Goal: Task Accomplishment & Management: Manage account settings

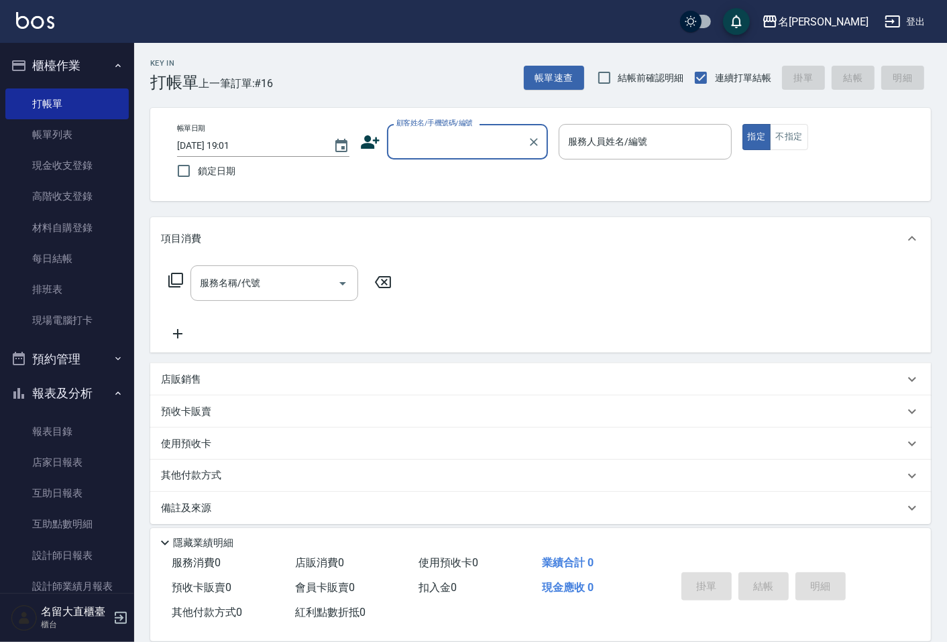
click at [467, 128] on div "顧客姓名/手機號碼/編號" at bounding box center [467, 142] width 161 height 36
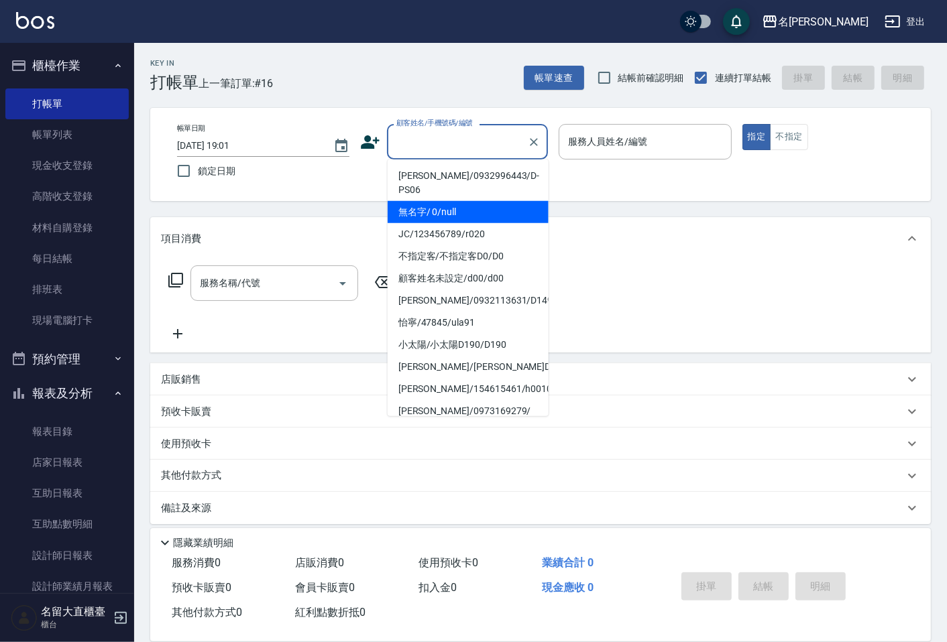
click at [471, 204] on li "無名字/ 0/null" at bounding box center [468, 212] width 161 height 22
type input "無名字/ 0/null"
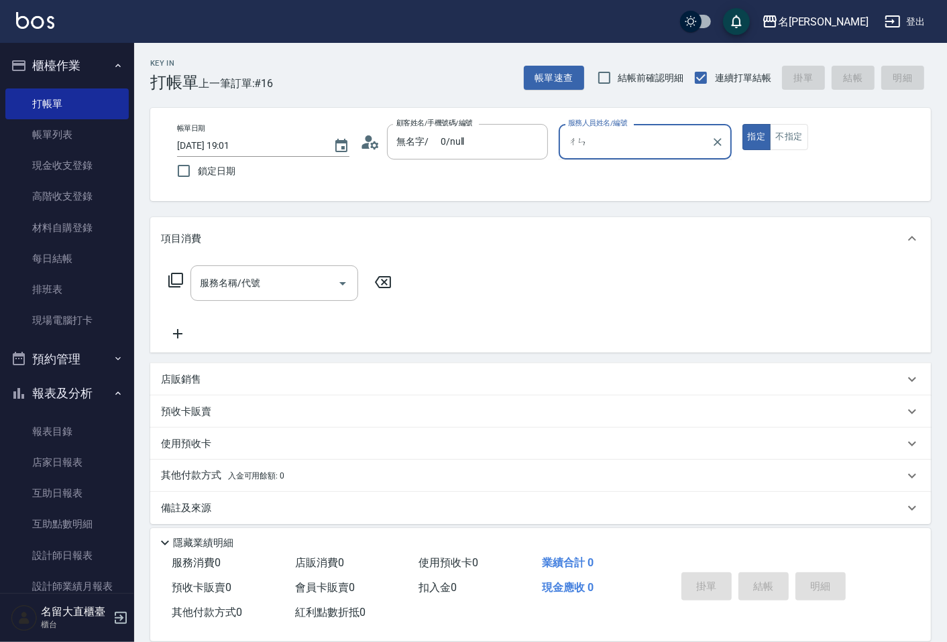
type input "陳"
type input "成"
type input "Reese-5"
type button "true"
click at [507, 154] on div "無名字/ 0/null 顧客姓名/手機號碼/編號" at bounding box center [467, 142] width 161 height 36
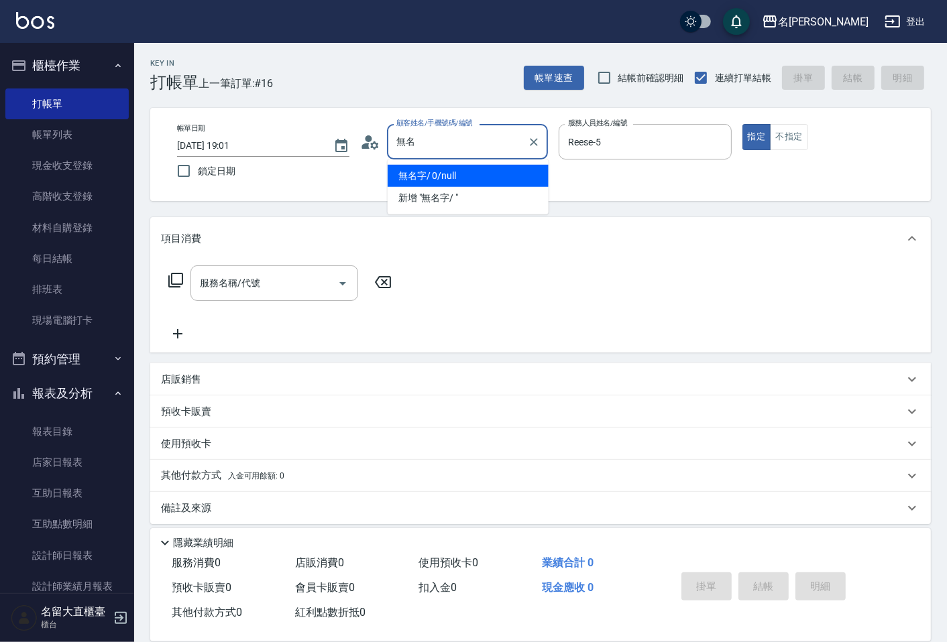
type input "無"
type input "成"
type input "逞"
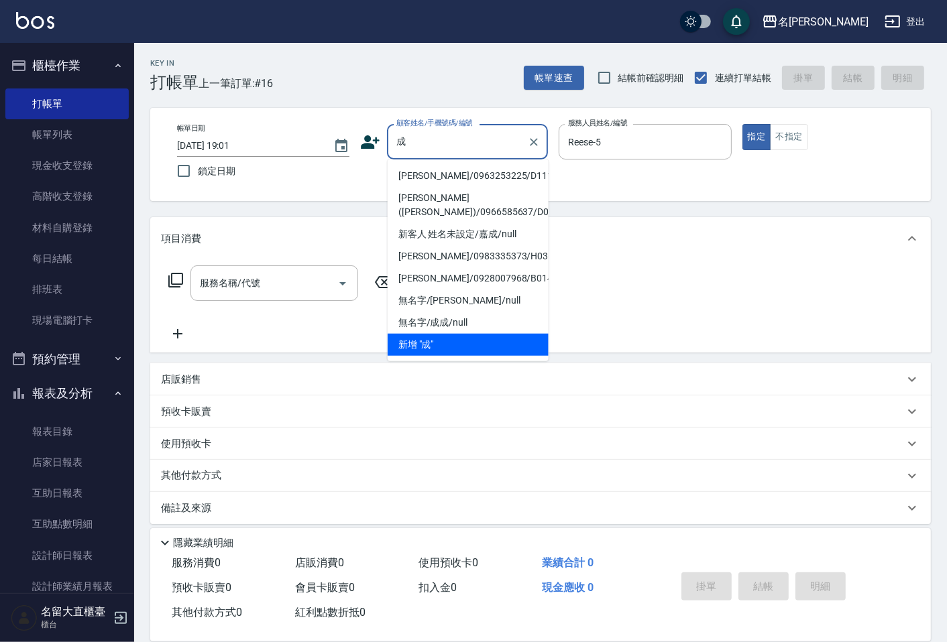
type input "掁"
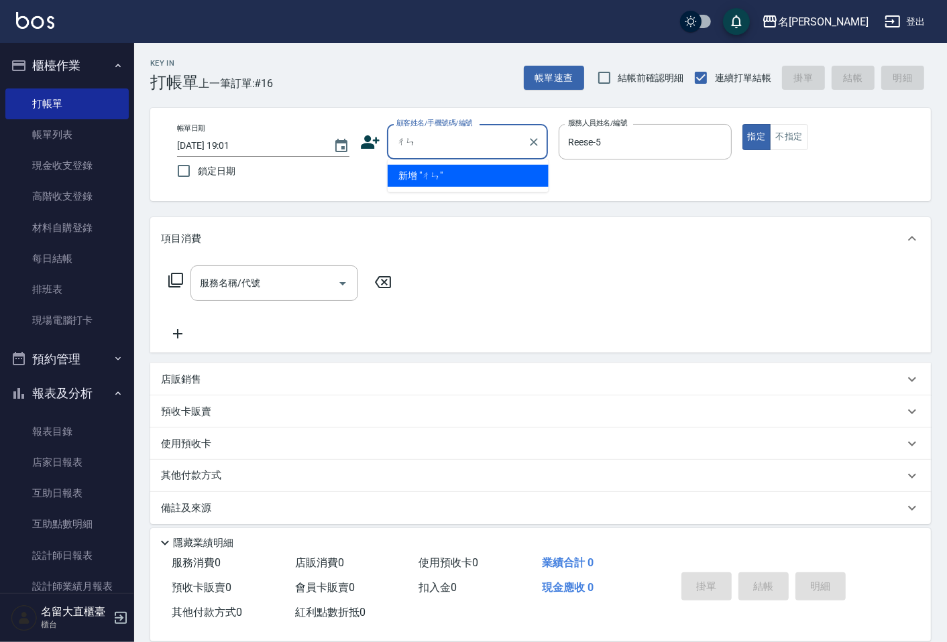
type input "磣"
type input "ㄘ"
type input "墋"
type input "掁"
type input "墋"
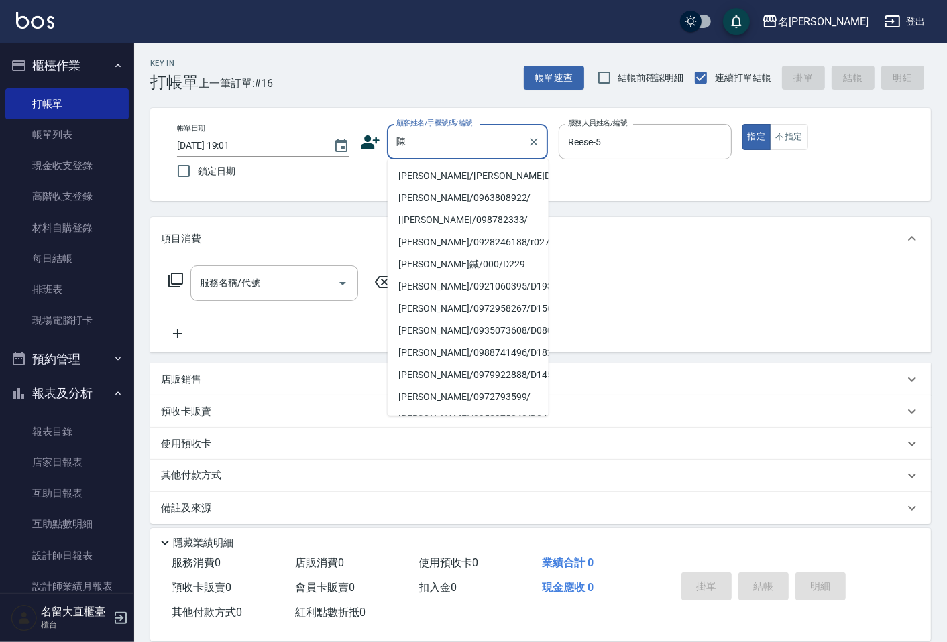
type input "宸"
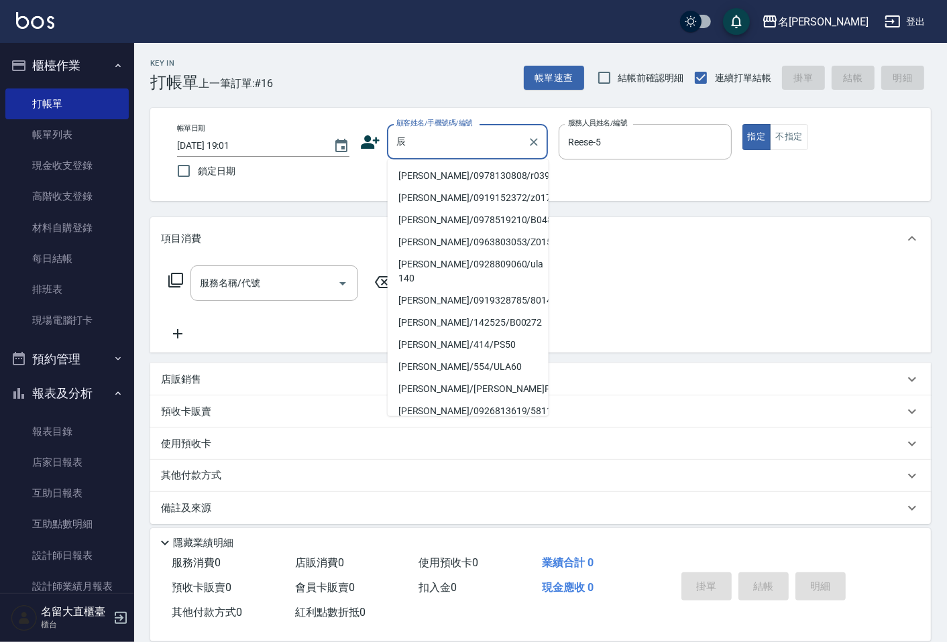
click at [481, 176] on li "辰穎/0978130808/r039" at bounding box center [468, 176] width 161 height 22
type input "辰穎/0978130808/r039"
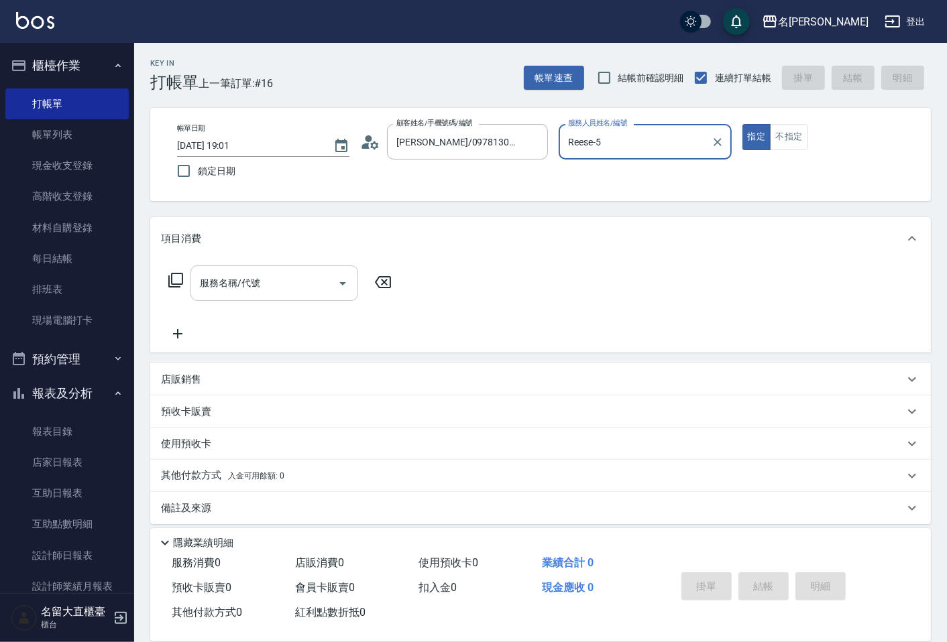
click at [257, 296] on div "服務名稱/代號" at bounding box center [274, 284] width 168 height 36
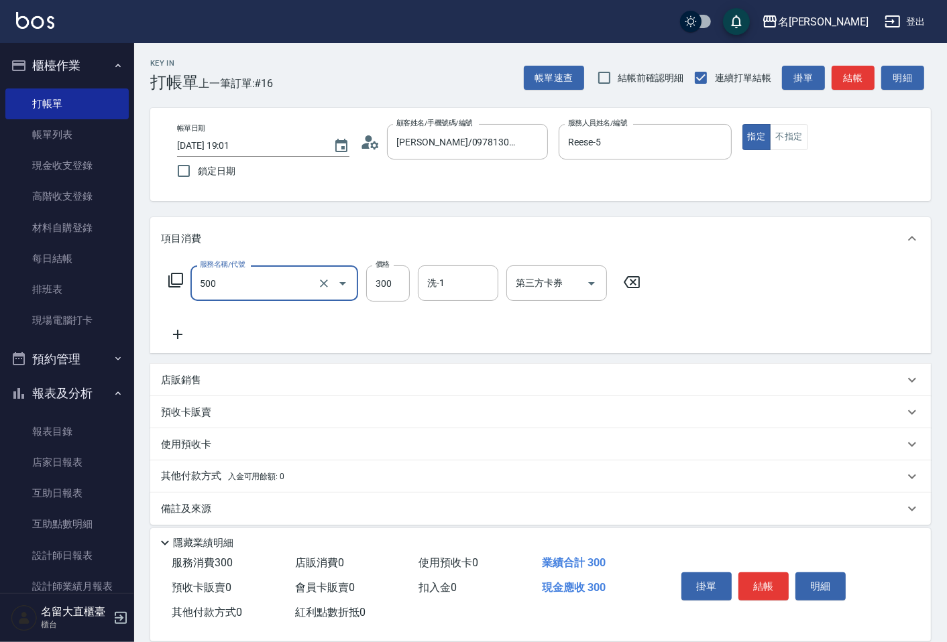
type input "洗髮(500)"
type input "350"
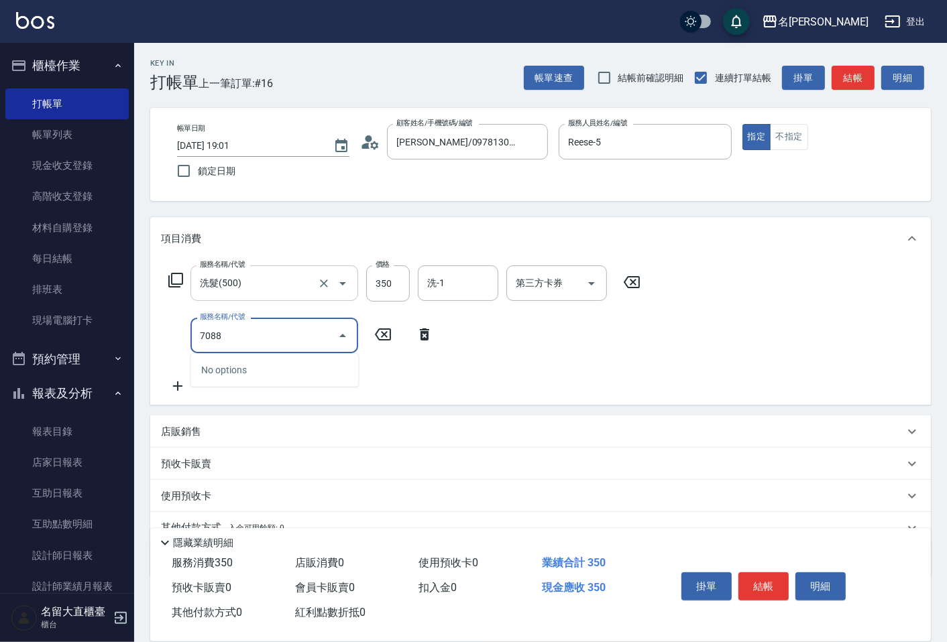
type input "708"
click at [264, 334] on input "708" at bounding box center [255, 335] width 118 height 23
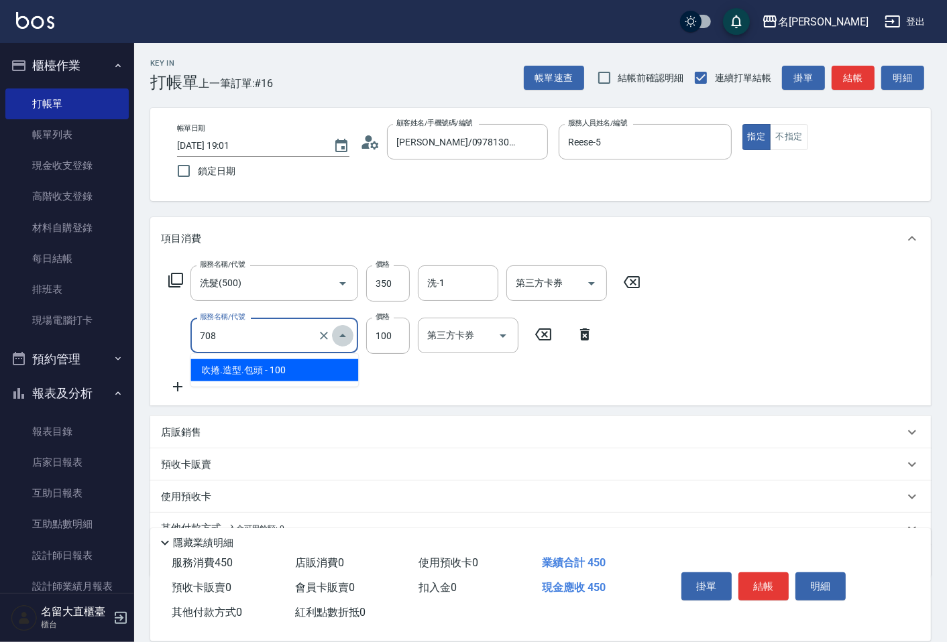
click at [337, 334] on icon "Close" at bounding box center [343, 336] width 16 height 16
drag, startPoint x: 276, startPoint y: 333, endPoint x: 300, endPoint y: 333, distance: 24.8
click at [276, 333] on input "708" at bounding box center [255, 335] width 118 height 23
click at [336, 335] on icon "Close" at bounding box center [343, 336] width 16 height 16
click at [337, 335] on icon "Open" at bounding box center [343, 336] width 16 height 16
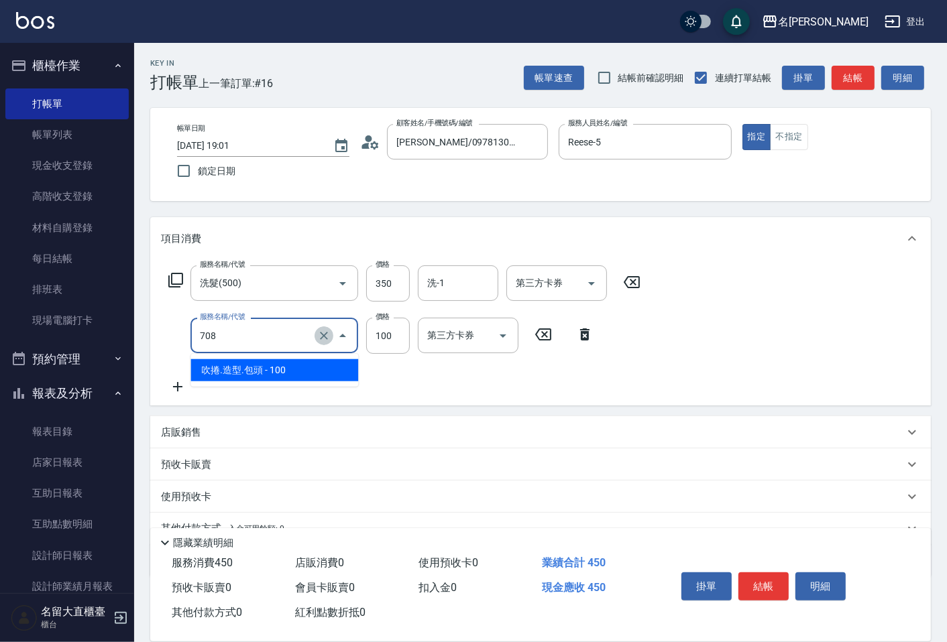
click at [329, 334] on icon "Clear" at bounding box center [323, 335] width 13 height 13
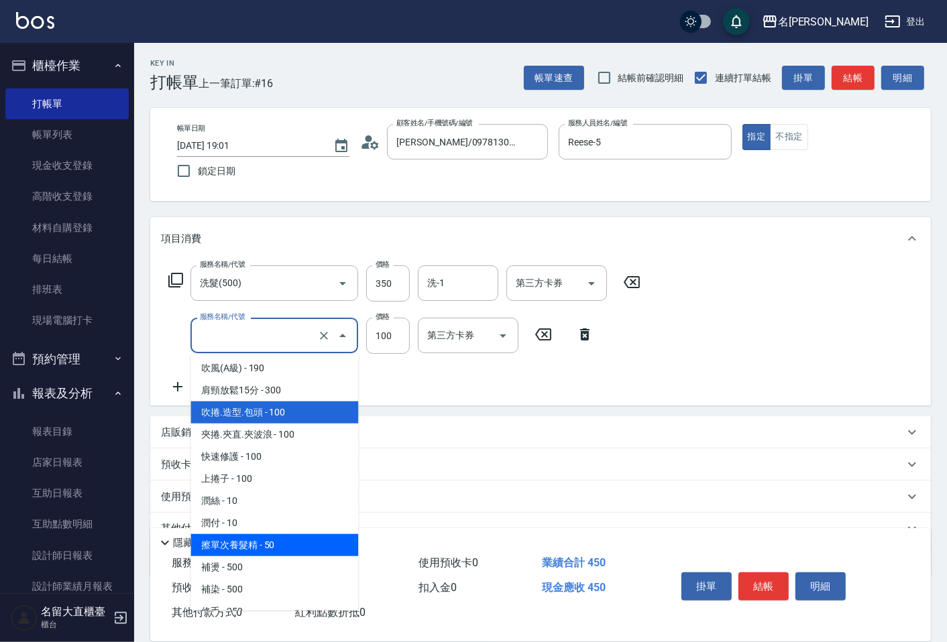
scroll to position [1165, 0]
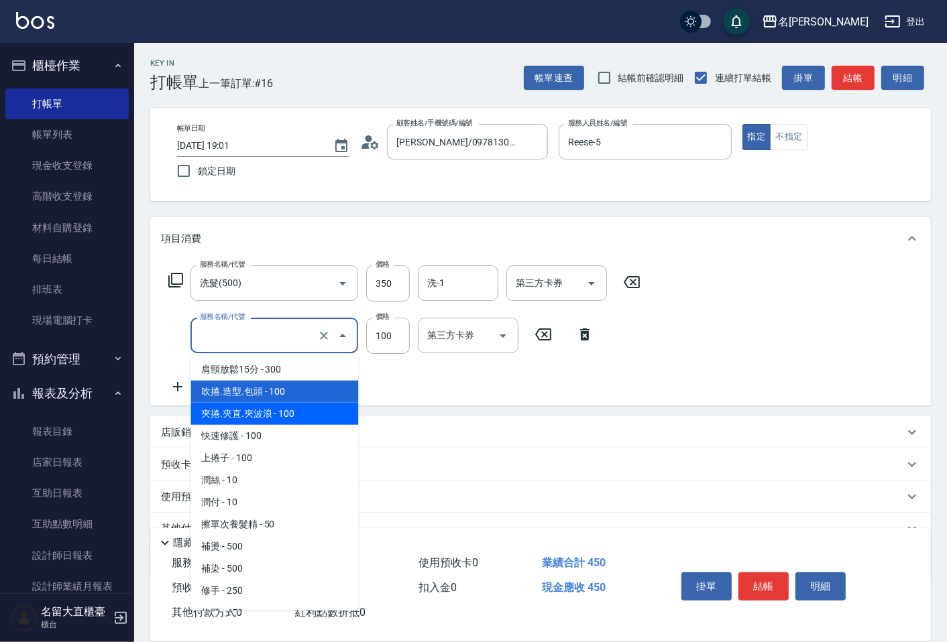
click at [280, 409] on span "夾捲.夾直.夾波浪 - 100" at bounding box center [274, 414] width 168 height 22
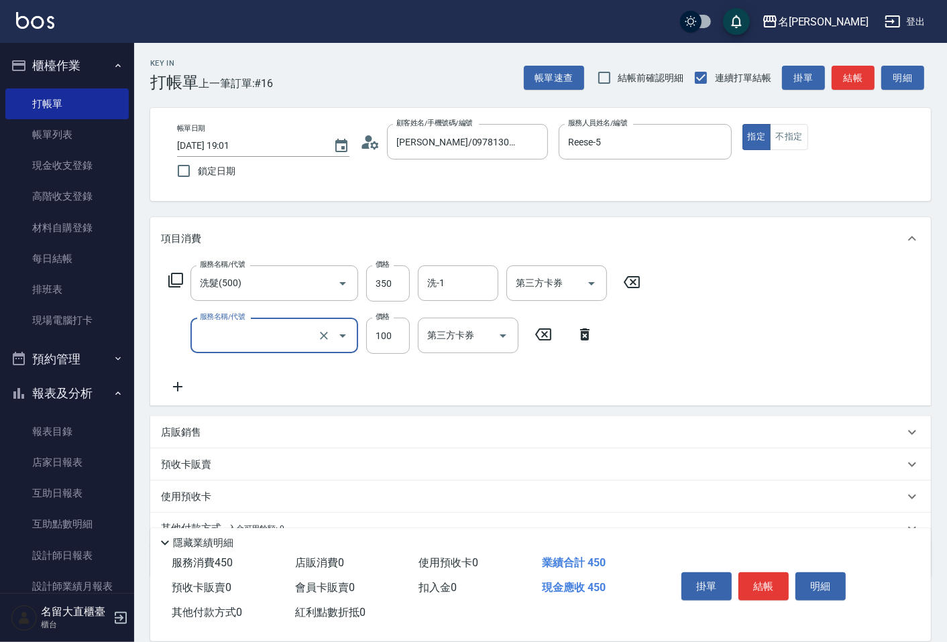
type input "夾捲.夾直.夾波浪(709)"
click at [316, 332] on button "Clear" at bounding box center [323, 336] width 19 height 19
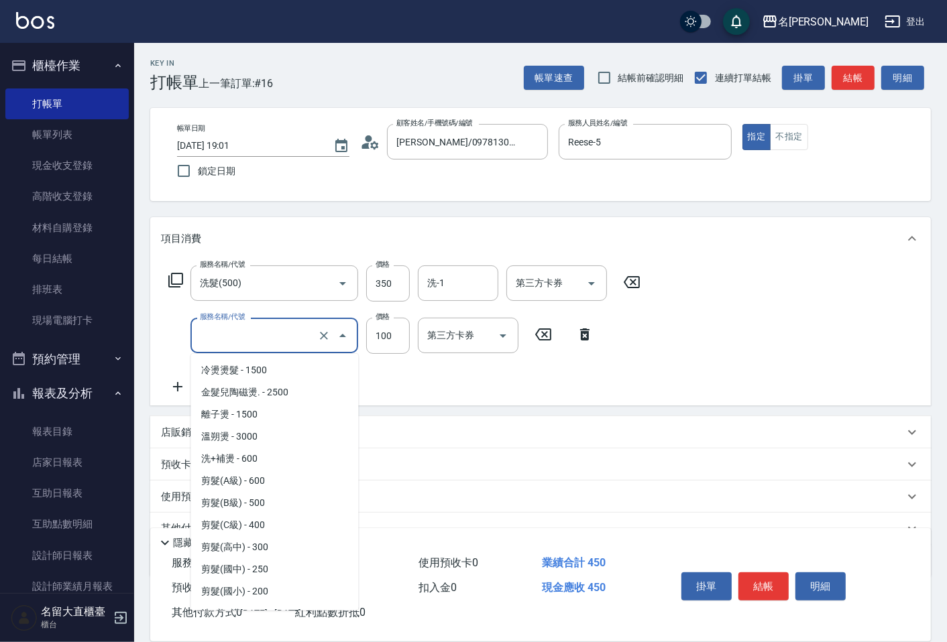
drag, startPoint x: 290, startPoint y: 343, endPoint x: 339, endPoint y: 343, distance: 49.6
click at [294, 343] on input "服務名稱/代號" at bounding box center [255, 335] width 118 height 23
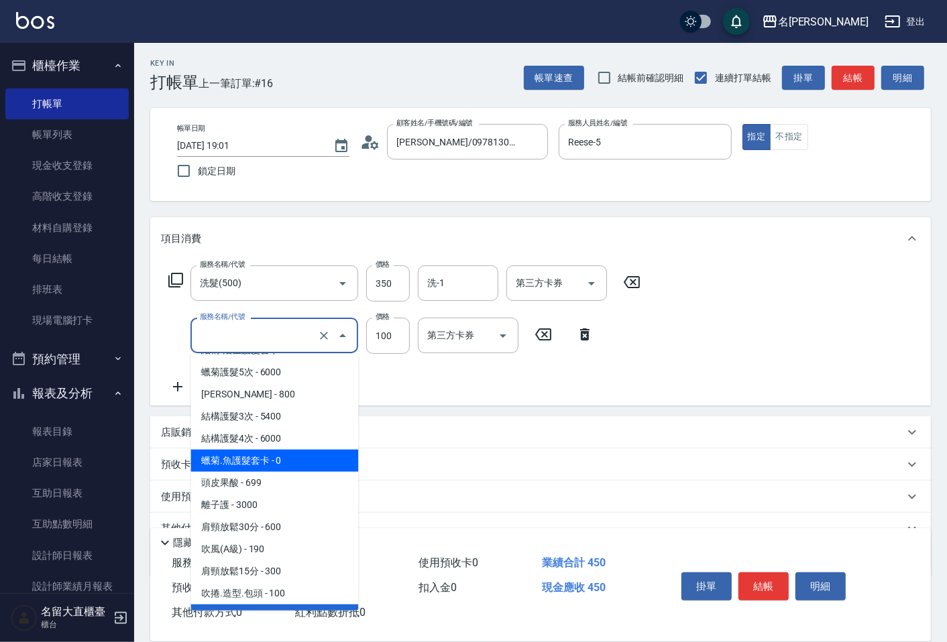
scroll to position [1038, 0]
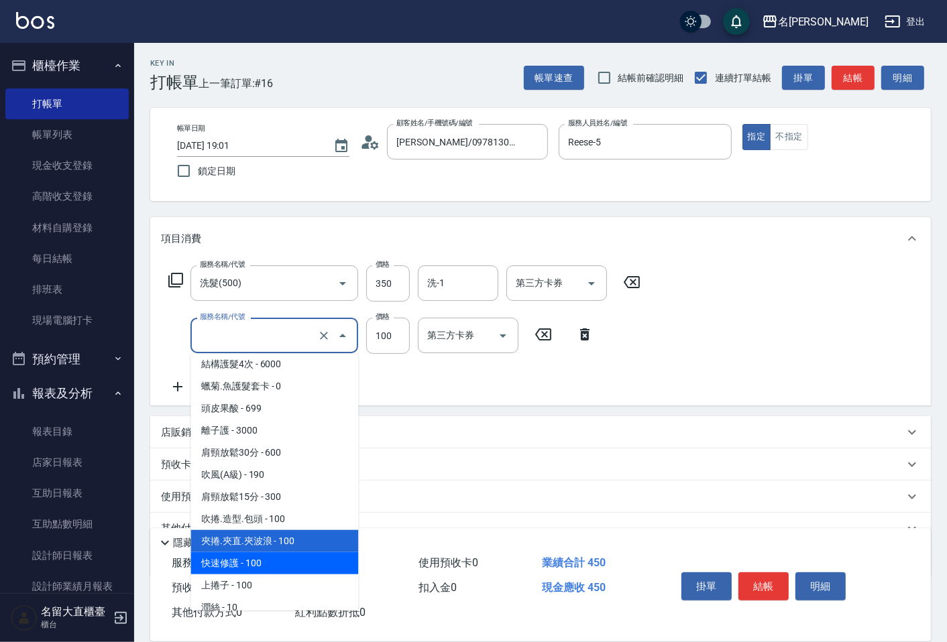
click at [278, 552] on span "快速修護 - 100" at bounding box center [274, 563] width 168 height 22
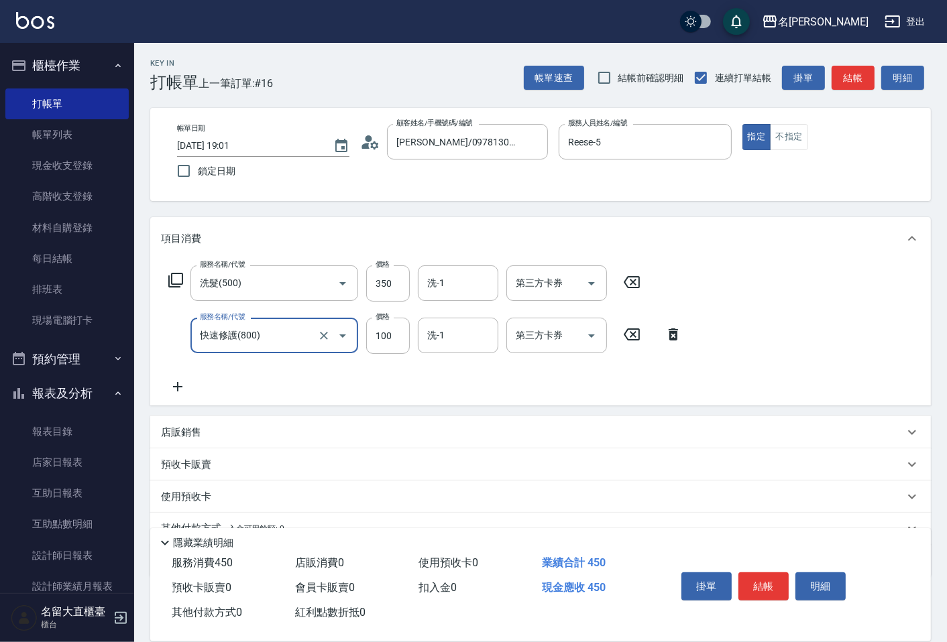
type input "快速修護(800)"
click at [183, 377] on div "服務名稱/代號 洗髮(500) 服務名稱/代號 價格 350 價格 洗-1 洗-1 第三方卡券 第三方卡券 服務名稱/代號 快速修護(800) 服務名稱/代號…" at bounding box center [425, 330] width 529 height 129
click at [184, 384] on icon at bounding box center [178, 387] width 34 height 16
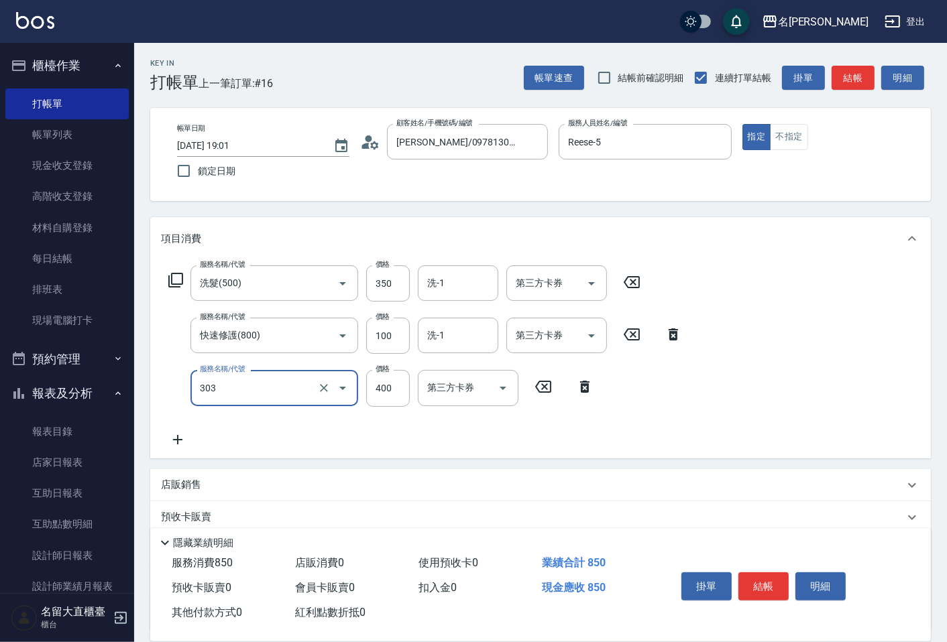
type input "剪髮(C級)(303)"
click at [860, 81] on button "結帳" at bounding box center [852, 78] width 43 height 25
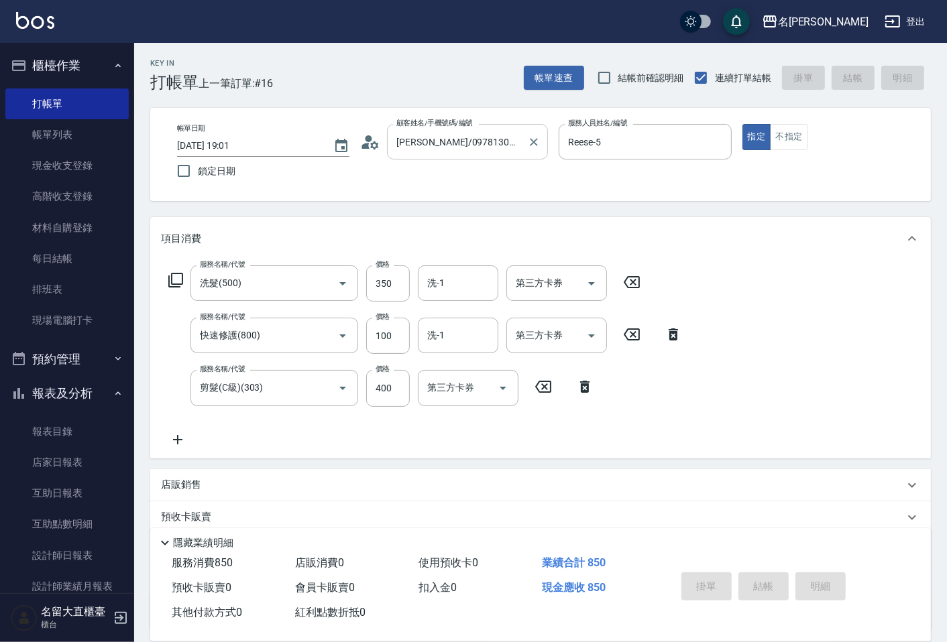
type input "2025/10/10 19:57"
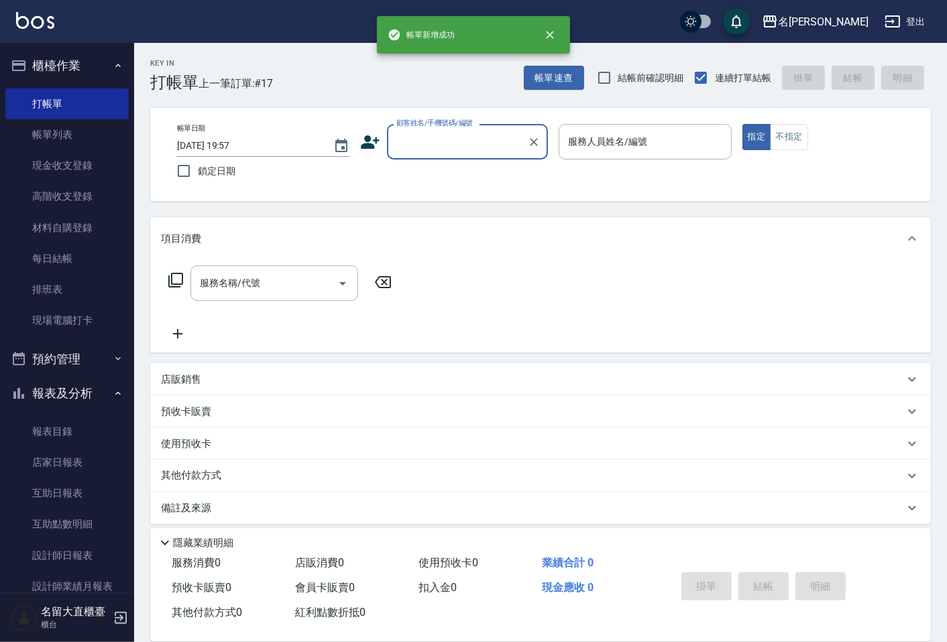
click at [457, 151] on input "顧客姓名/手機號碼/編號" at bounding box center [457, 141] width 129 height 23
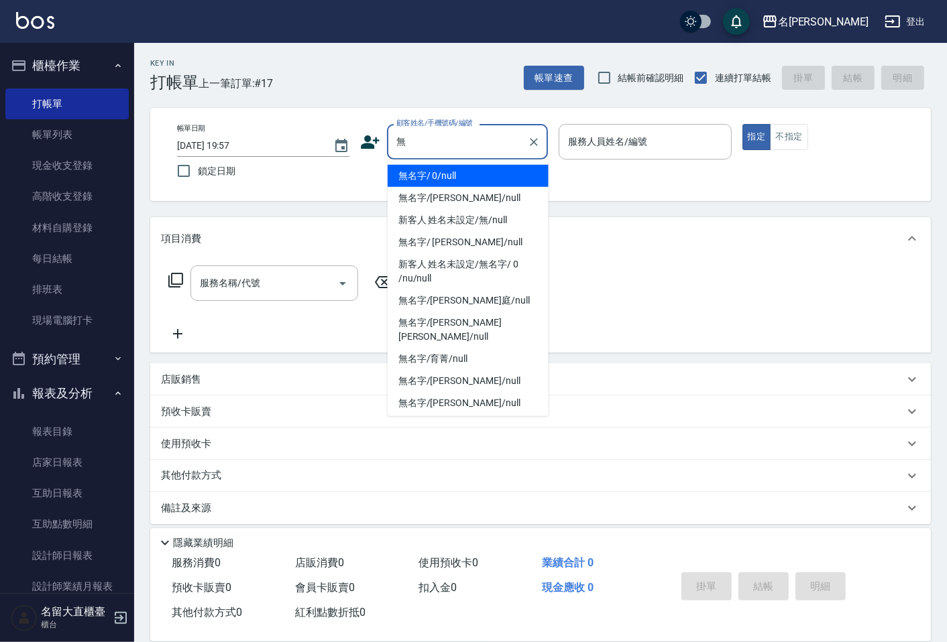
click at [457, 181] on li "無名字/ 0/null" at bounding box center [468, 176] width 161 height 22
type input "無名字/ 0/null"
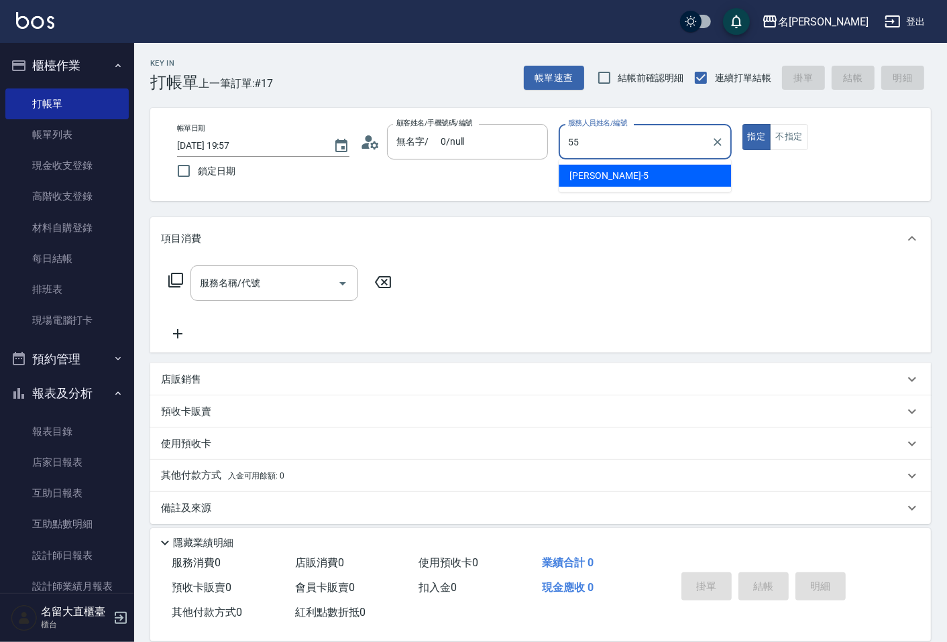
type input "55"
click at [742, 124] on button "指定" at bounding box center [756, 137] width 29 height 26
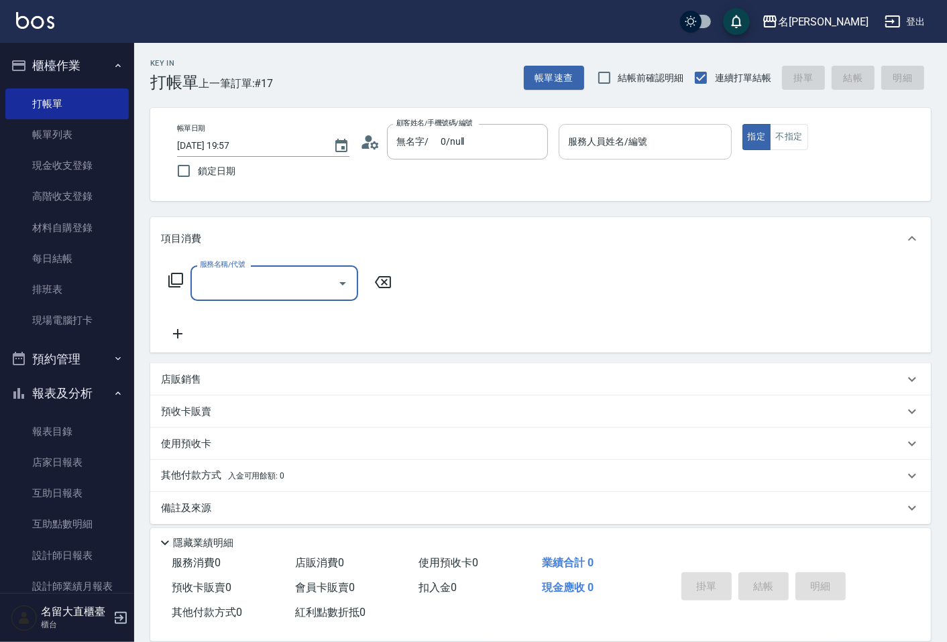
click at [595, 150] on input "服務人員姓名/編號" at bounding box center [645, 141] width 160 height 23
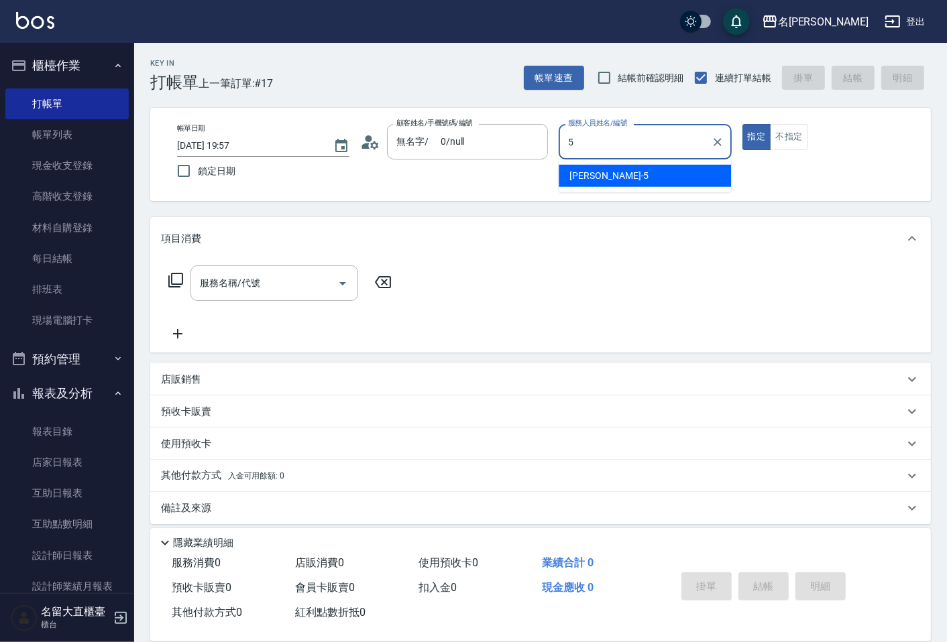
type input "Reese-5"
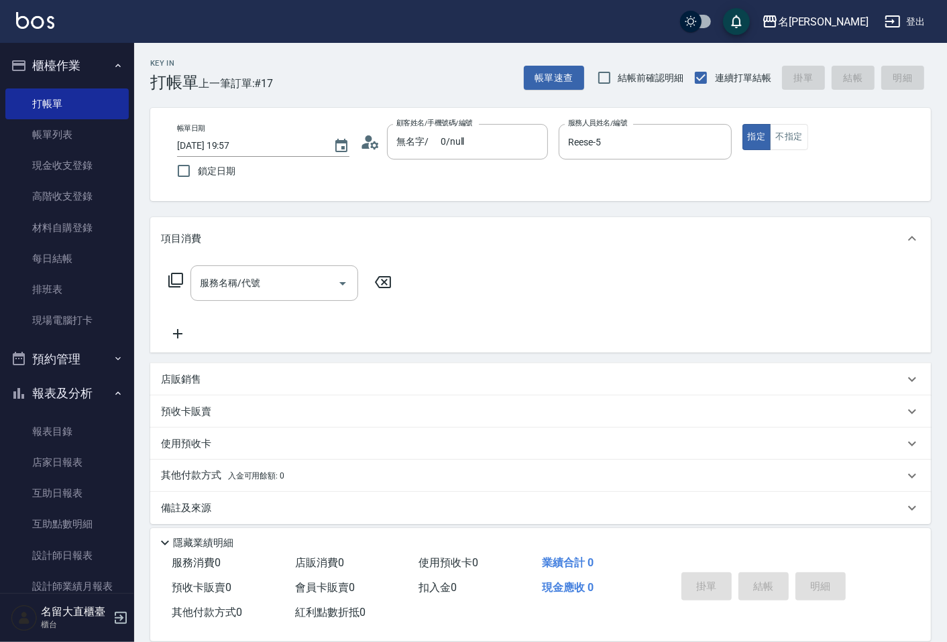
click at [168, 270] on div "服務名稱/代號 服務名稱/代號" at bounding box center [280, 284] width 239 height 36
click at [171, 276] on icon at bounding box center [175, 280] width 15 height 15
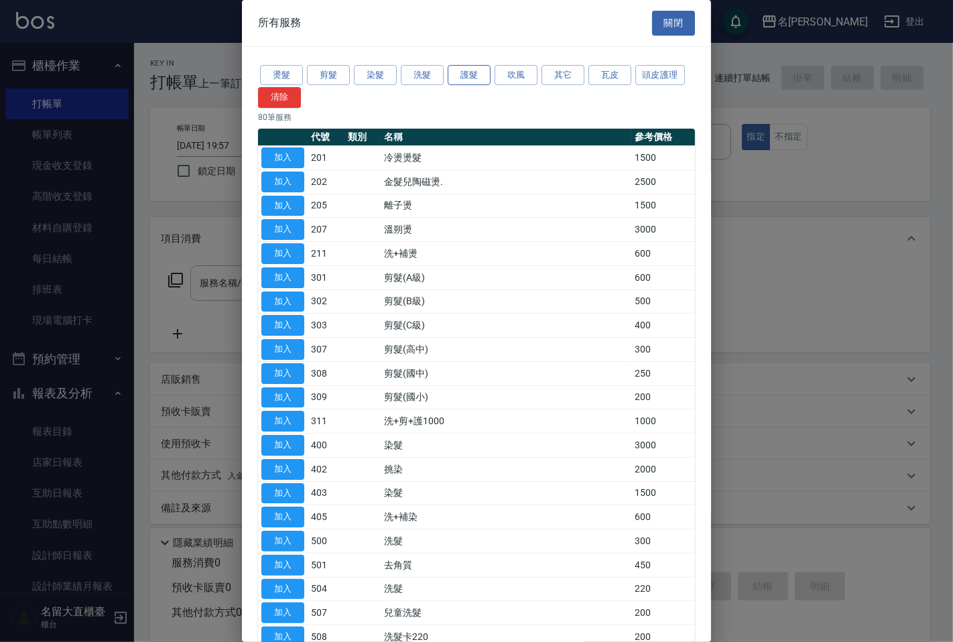
drag, startPoint x: 661, startPoint y: 71, endPoint x: 480, endPoint y: 71, distance: 181.0
click at [480, 71] on div "燙髮 剪髮 染髮 洗髮 護髮 吹風 其它 瓦皮 頭皮護理 清除" at bounding box center [476, 86] width 437 height 46
click at [640, 74] on button "頭皮護理" at bounding box center [661, 75] width 50 height 21
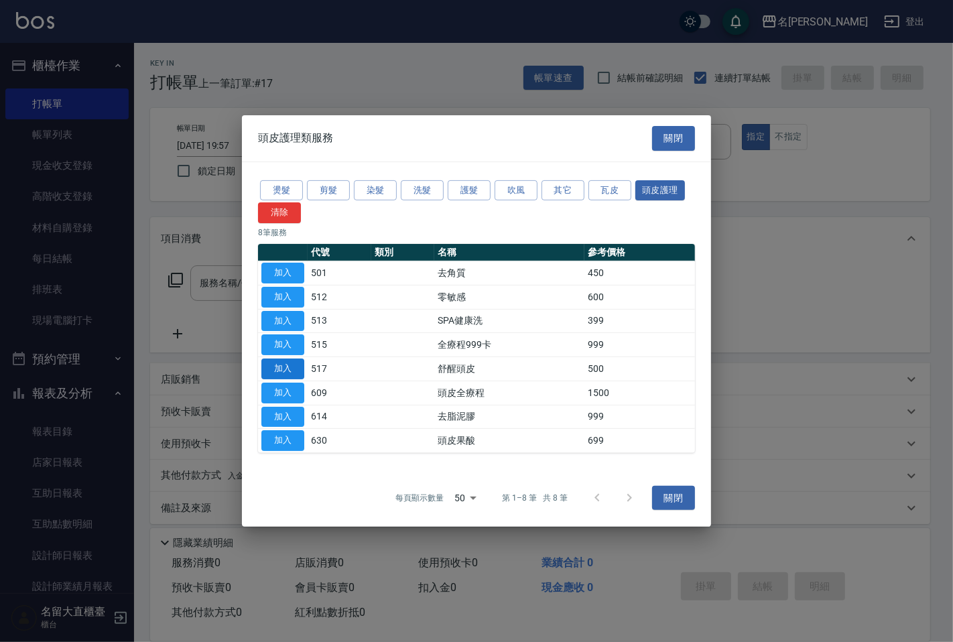
click at [284, 369] on button "加入" at bounding box center [282, 369] width 43 height 21
type input "舒醒頭皮(517)"
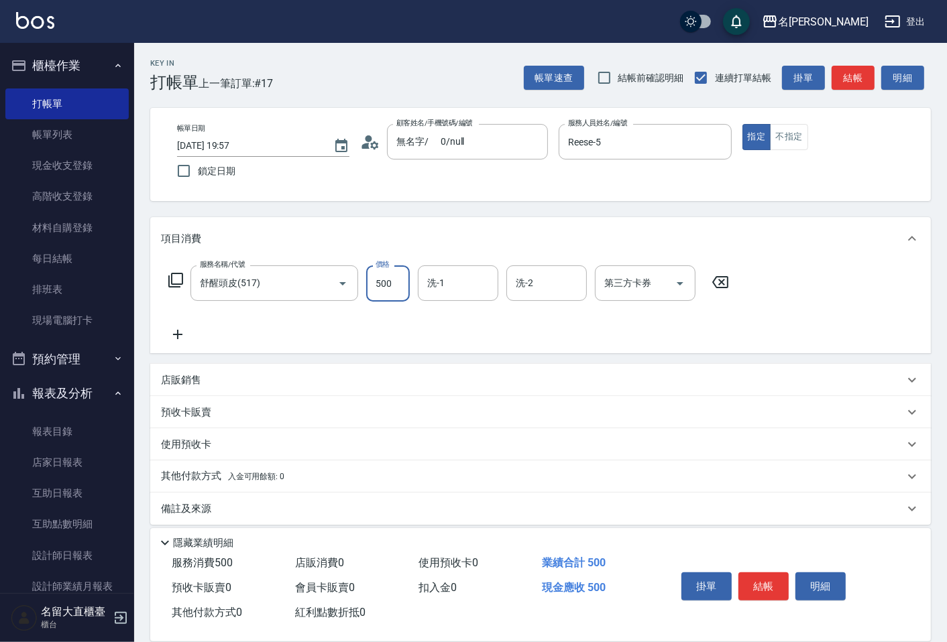
click at [375, 293] on input "500" at bounding box center [388, 284] width 44 height 36
type input "600"
click at [450, 297] on div "洗-1" at bounding box center [458, 284] width 80 height 36
type input "詩雅-20"
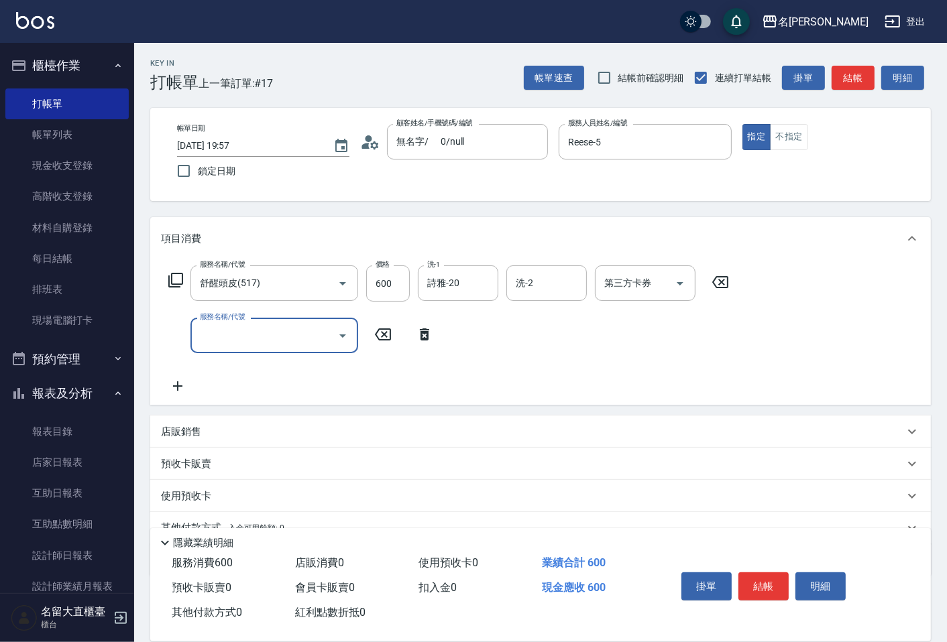
click at [189, 338] on div "服務名稱/代號 服務名稱/代號" at bounding box center [301, 336] width 280 height 36
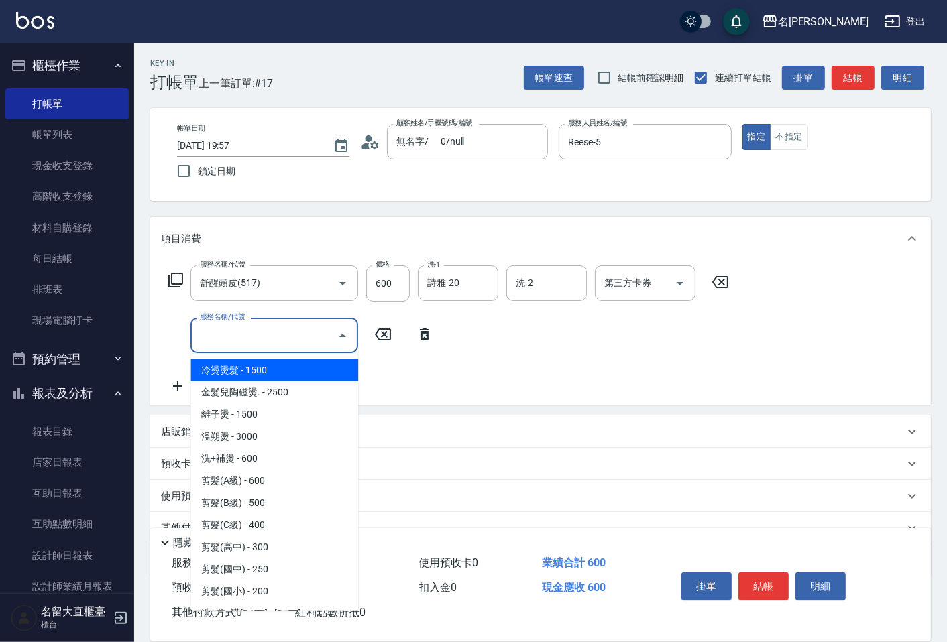
click at [219, 336] on input "服務名稱/代號" at bounding box center [263, 335] width 135 height 23
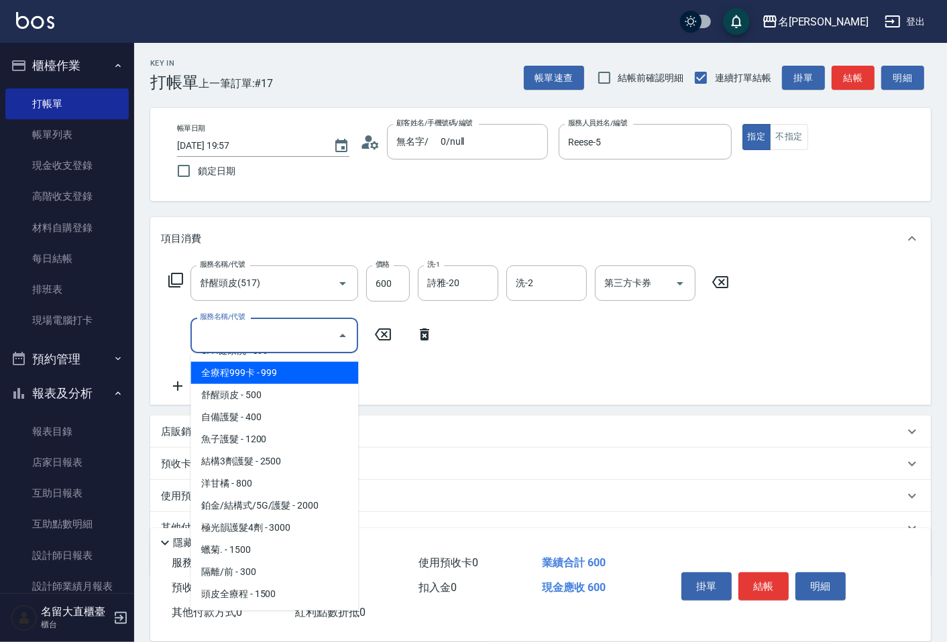
scroll to position [595, 0]
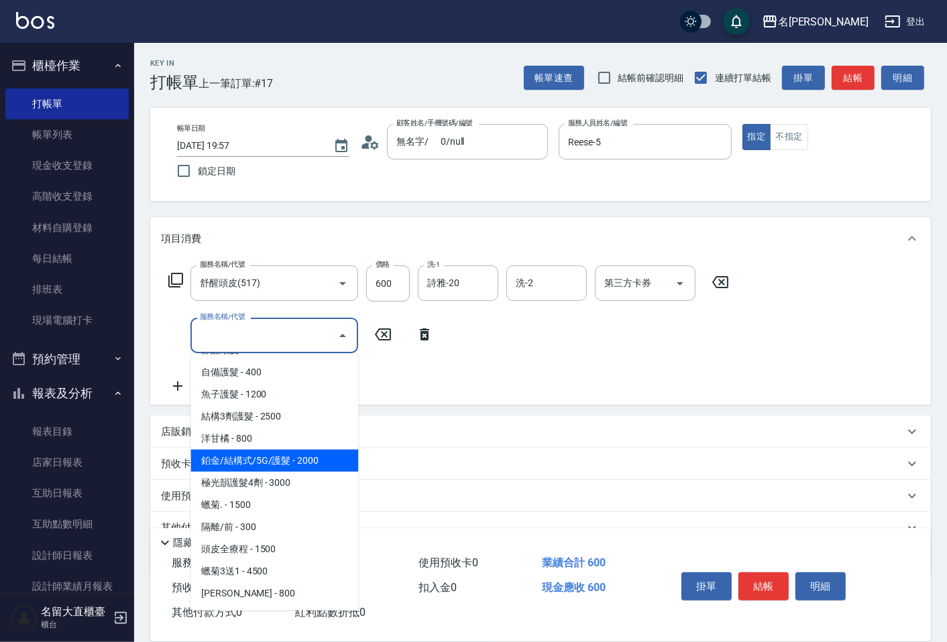
click at [314, 464] on span "鉑金/結構式/5G/護髮 - 2000" at bounding box center [274, 461] width 168 height 22
type input "鉑金/結構式/5G/護髮(605)"
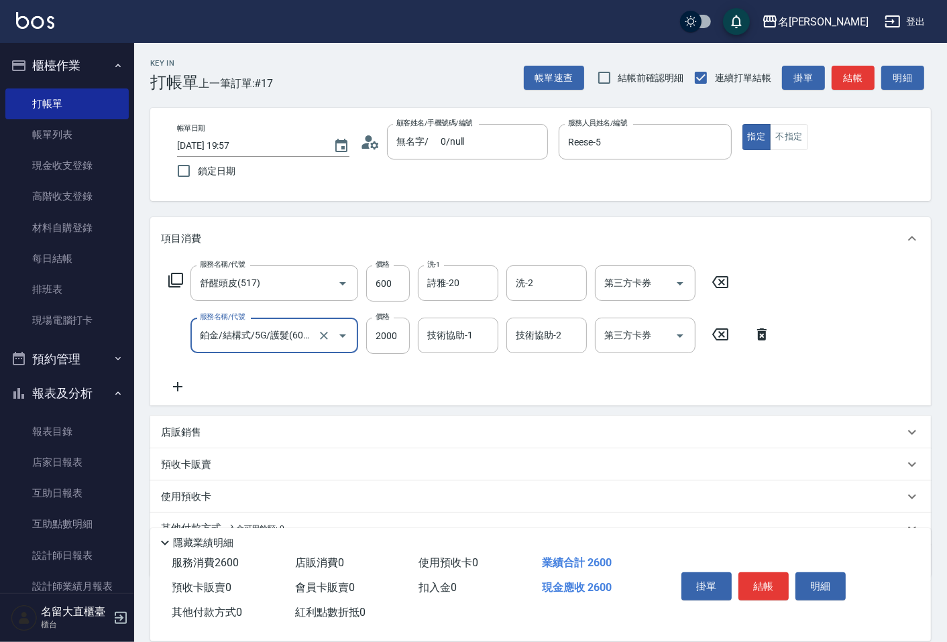
drag, startPoint x: 419, startPoint y: 324, endPoint x: 410, endPoint y: 329, distance: 10.5
click at [410, 329] on div "服務名稱/代號 鉑金/結構式/5G/護髮(605) 服務名稱/代號 價格 2000 價格 技術協助-1 技術協助-1 技術協助-2 技術協助-2 第三方卡券 …" at bounding box center [470, 336] width 618 height 36
click at [404, 330] on input "2000" at bounding box center [388, 336] width 44 height 36
type input "1600"
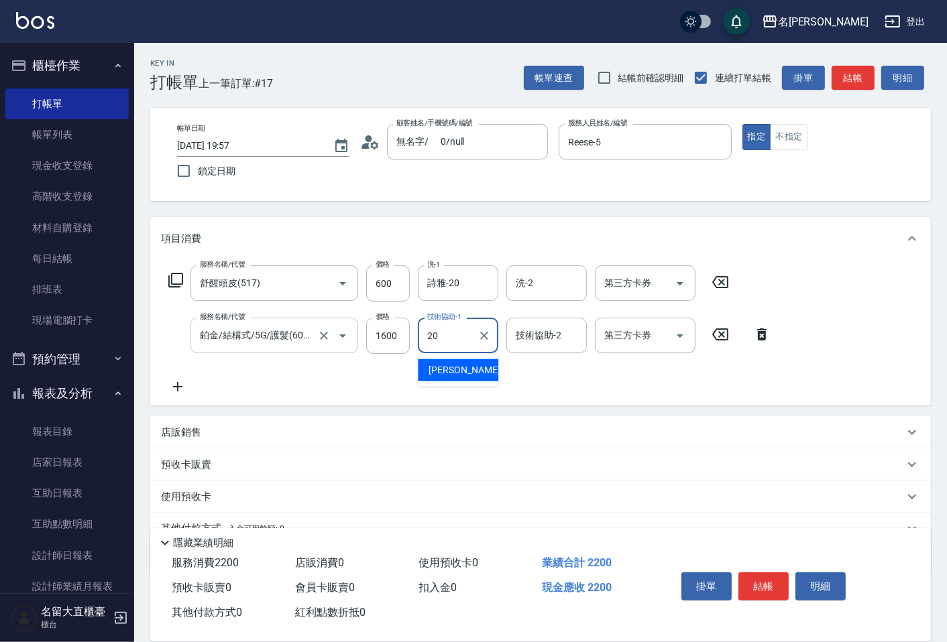
type input "詩雅-20"
click at [174, 390] on icon at bounding box center [178, 387] width 34 height 16
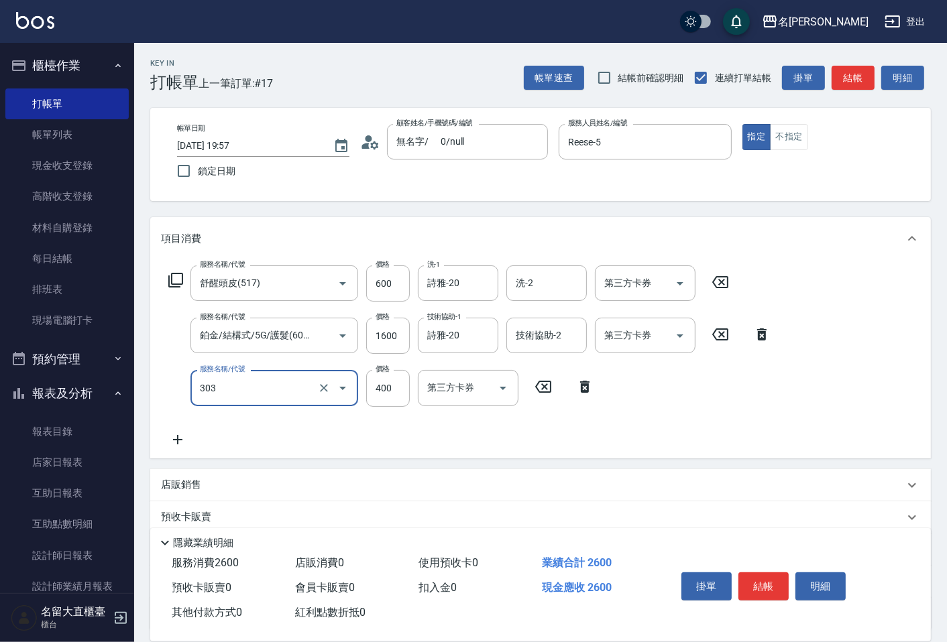
type input "剪髮(C級)(303)"
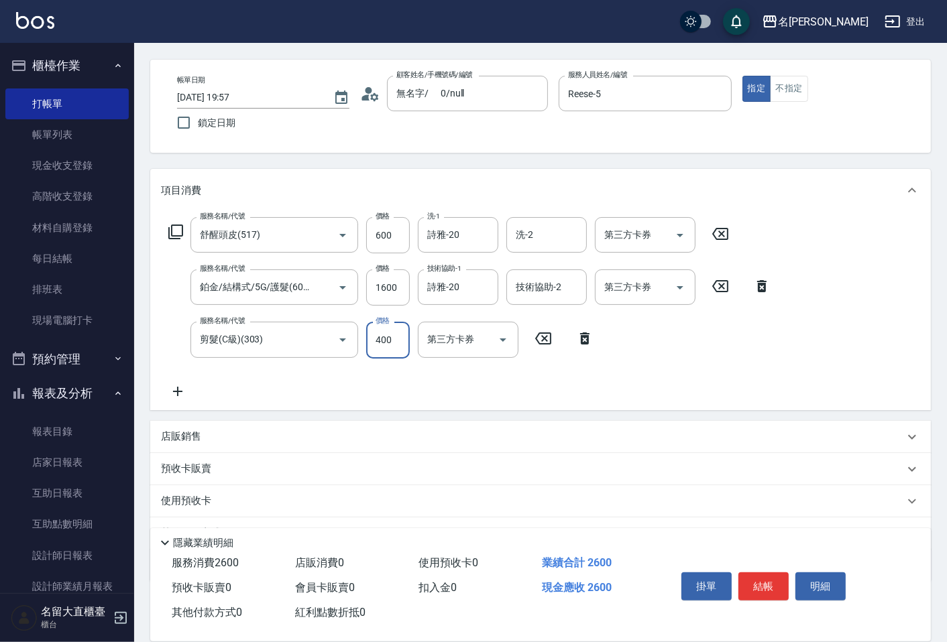
scroll to position [74, 0]
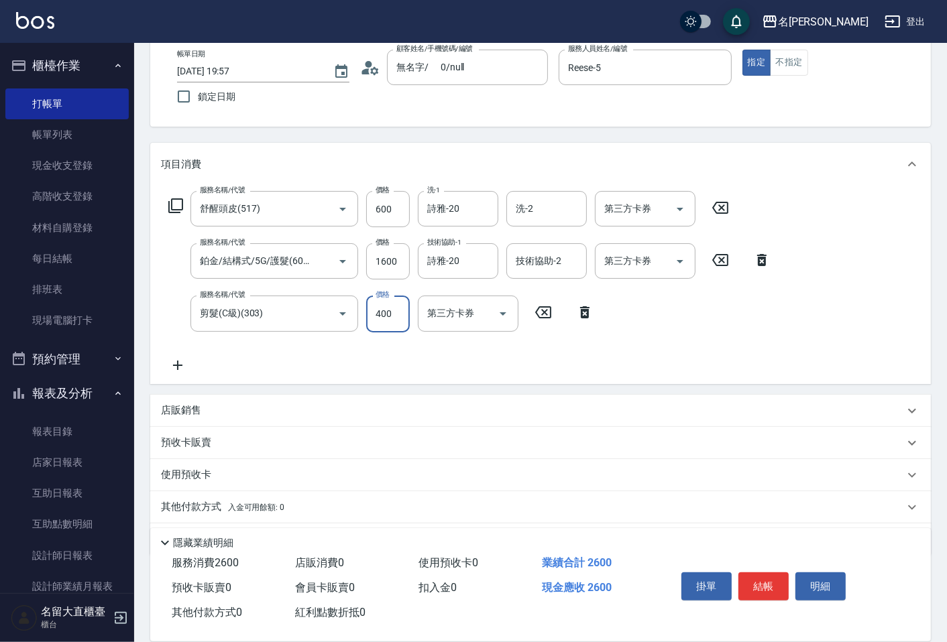
click at [184, 416] on p "店販銷售" at bounding box center [181, 411] width 40 height 14
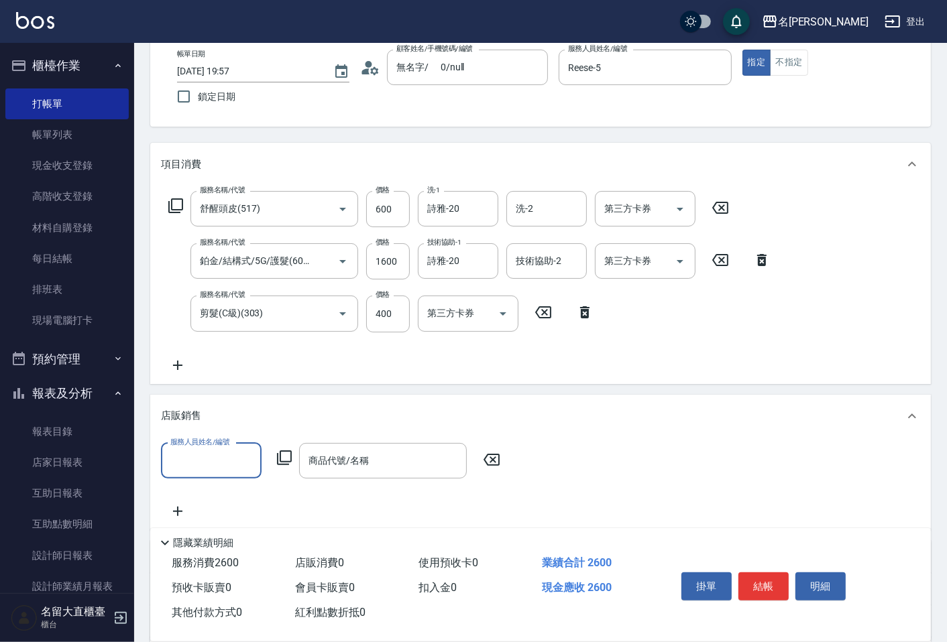
scroll to position [223, 0]
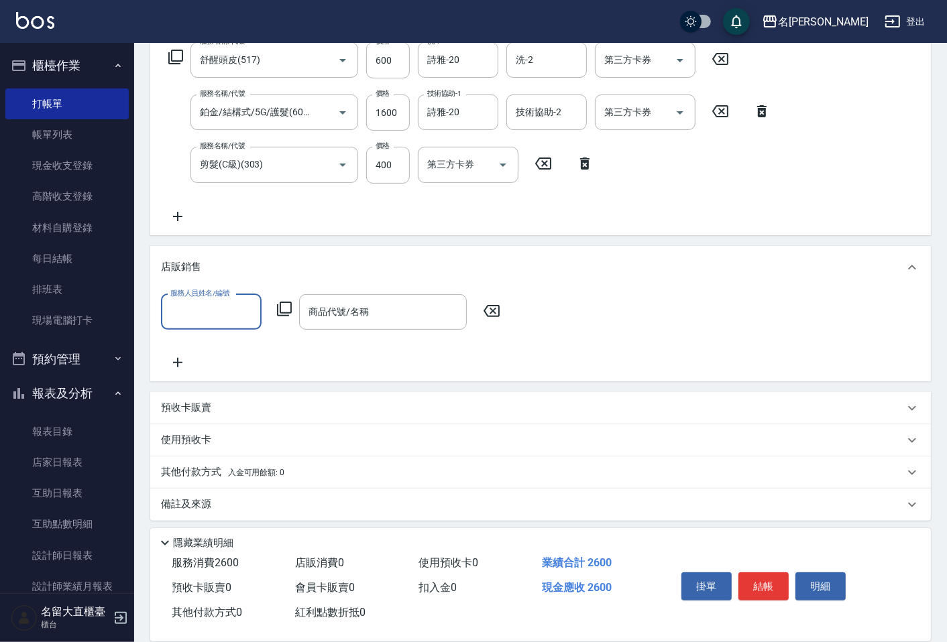
click at [207, 446] on p "使用預收卡" at bounding box center [186, 440] width 50 height 14
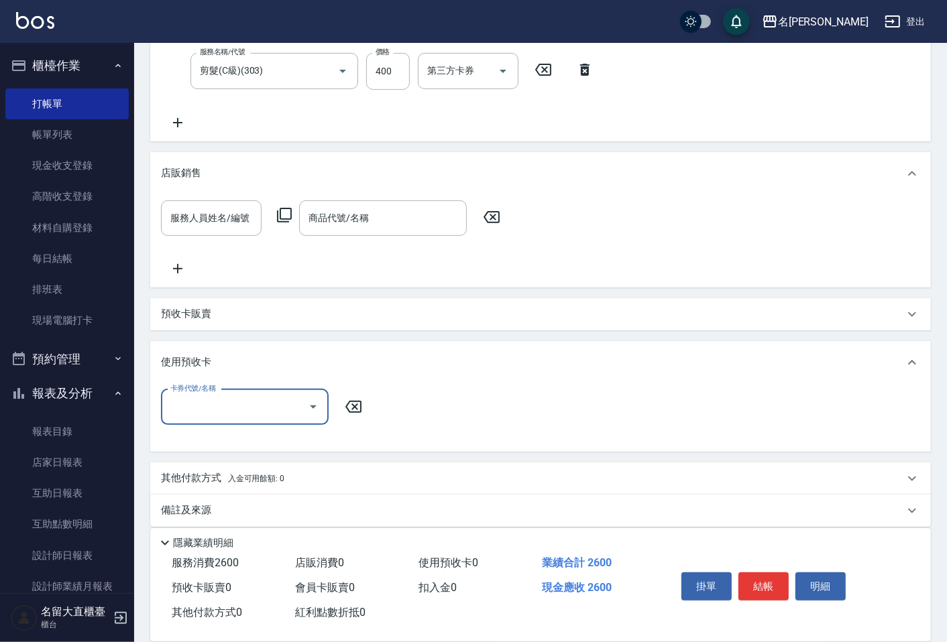
scroll to position [327, 0]
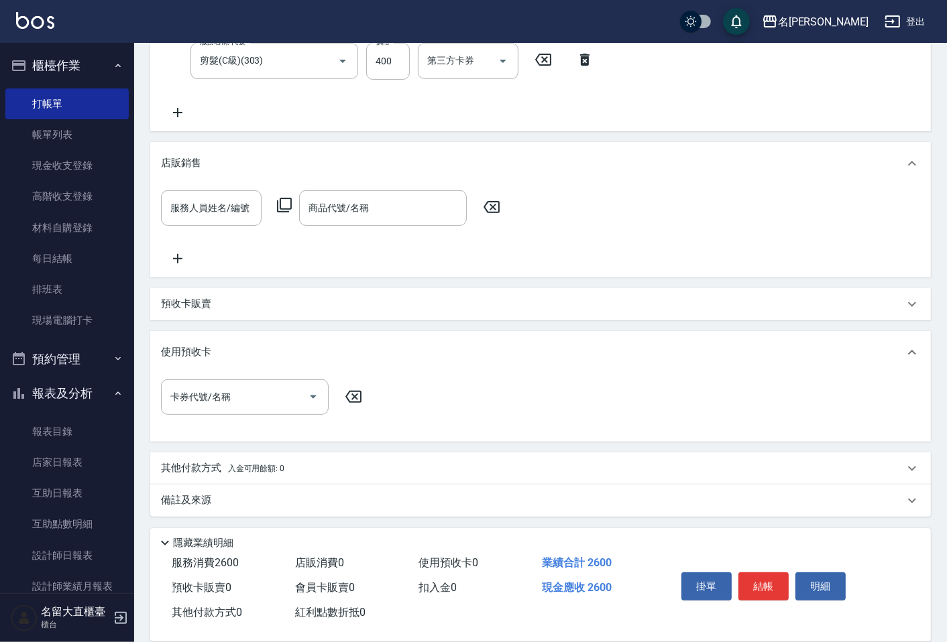
click at [232, 457] on div "其他付款方式 入金可用餘額: 0" at bounding box center [540, 469] width 780 height 32
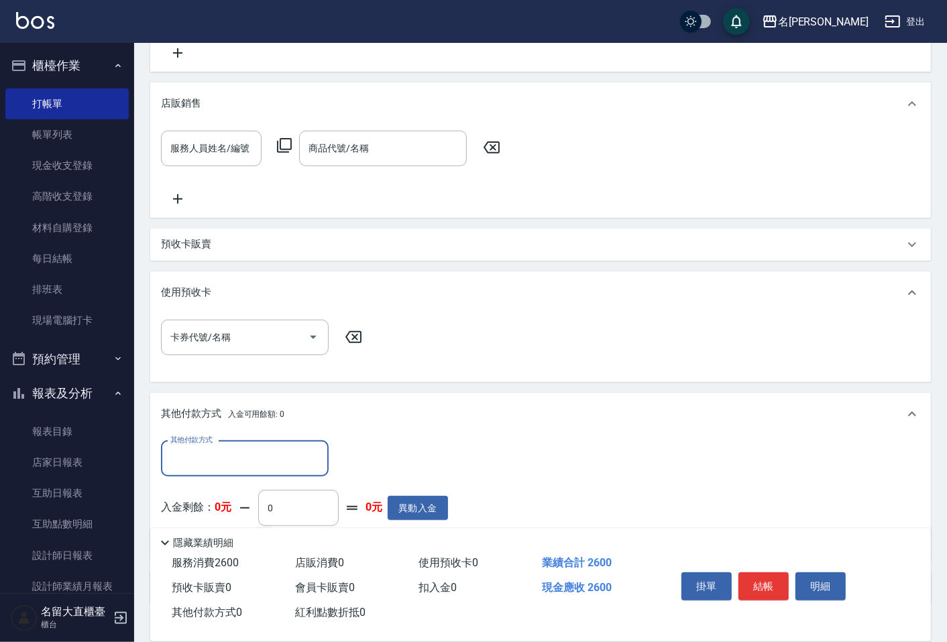
scroll to position [475, 0]
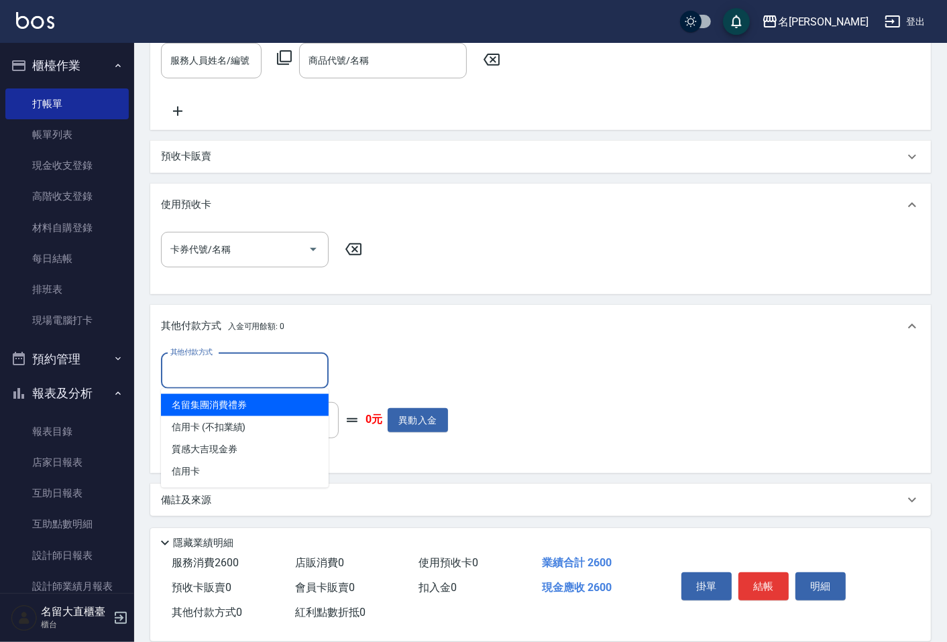
click at [266, 370] on input "其他付款方式" at bounding box center [245, 370] width 156 height 23
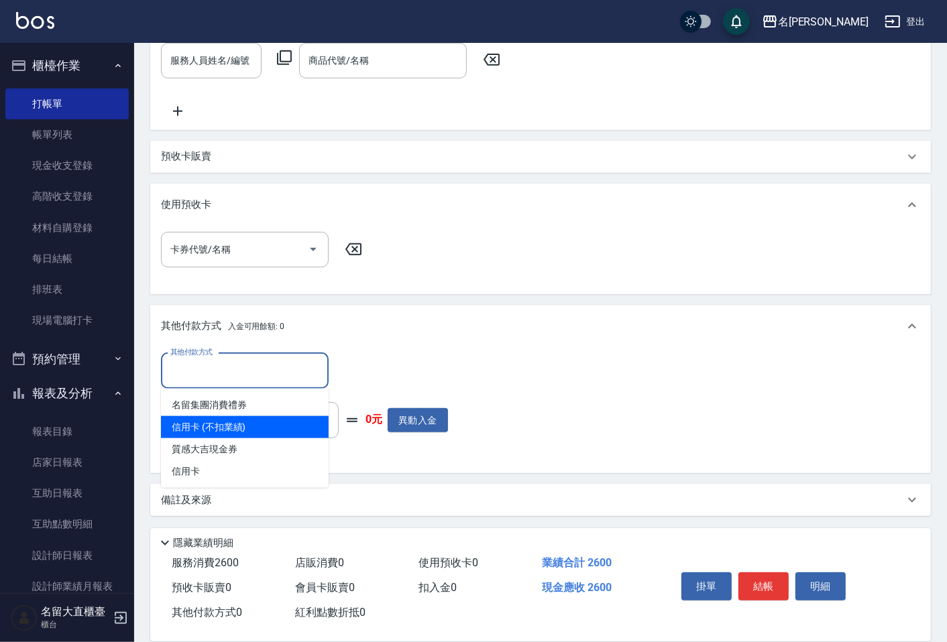
click at [255, 420] on span "信用卡 (不扣業績)" at bounding box center [245, 427] width 168 height 22
type input "信用卡 (不扣業績)"
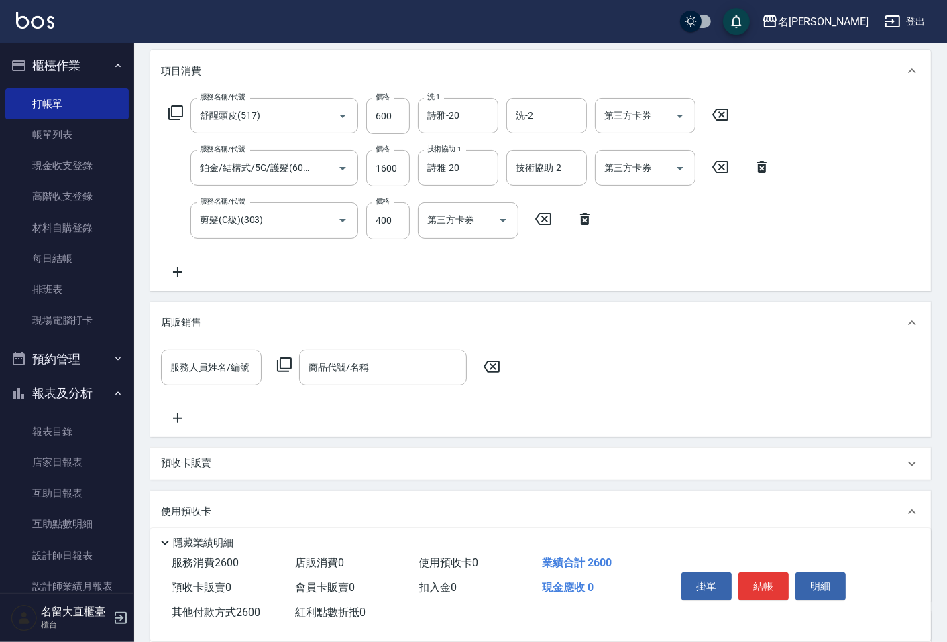
scroll to position [28, 0]
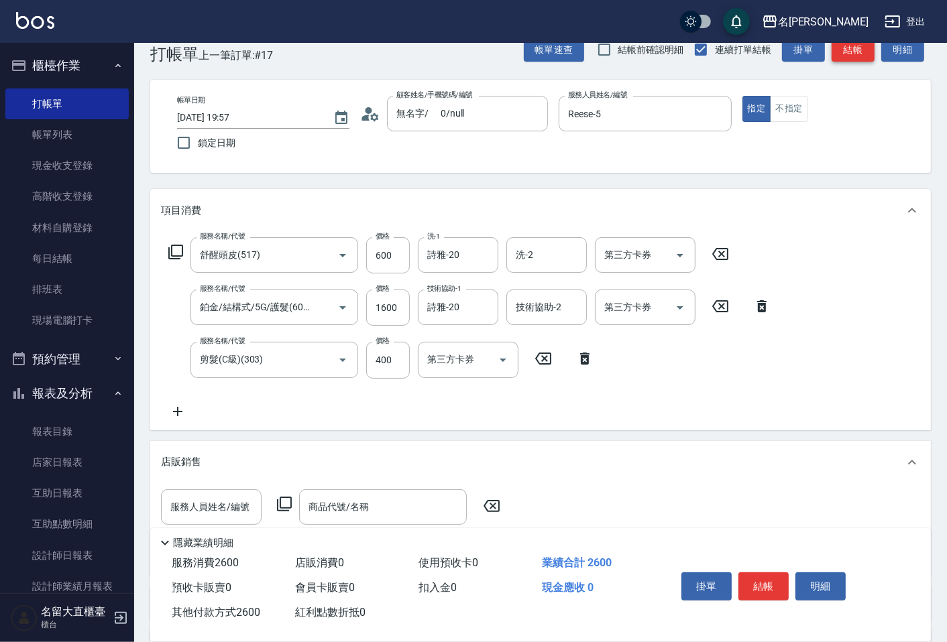
type input "2600"
click at [843, 47] on button "結帳" at bounding box center [852, 50] width 43 height 25
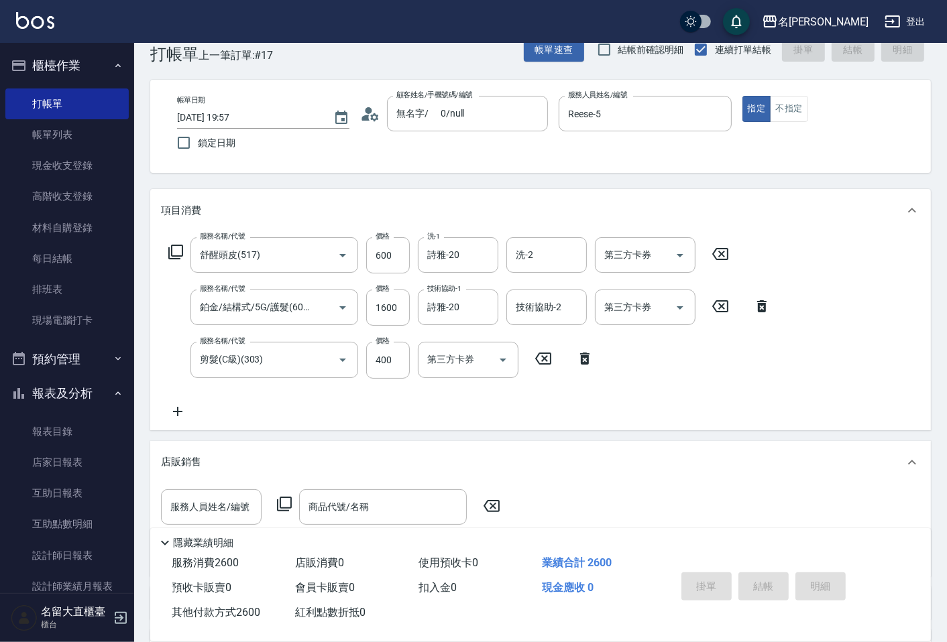
type input "2025/10/10 19:59"
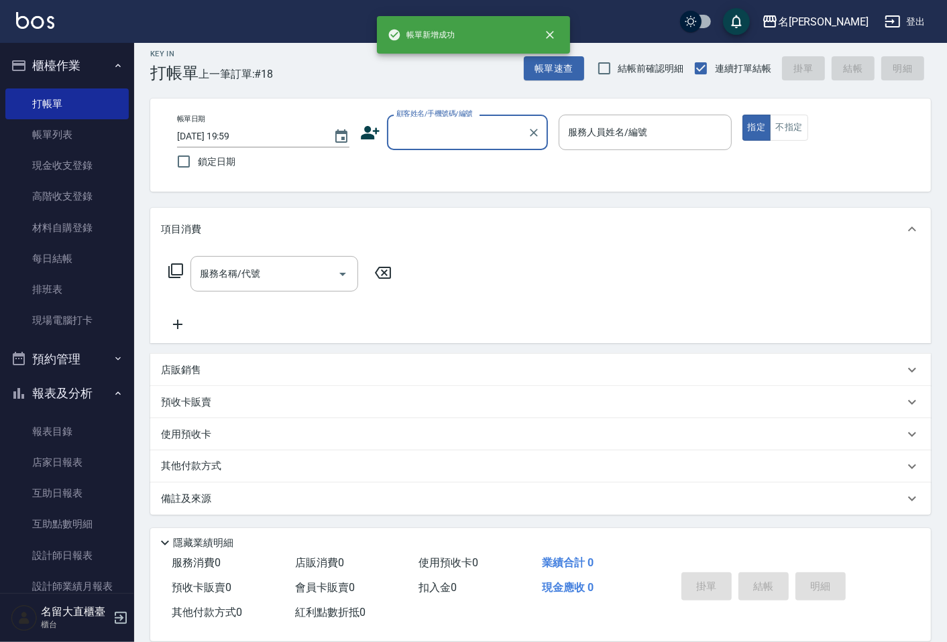
scroll to position [9, 0]
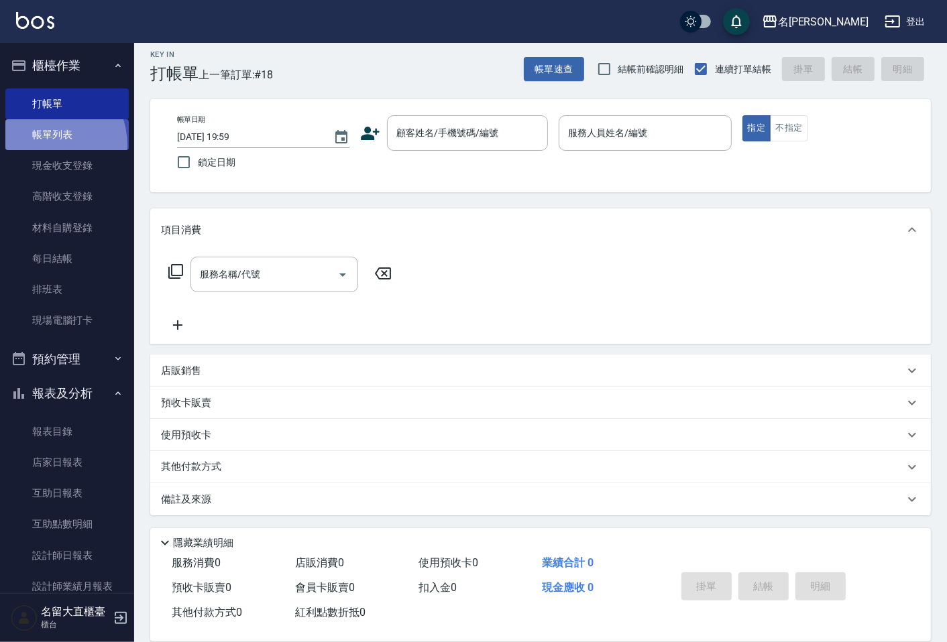
click at [44, 145] on link "帳單列表" at bounding box center [66, 134] width 123 height 31
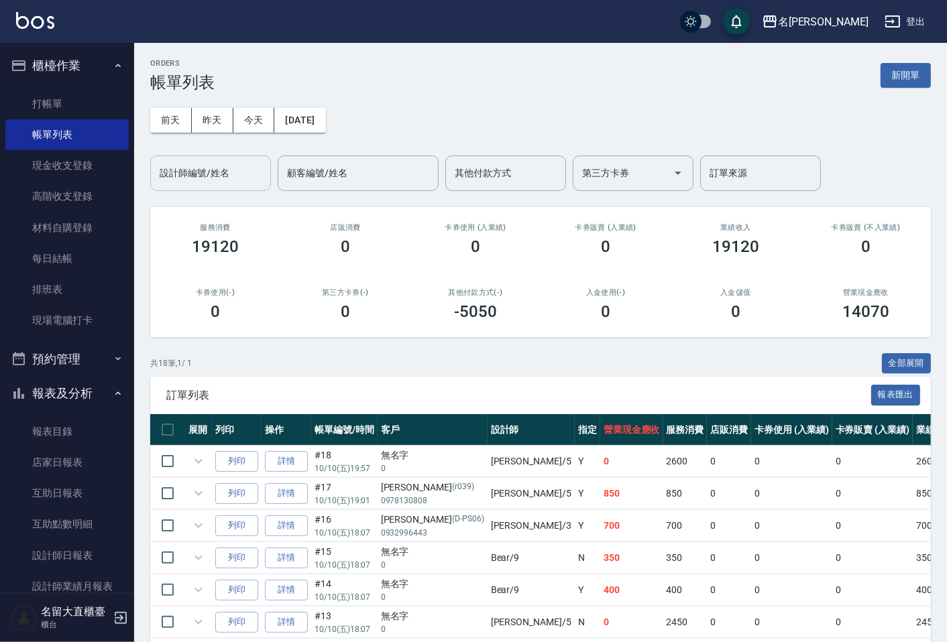
click at [240, 165] on input "設計師編號/姓名" at bounding box center [210, 173] width 109 height 23
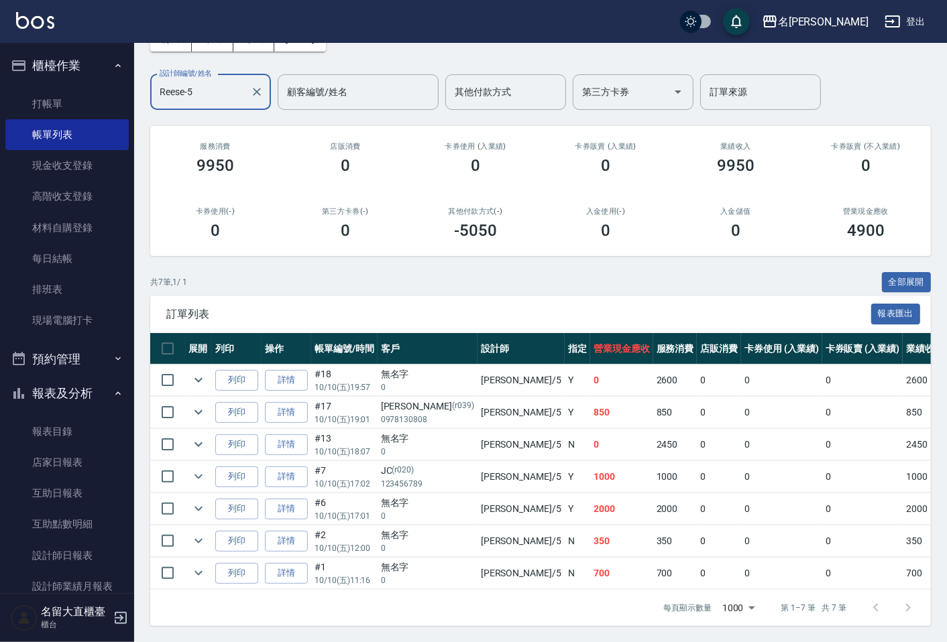
scroll to position [93, 0]
type input "Reese-5"
click at [202, 504] on icon "expand row" at bounding box center [198, 509] width 16 height 16
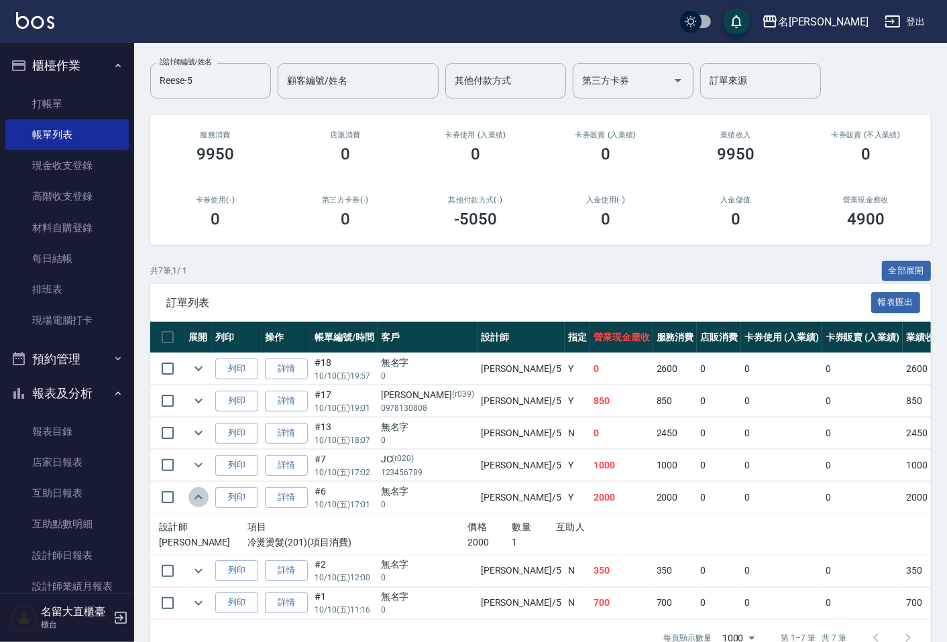
click at [202, 504] on icon "expand row" at bounding box center [198, 497] width 16 height 16
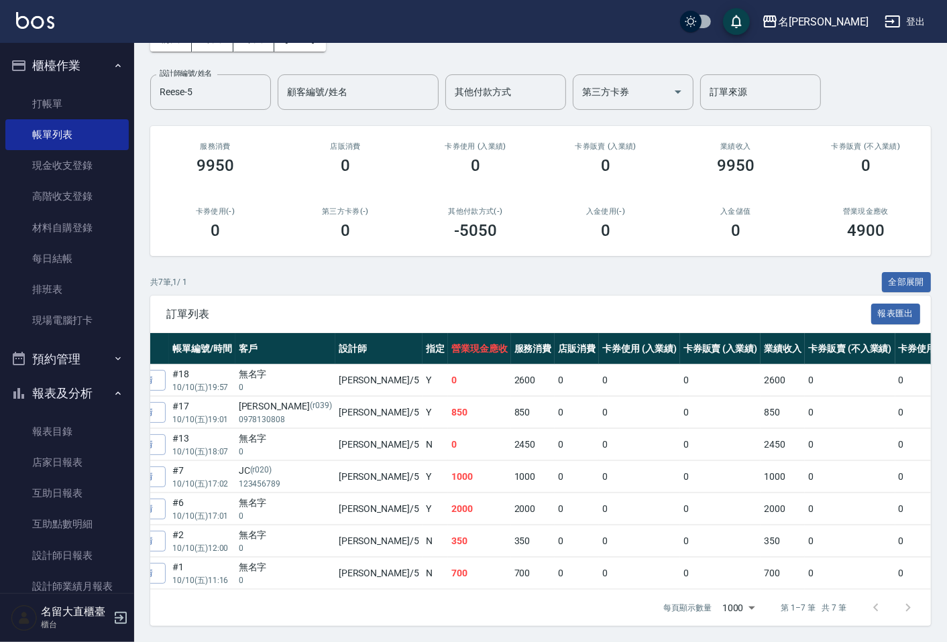
scroll to position [0, 56]
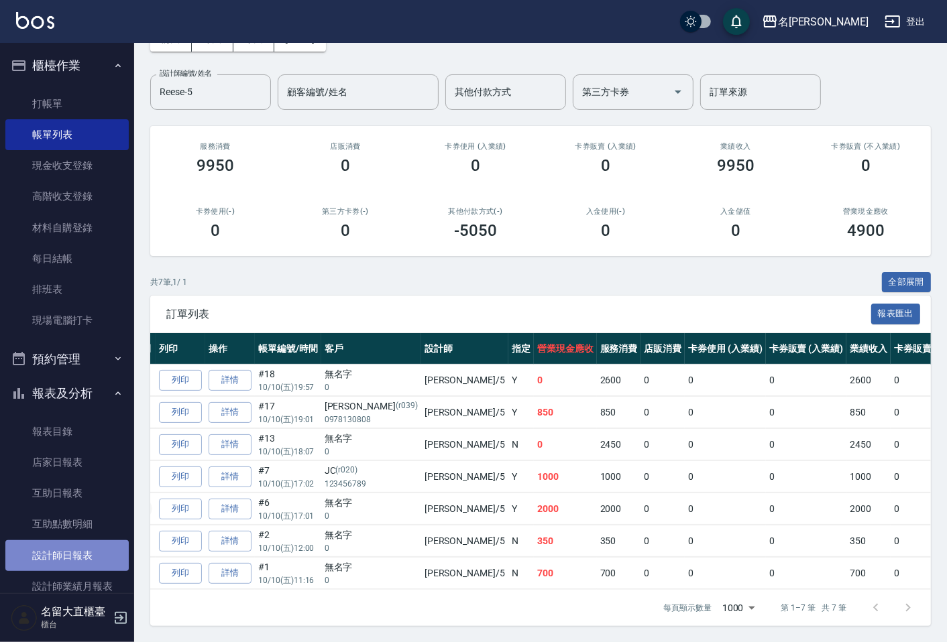
click at [82, 567] on link "設計師日報表" at bounding box center [66, 555] width 123 height 31
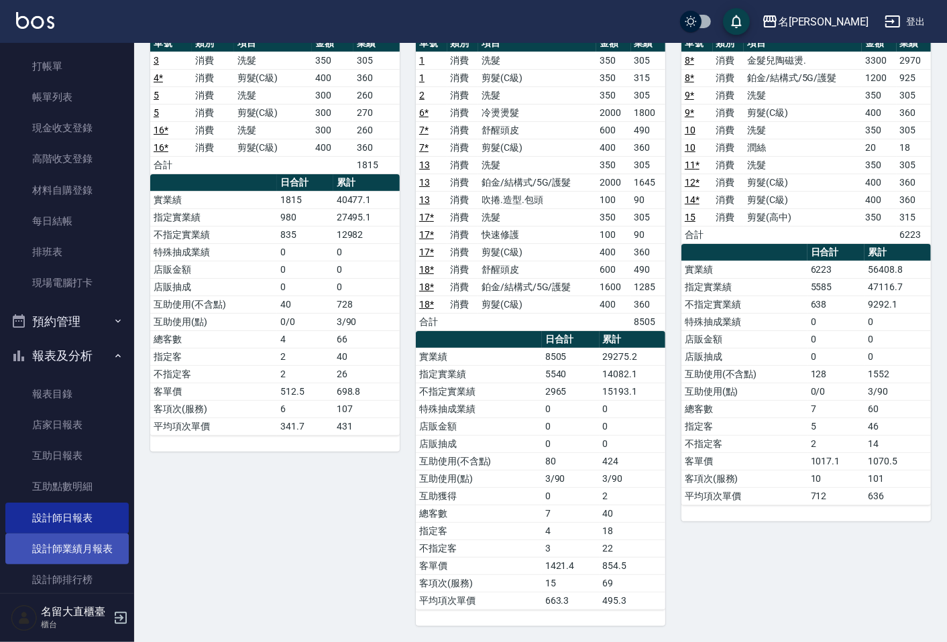
scroll to position [74, 0]
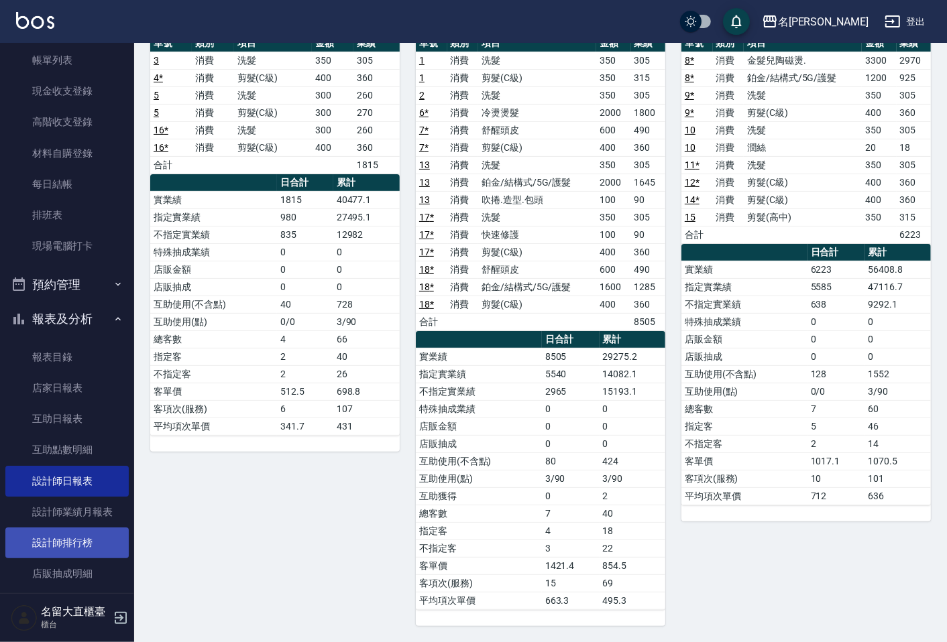
click at [74, 544] on link "設計師排行榜" at bounding box center [66, 543] width 123 height 31
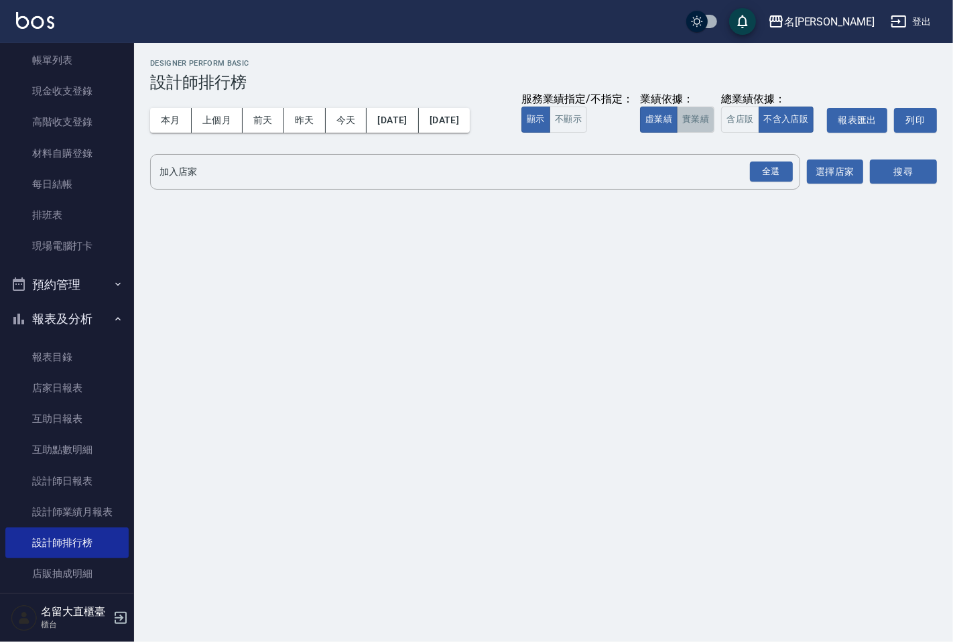
click at [682, 128] on button "實業績" at bounding box center [696, 120] width 38 height 26
click at [638, 193] on div "名留大直 2025-10-01 - 2025-10-10 設計師排行榜 列印時間： 2025-10-10-19:59 Designer Perform Bas…" at bounding box center [543, 127] width 819 height 168
drag, startPoint x: 514, startPoint y: 176, endPoint x: 504, endPoint y: 176, distance: 10.1
click at [504, 176] on input "加入店家" at bounding box center [465, 171] width 618 height 23
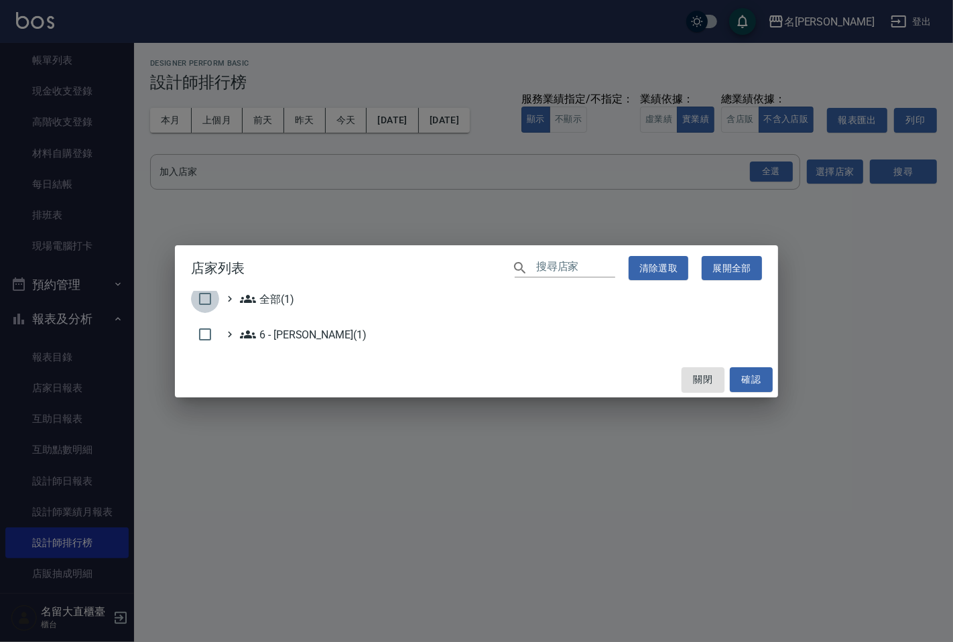
drag, startPoint x: 209, startPoint y: 292, endPoint x: 338, endPoint y: 291, distance: 129.4
click at [216, 295] on input "checkbox" at bounding box center [205, 299] width 28 height 28
checkbox input "true"
click at [735, 380] on button "確認" at bounding box center [751, 379] width 43 height 25
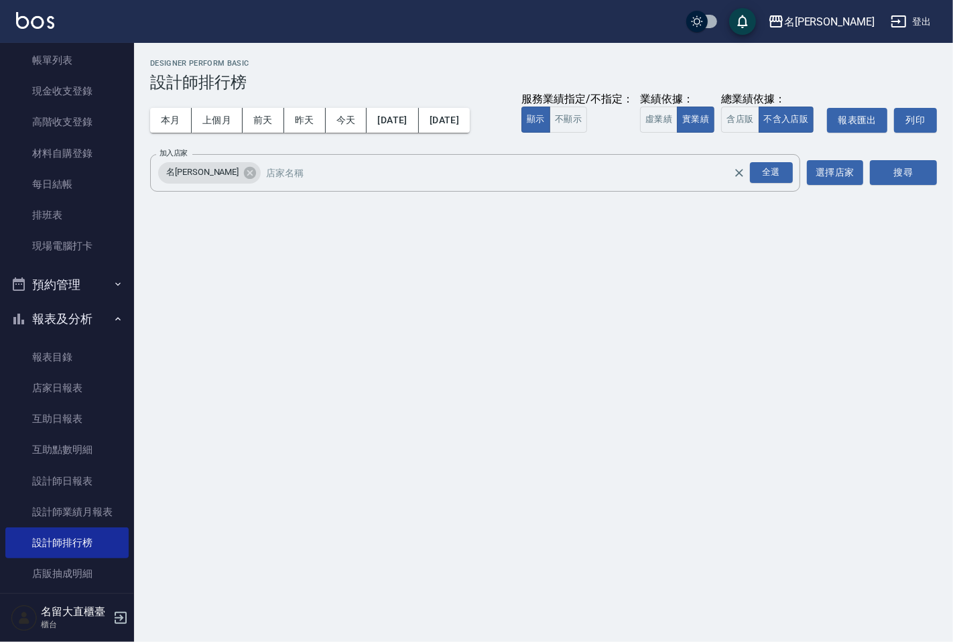
checkbox input "false"
click at [890, 164] on button "搜尋" at bounding box center [903, 172] width 67 height 25
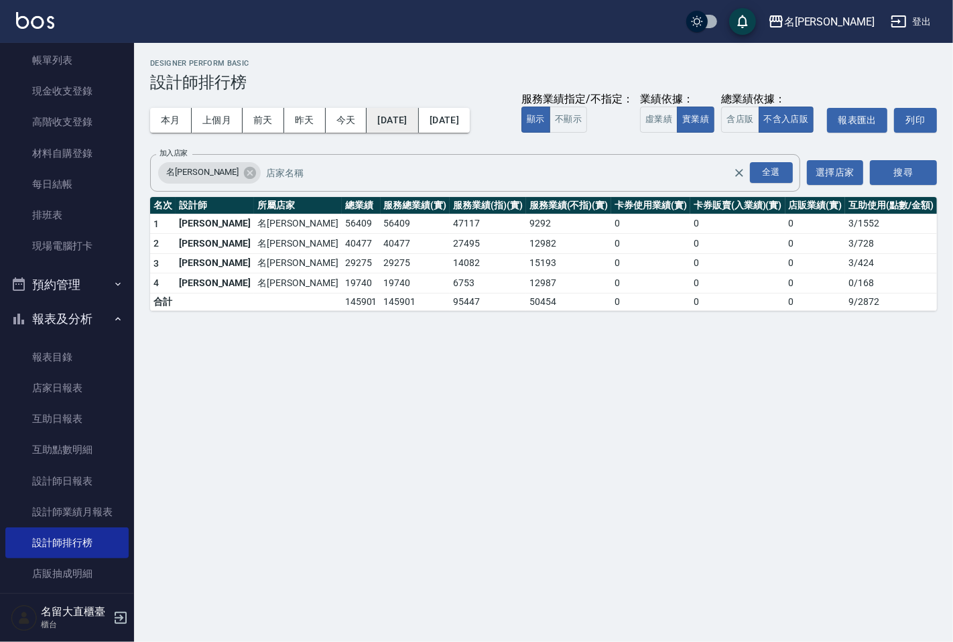
click at [418, 124] on button "[DATE]" at bounding box center [393, 120] width 52 height 25
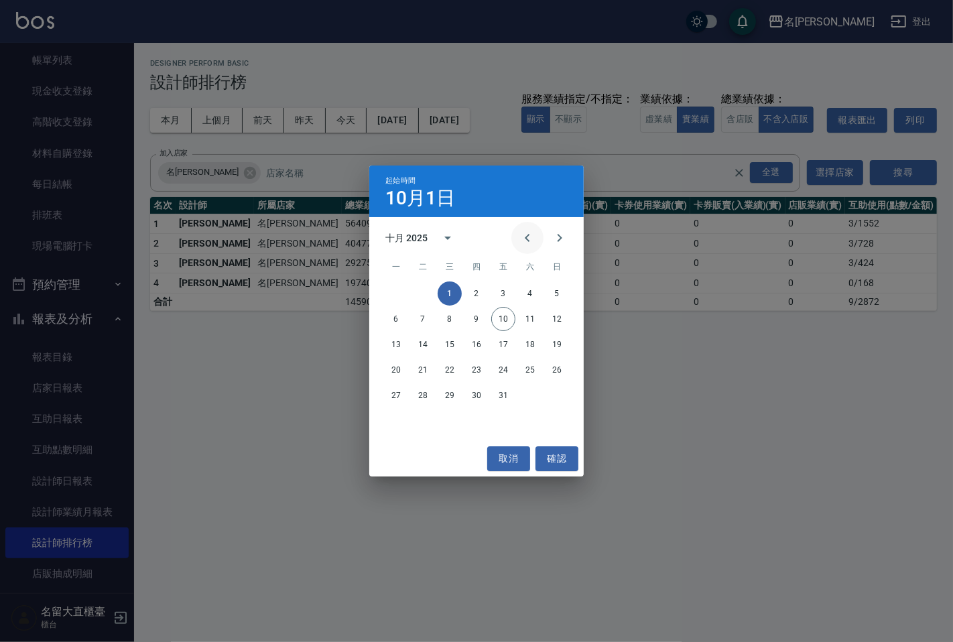
click at [534, 245] on icon "Previous month" at bounding box center [528, 238] width 16 height 16
click at [401, 288] on button "1" at bounding box center [396, 294] width 24 height 24
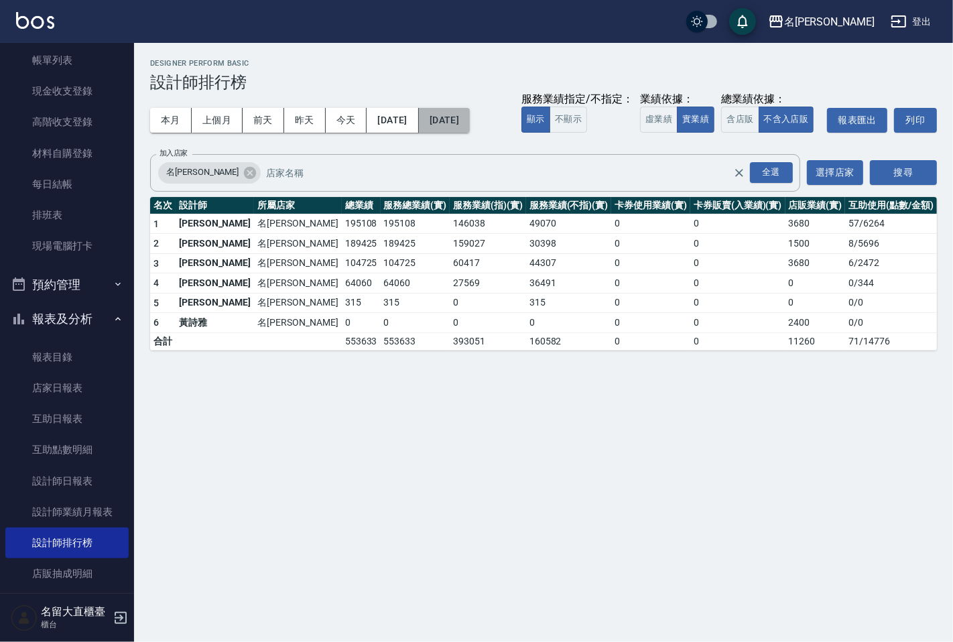
drag, startPoint x: 478, startPoint y: 121, endPoint x: 485, endPoint y: 125, distance: 8.1
click at [470, 125] on button "[DATE]" at bounding box center [444, 120] width 51 height 25
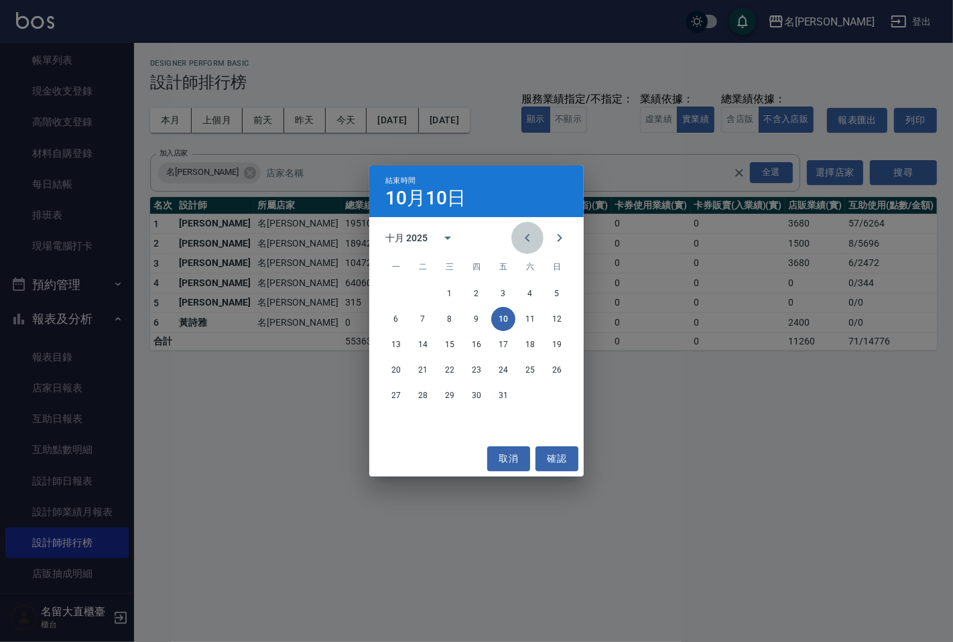
click at [518, 239] on button "Previous month" at bounding box center [528, 238] width 32 height 32
click at [463, 318] on div "8 9 10 11 12 13 14" at bounding box center [476, 319] width 215 height 24
click at [454, 318] on button "10" at bounding box center [450, 319] width 24 height 24
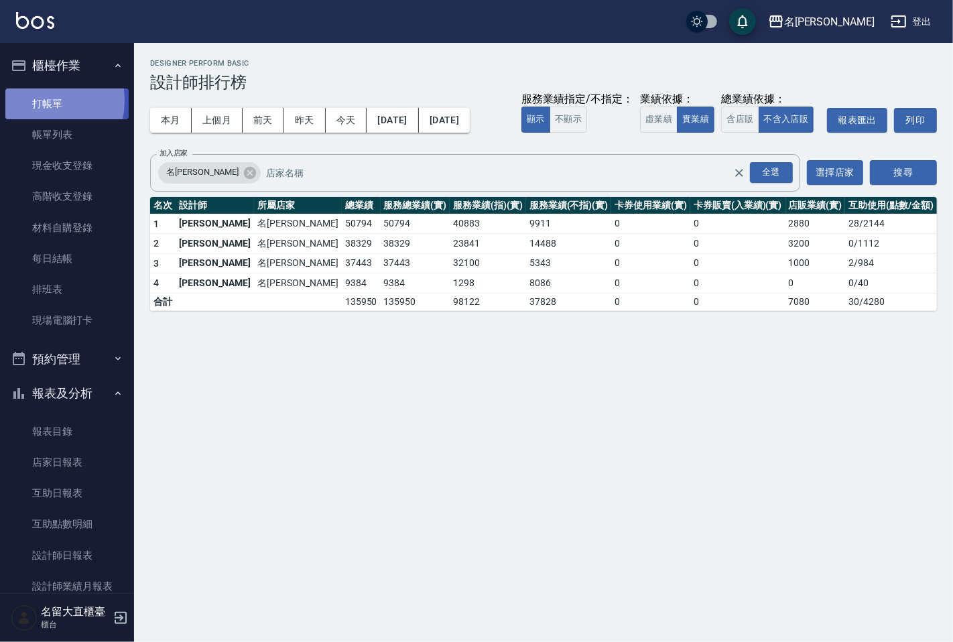
click at [31, 101] on link "打帳單" at bounding box center [66, 104] width 123 height 31
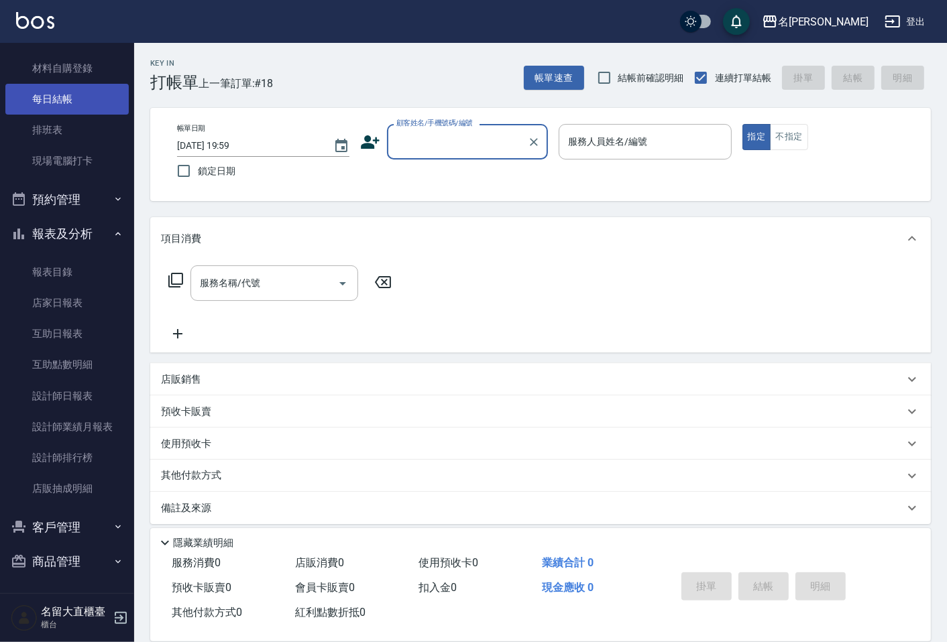
scroll to position [85, 0]
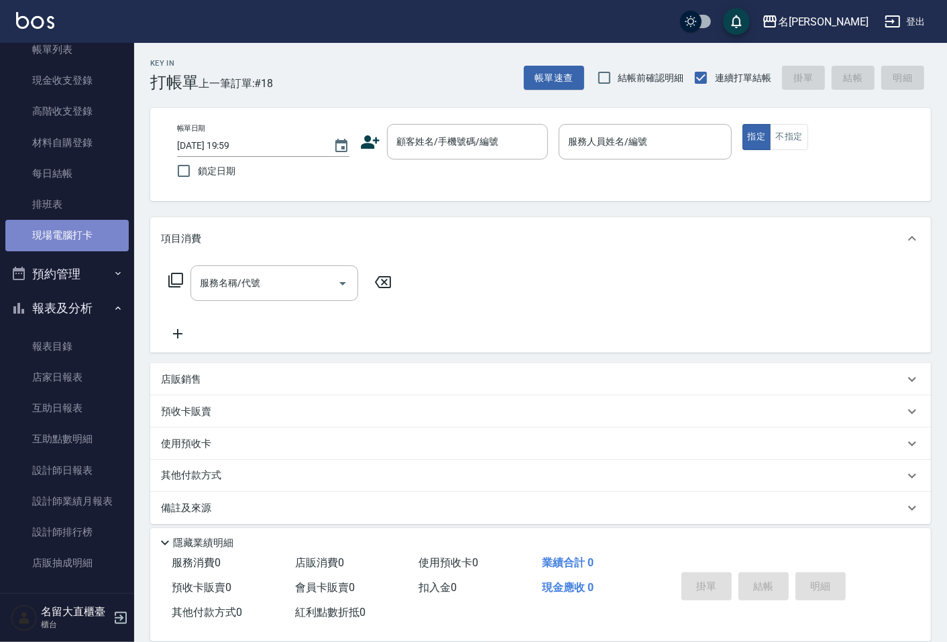
click at [89, 243] on link "現場電腦打卡" at bounding box center [66, 235] width 123 height 31
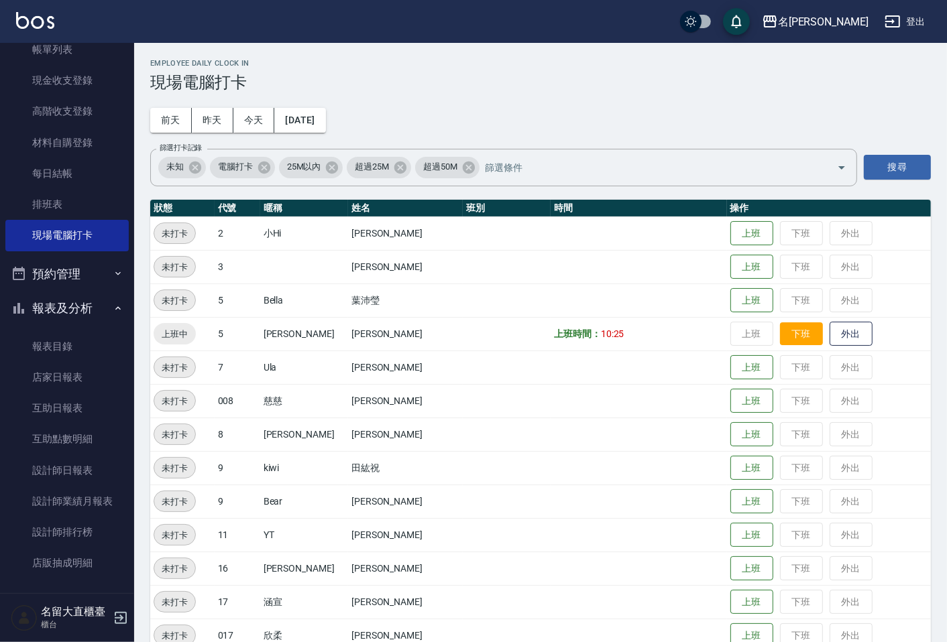
click at [782, 333] on button "下班" at bounding box center [801, 334] width 43 height 23
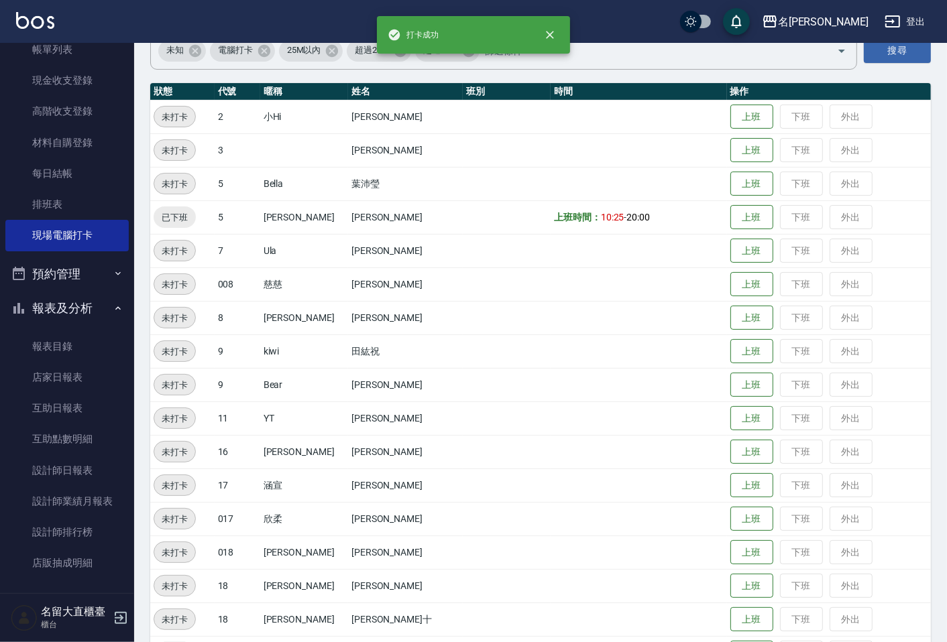
scroll to position [294, 0]
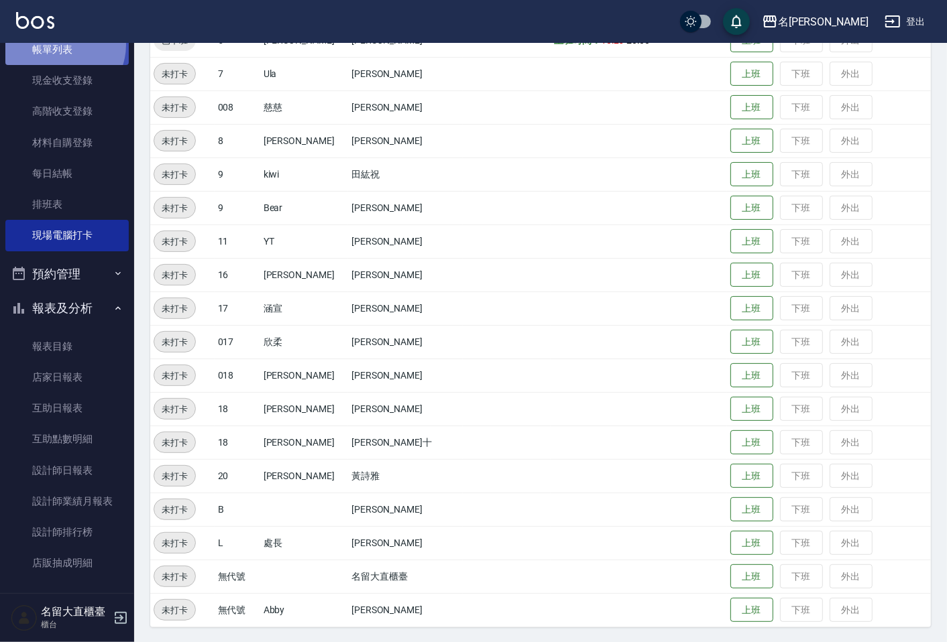
click at [60, 44] on link "帳單列表" at bounding box center [66, 49] width 123 height 31
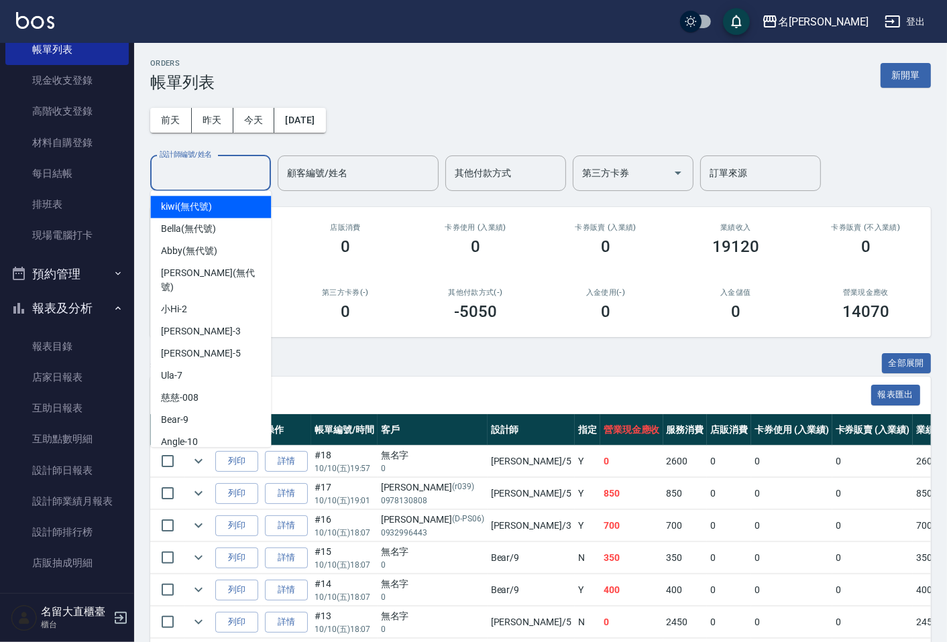
click at [204, 163] on input "設計師編號/姓名" at bounding box center [210, 173] width 109 height 23
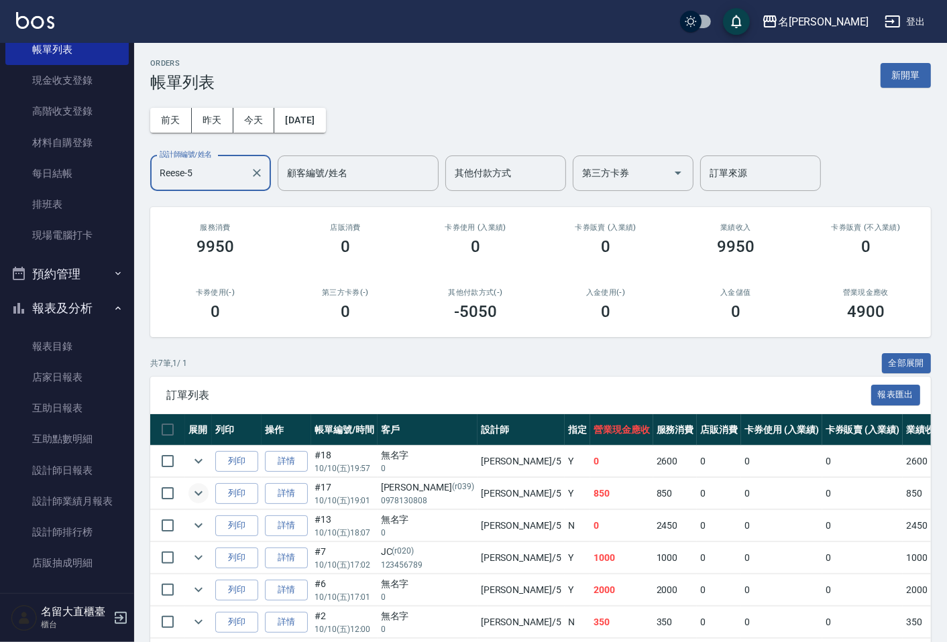
type input "Reese-5"
click at [198, 491] on icon "expand row" at bounding box center [198, 493] width 16 height 16
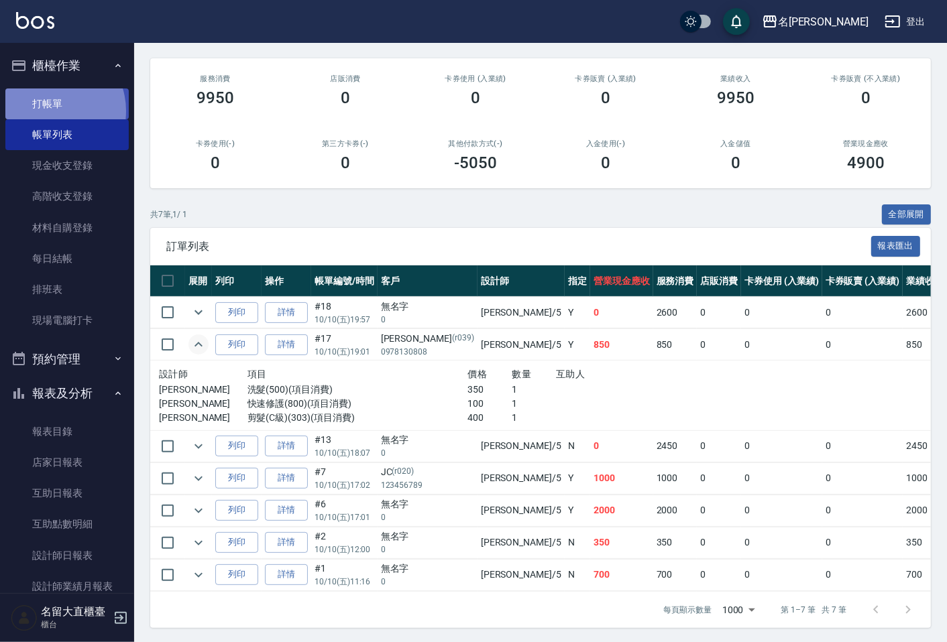
click at [50, 111] on link "打帳單" at bounding box center [66, 104] width 123 height 31
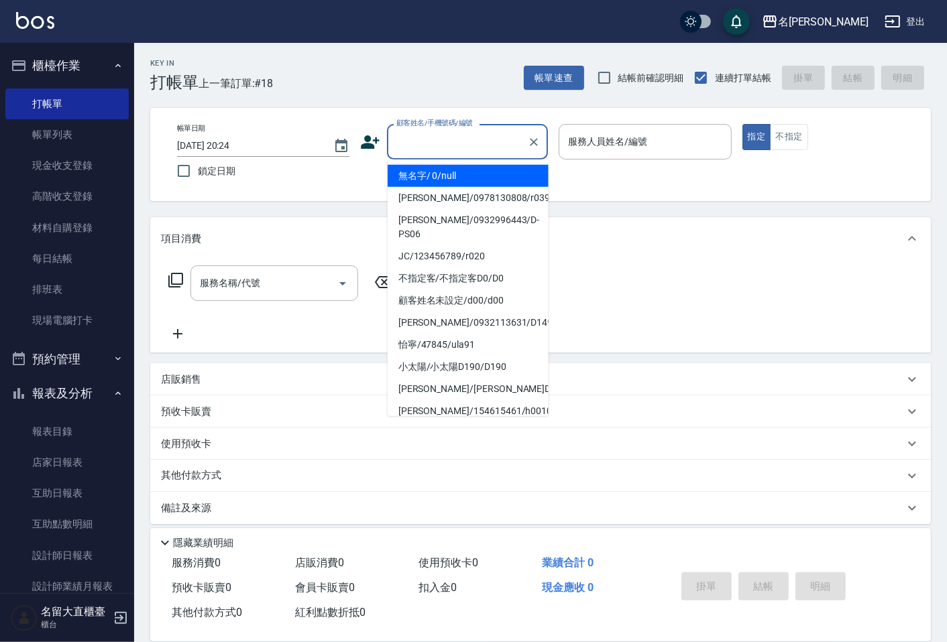
click at [441, 137] on input "顧客姓名/手機號碼/編號" at bounding box center [457, 141] width 129 height 23
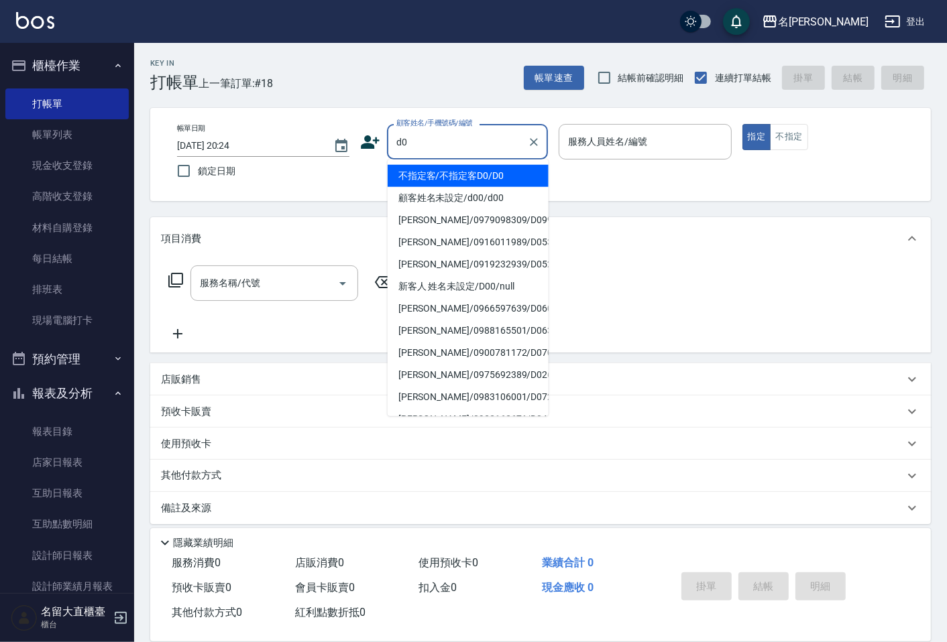
type input "不指定客/不指定客D0/D0"
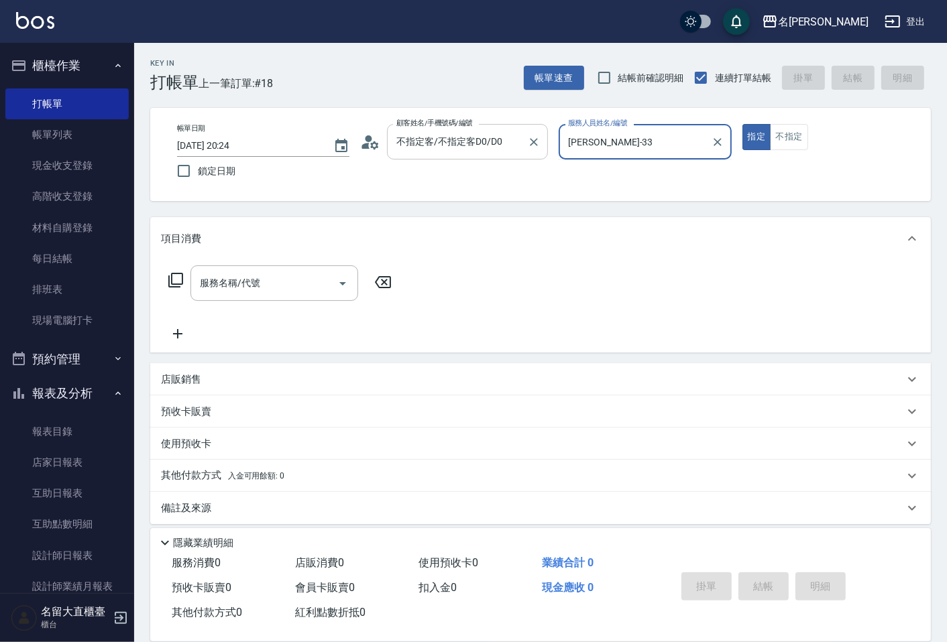
type input "郭忠翰-3"
click at [742, 124] on button "指定" at bounding box center [756, 137] width 29 height 26
type button "true"
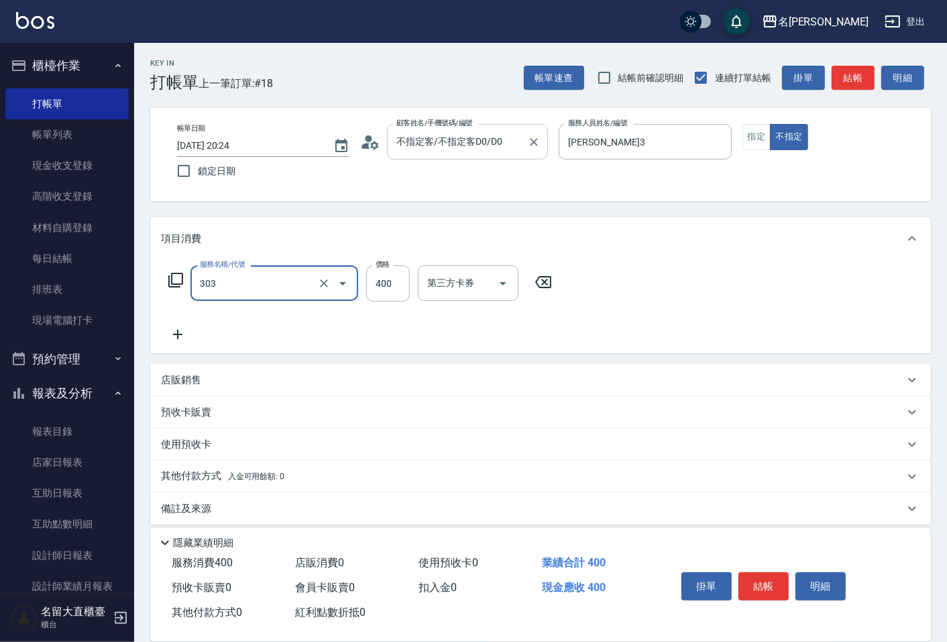
type input "剪髮(C級)(303)"
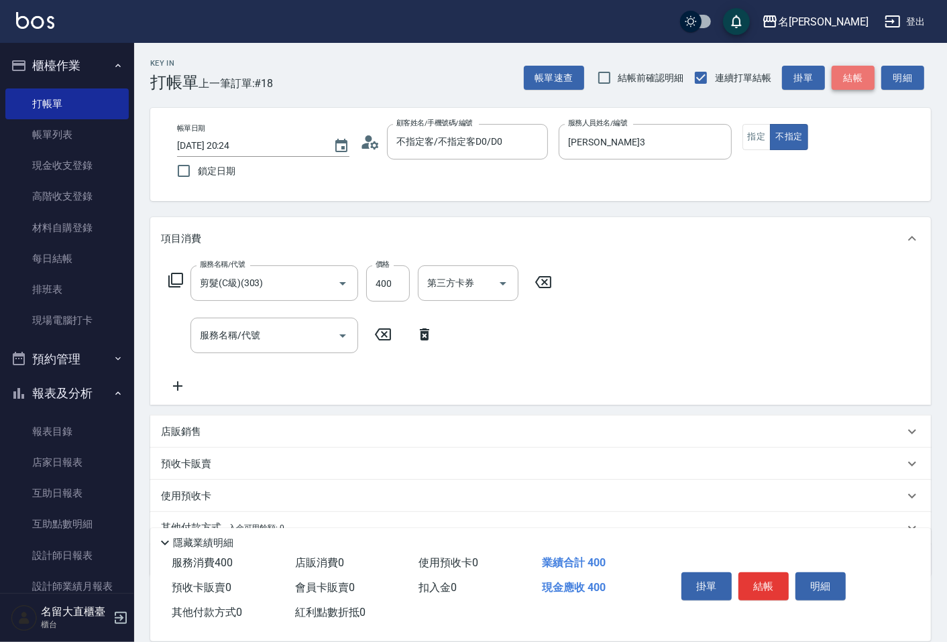
click at [839, 78] on button "結帳" at bounding box center [852, 78] width 43 height 25
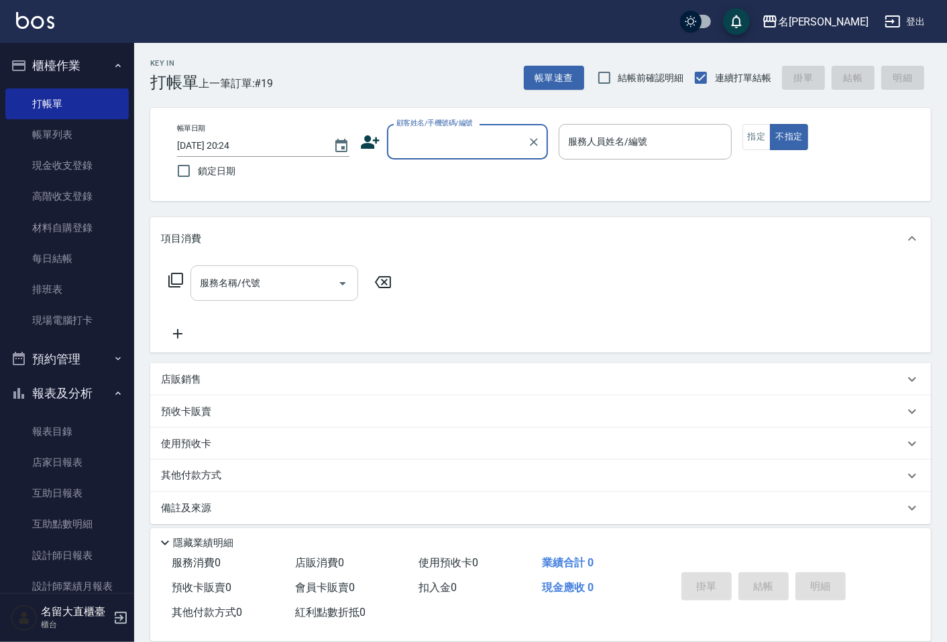
click at [268, 280] on input "服務名稱/代號" at bounding box center [263, 283] width 135 height 23
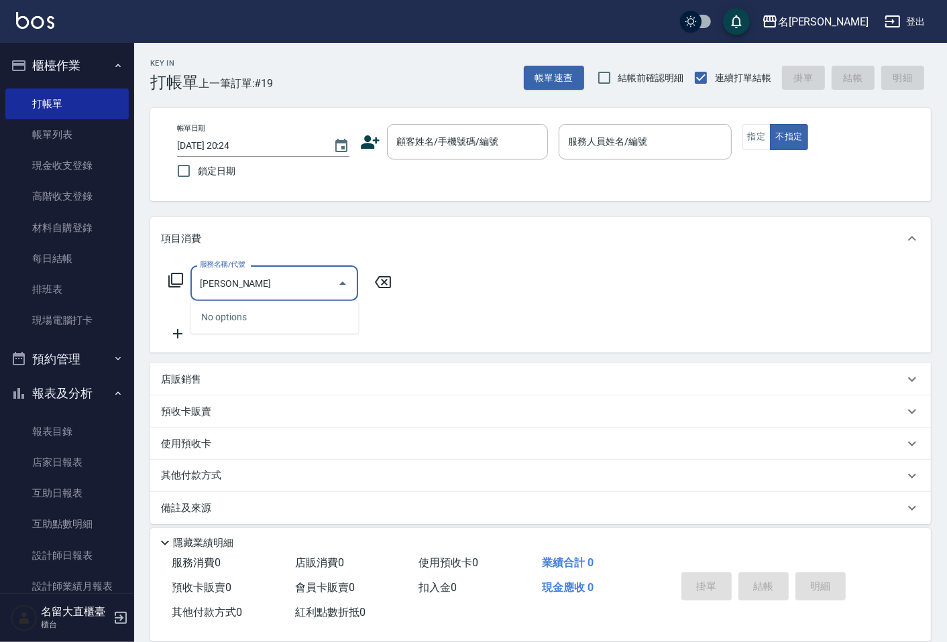
type input "哲"
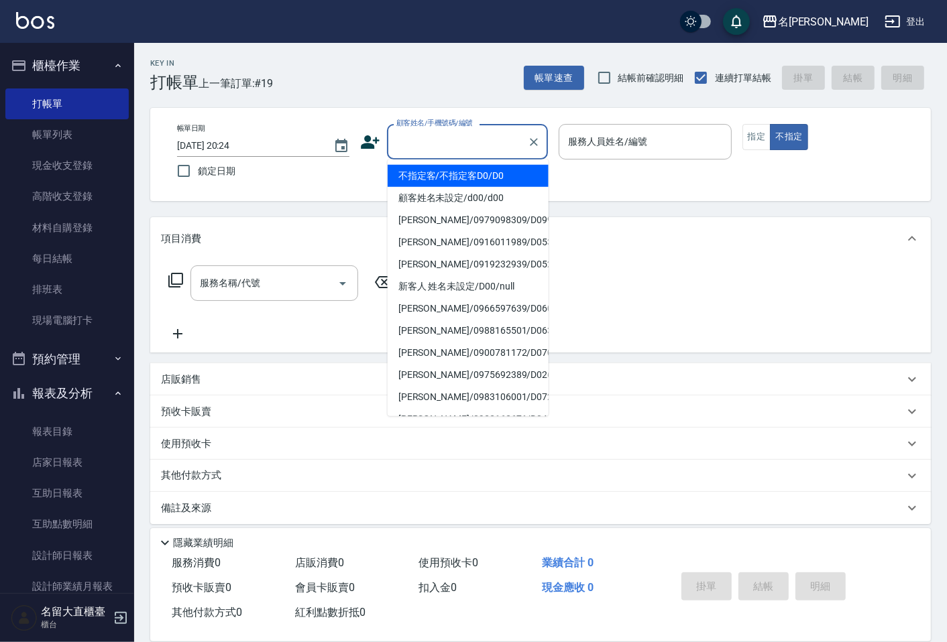
click at [456, 146] on input "顧客姓名/手機號碼/編號" at bounding box center [457, 141] width 129 height 23
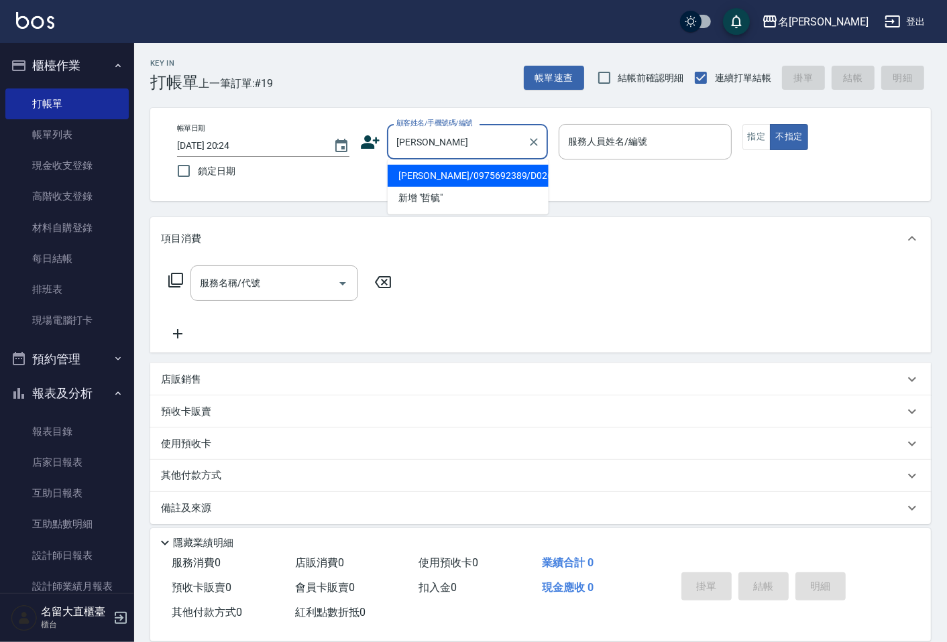
type input "張哲毓/0975692389/D026"
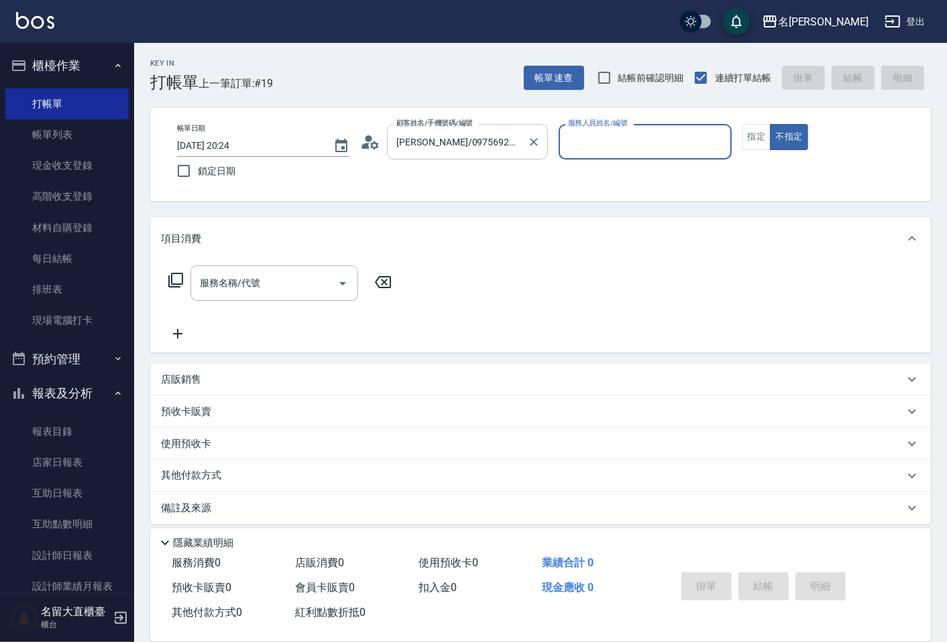
type input "郭忠翰-3"
click at [770, 124] on button "不指定" at bounding box center [789, 137] width 38 height 26
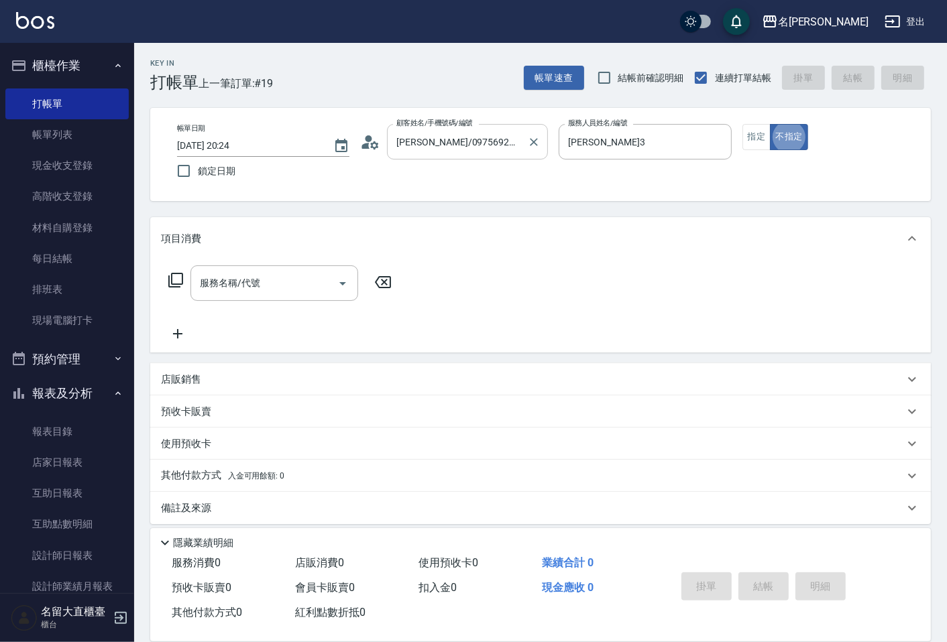
type button "false"
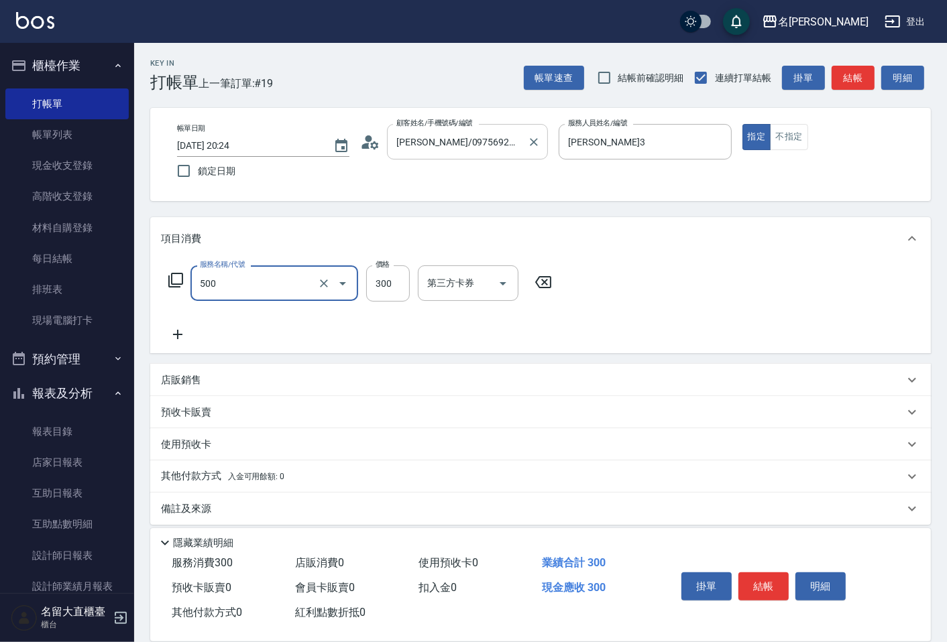
type input "洗髮(500)"
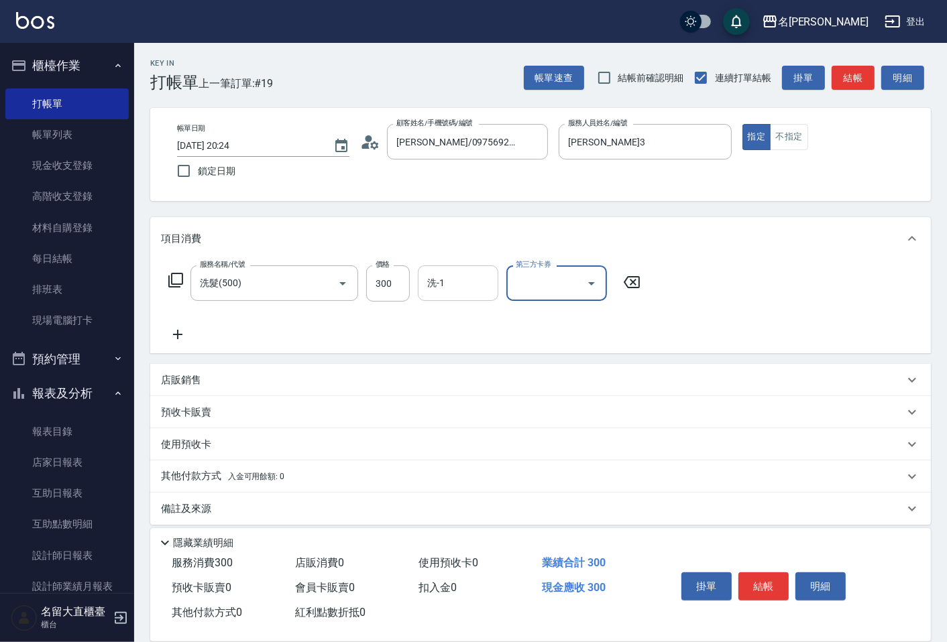
click at [452, 283] on input "洗-1" at bounding box center [458, 283] width 68 height 23
type input "詩雅-20"
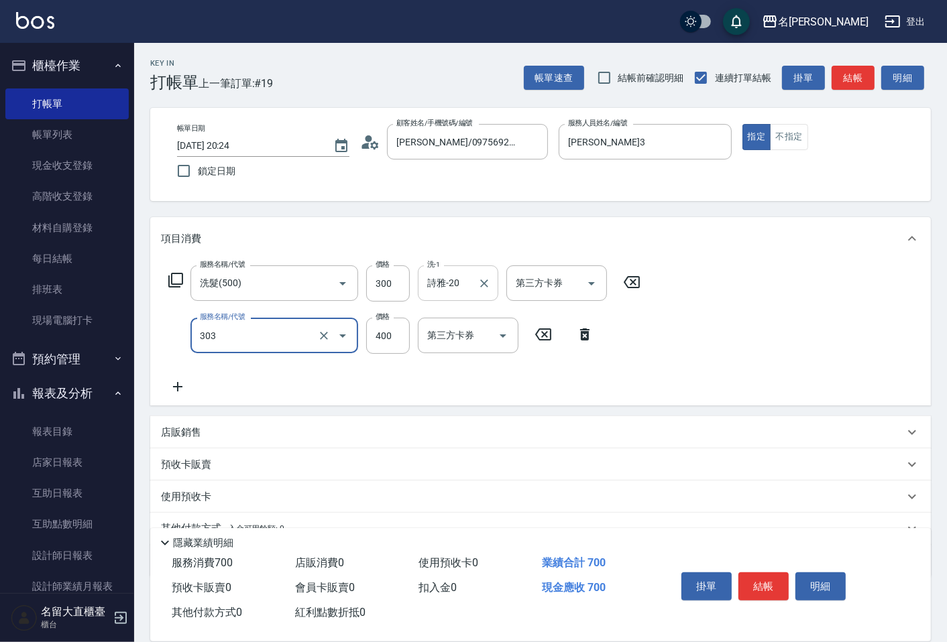
type input "剪髮(C級)(303)"
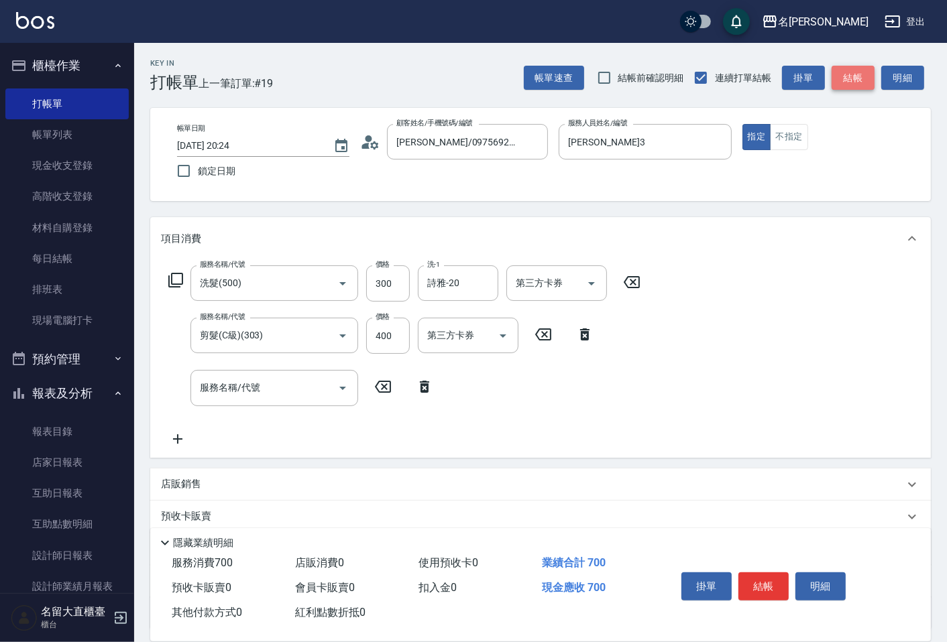
click at [862, 82] on button "結帳" at bounding box center [852, 78] width 43 height 25
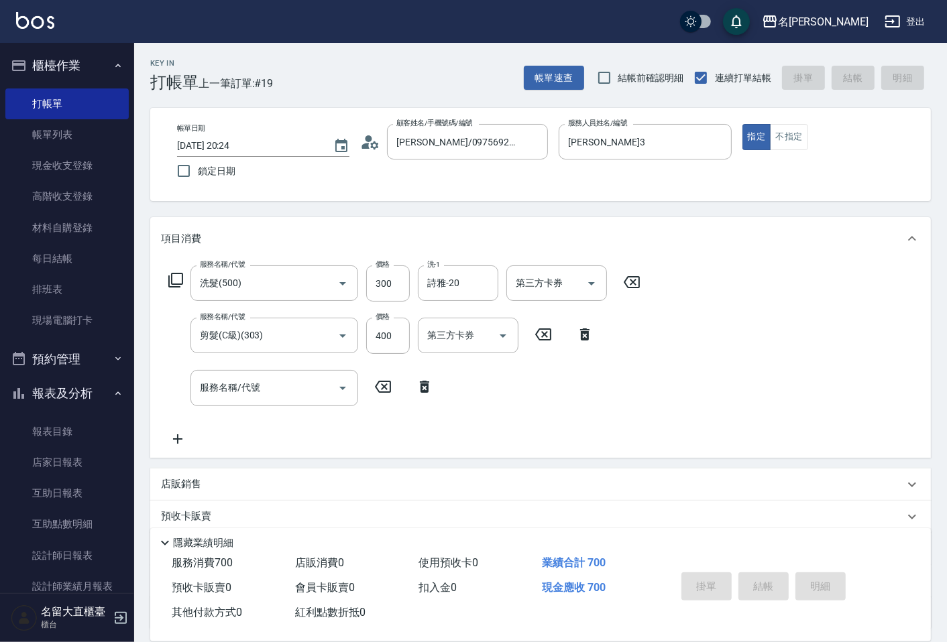
type input "2025/10/10 20:25"
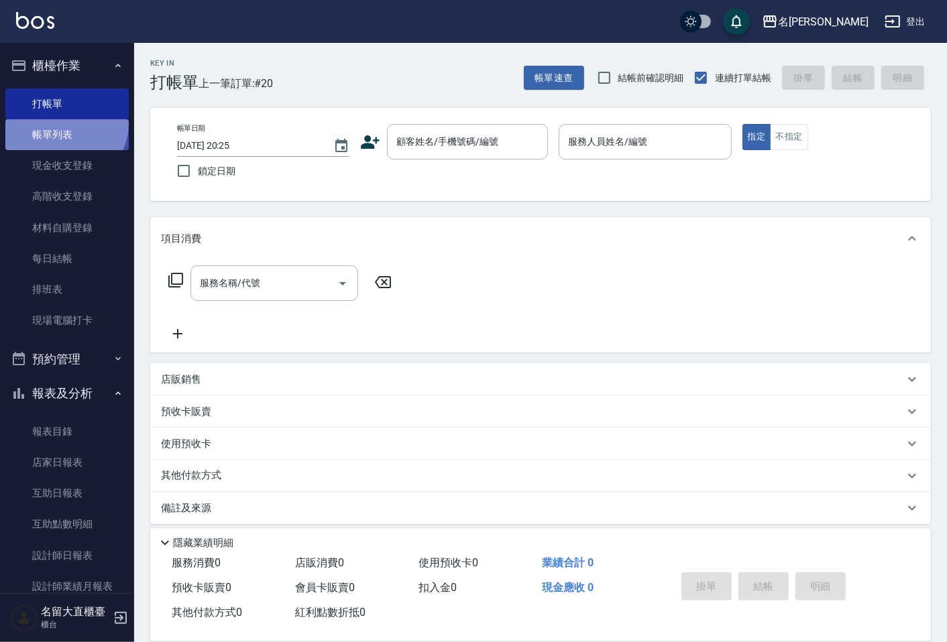
click at [61, 123] on link "帳單列表" at bounding box center [66, 134] width 123 height 31
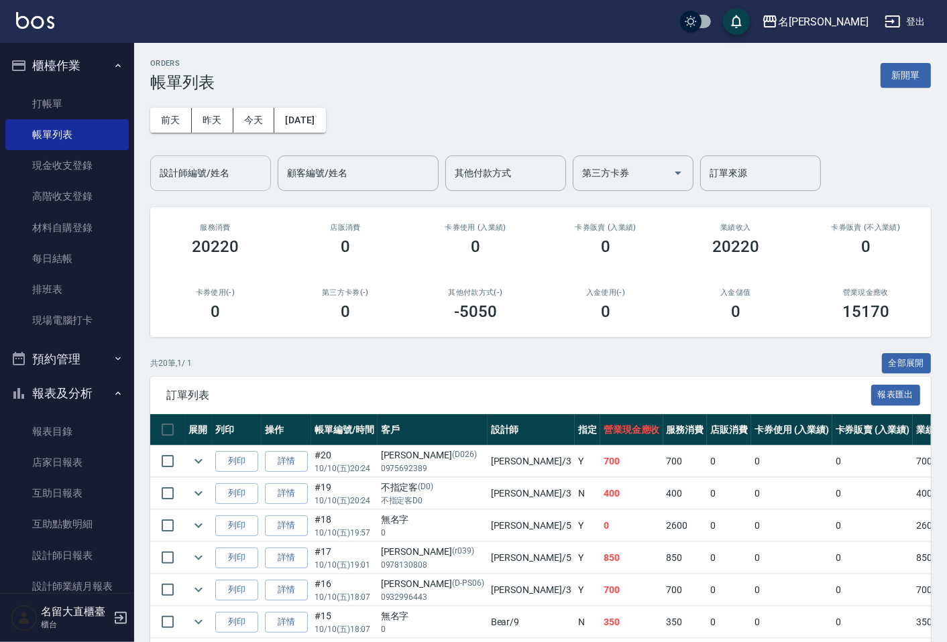
click at [213, 178] on input "設計師編號/姓名" at bounding box center [210, 173] width 109 height 23
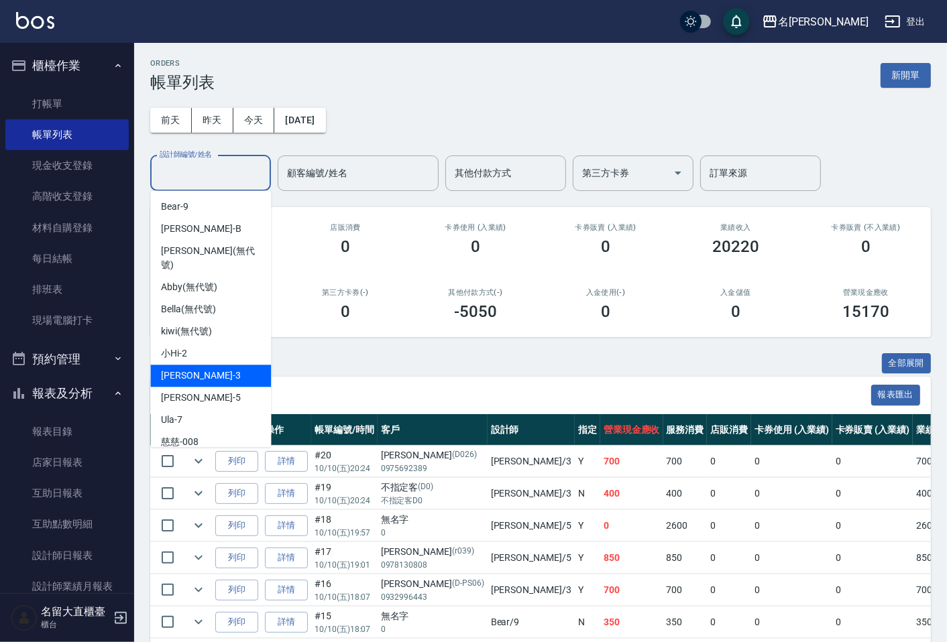
click at [180, 369] on span "郭忠翰 -3" at bounding box center [200, 376] width 79 height 14
type input "郭忠翰-3"
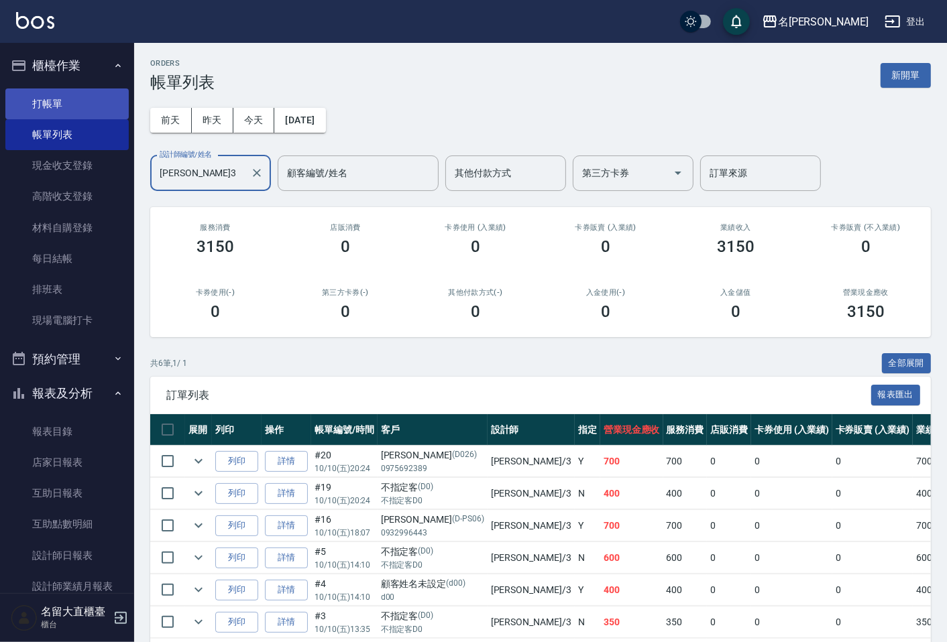
click at [42, 111] on link "打帳單" at bounding box center [66, 104] width 123 height 31
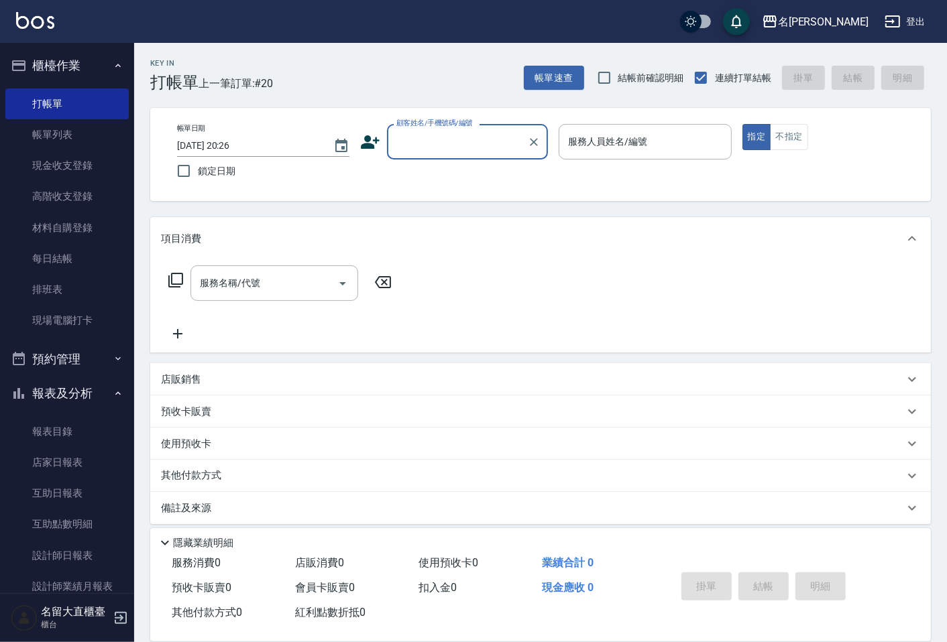
click at [463, 154] on div "顧客姓名/手機號碼/編號" at bounding box center [467, 142] width 161 height 36
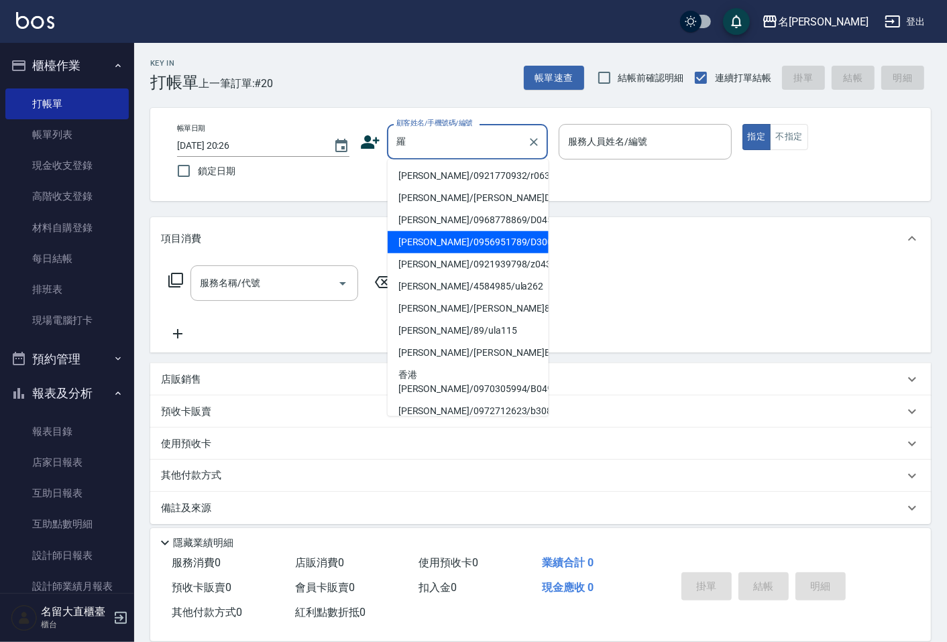
type input "羅心妤/0956951789/D300"
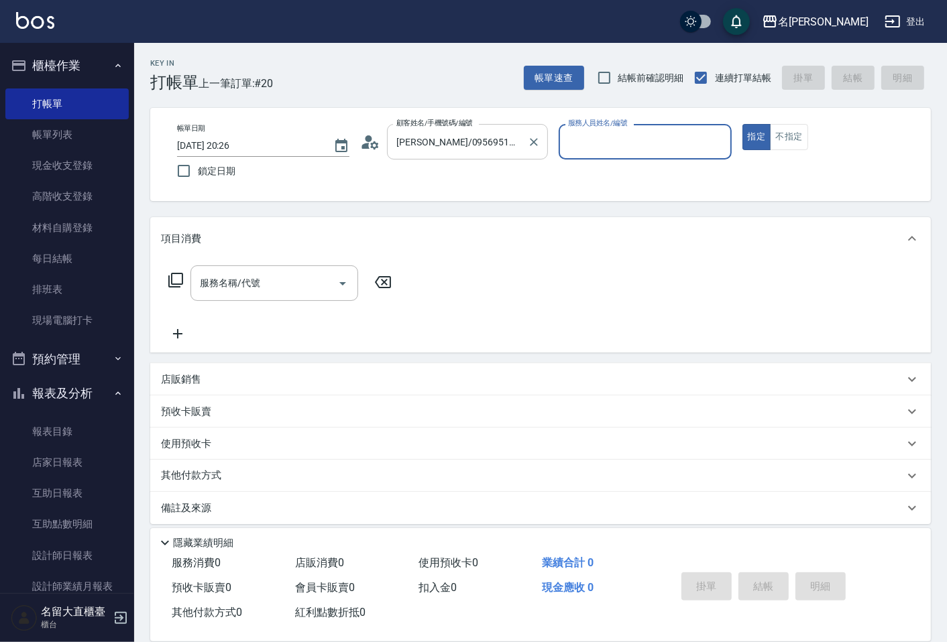
type input "郭忠翰-3"
click at [742, 124] on button "指定" at bounding box center [756, 137] width 29 height 26
type button "true"
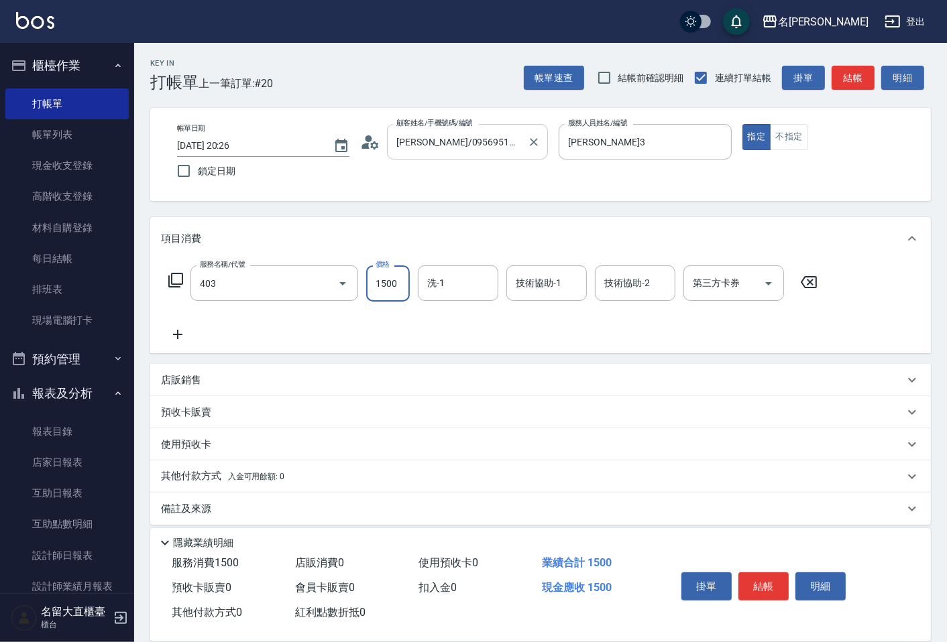
type input "染髮(403)"
type input "2399"
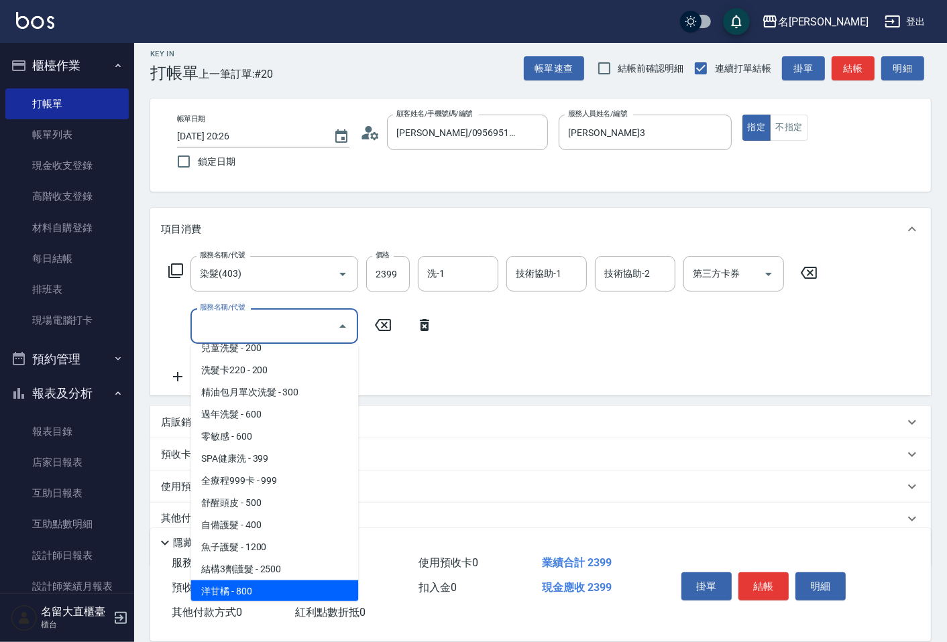
scroll to position [456, 0]
type input "鉑金/結構式/5G/護髮(605)"
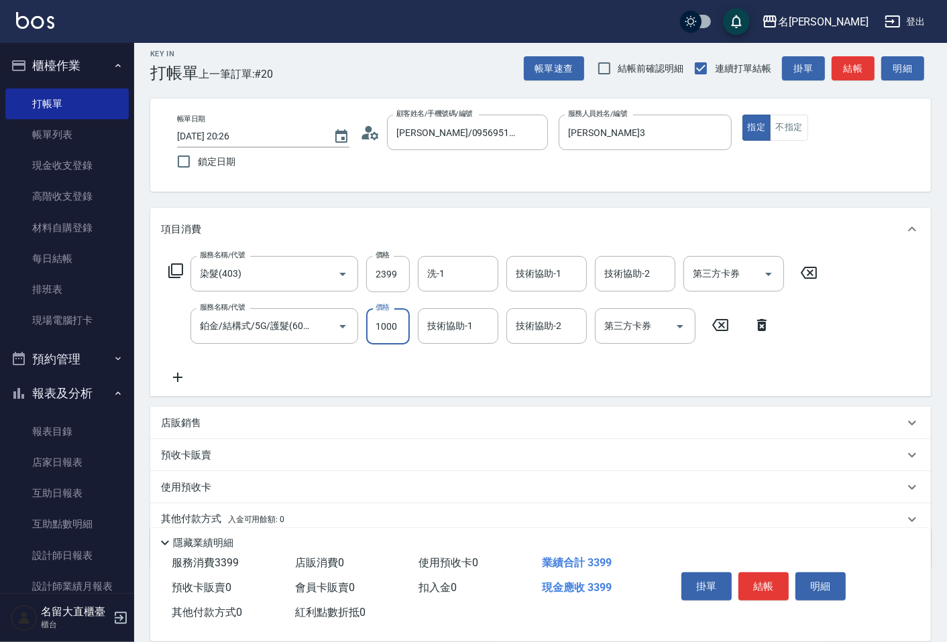
type input "1000"
type input "詩雅-20"
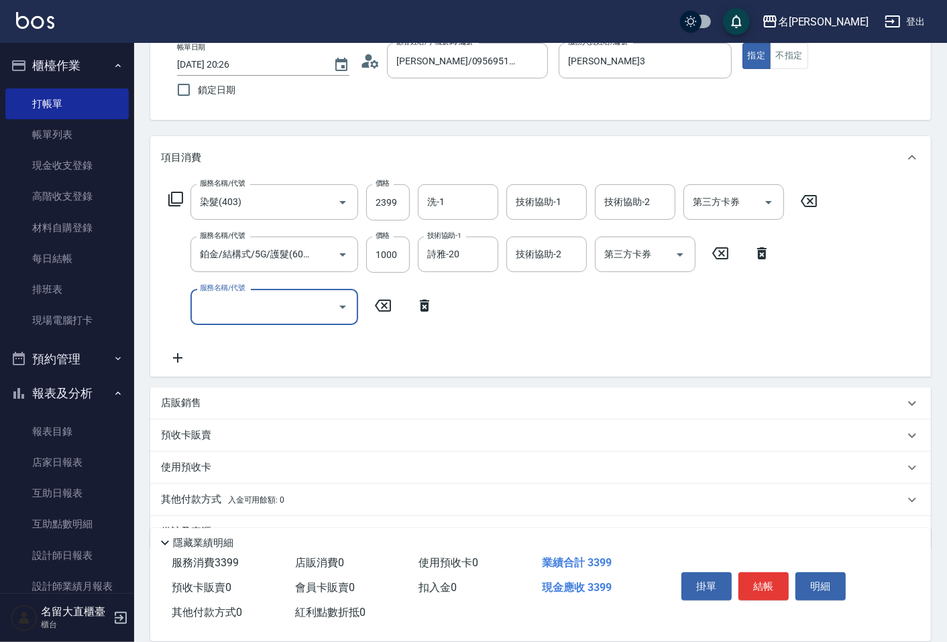
scroll to position [113, 0]
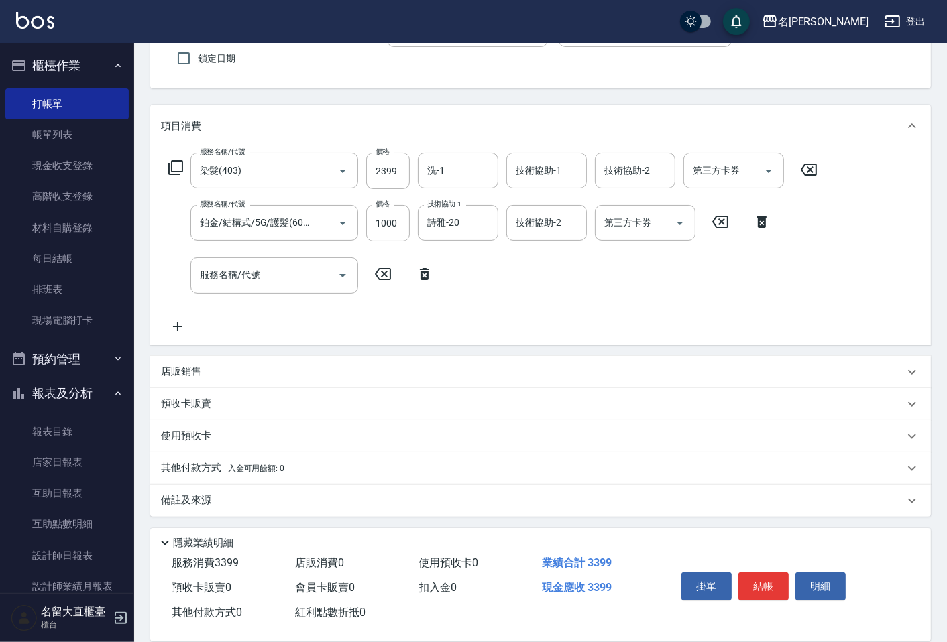
click at [162, 506] on p "備註及來源" at bounding box center [186, 500] width 50 height 14
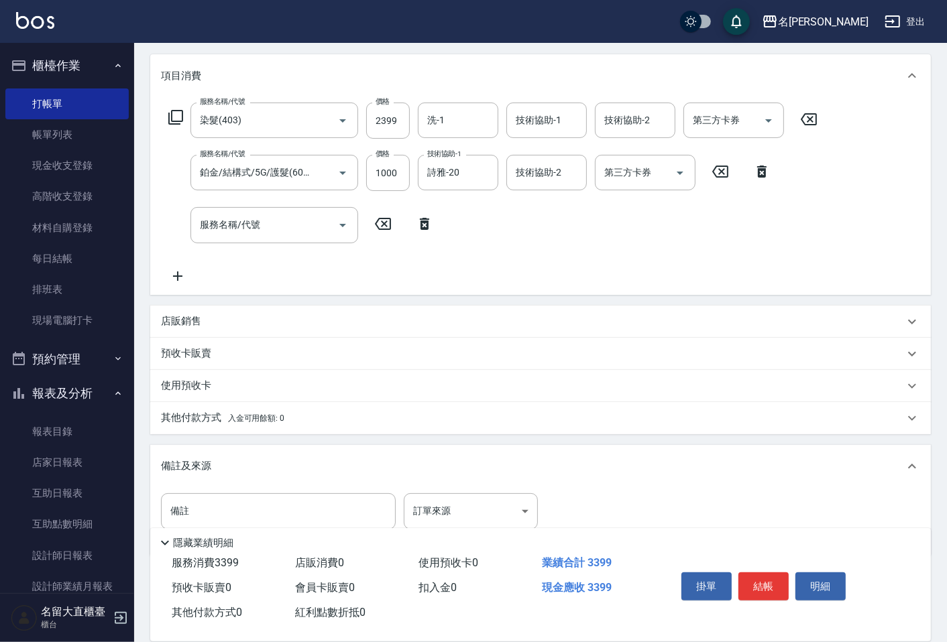
scroll to position [203, 0]
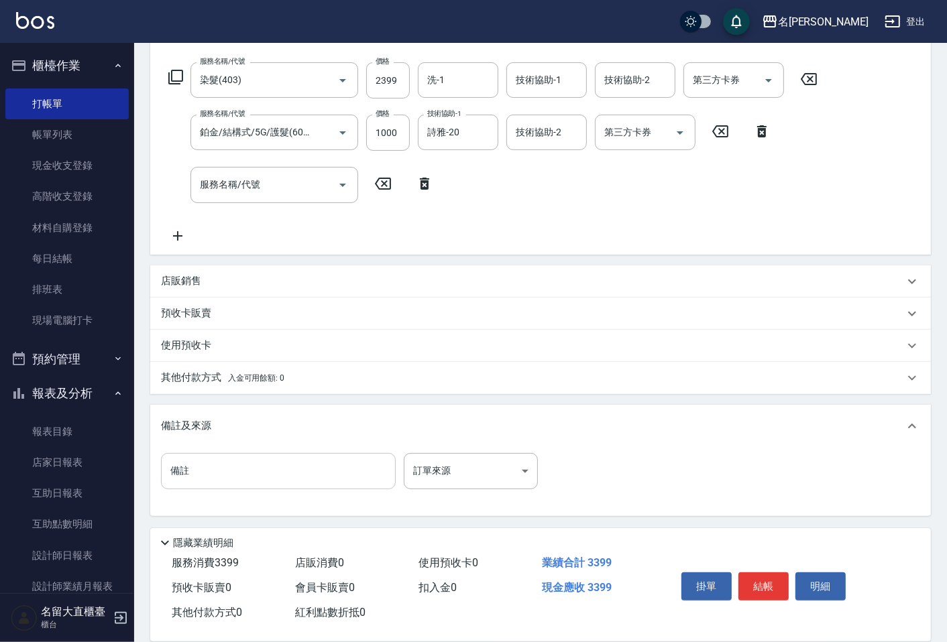
click at [211, 460] on input "備註" at bounding box center [278, 471] width 235 height 36
type input "髮"
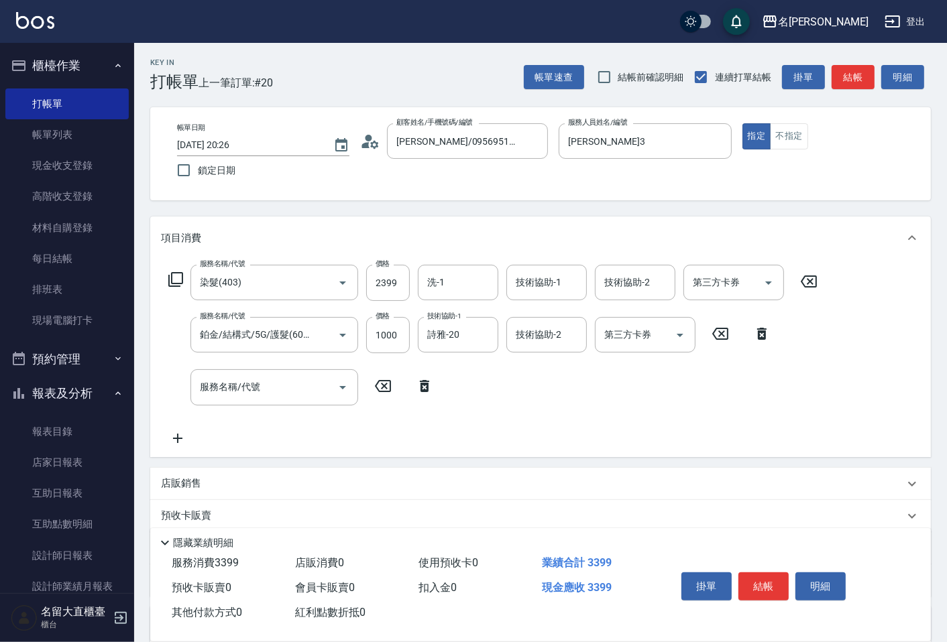
scroll to position [0, 0]
type input "護5g 先上髮根8/711+3.0 2:1 6/9%個半 蒸350燈10分 上髮中較亮處8/71+0.11+3.0 6:2 +5克3.0 全6% 等15分"
click at [286, 388] on div "服務名稱/代號 染髮(403) 服務名稱/代號 價格 2399 價格 洗-1 洗-1 技術協助-1 技術協助-1 技術協助-2 技術協助-2 第三方卡券 第三…" at bounding box center [493, 356] width 664 height 181
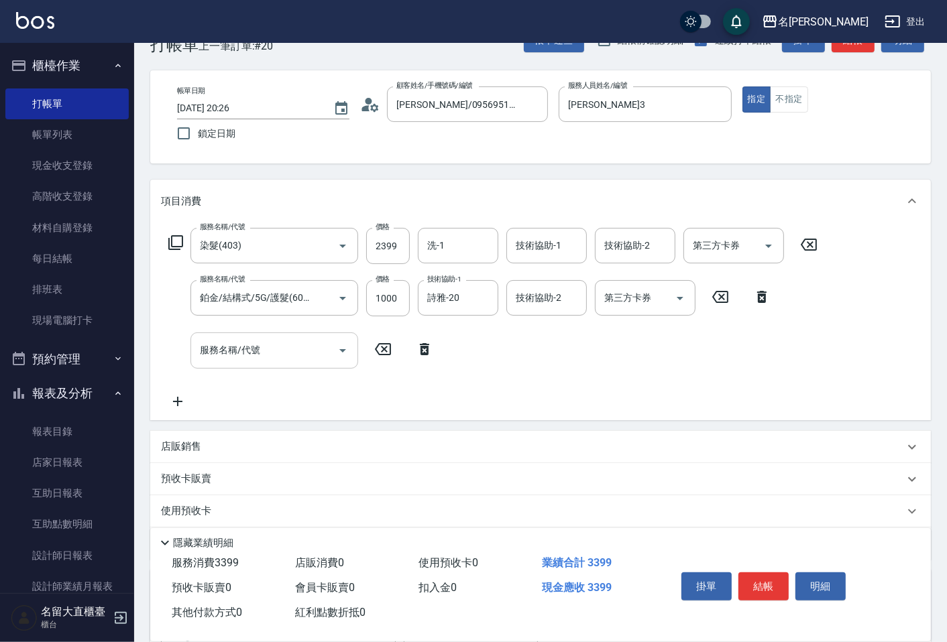
click at [295, 358] on input "服務名稱/代號" at bounding box center [263, 350] width 135 height 23
click at [767, 575] on button "結帳" at bounding box center [763, 587] width 50 height 28
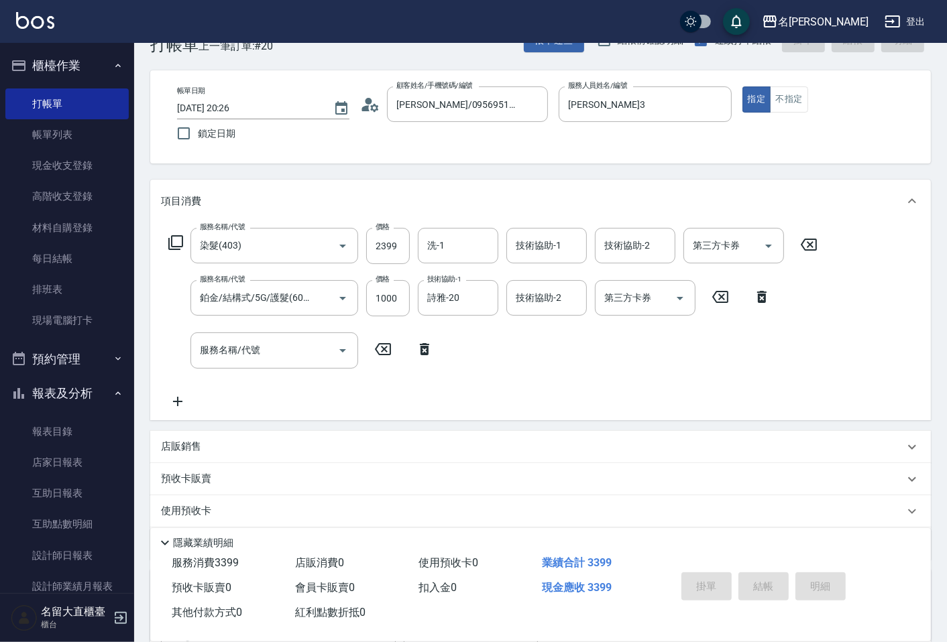
type input "2025/10/10 20:33"
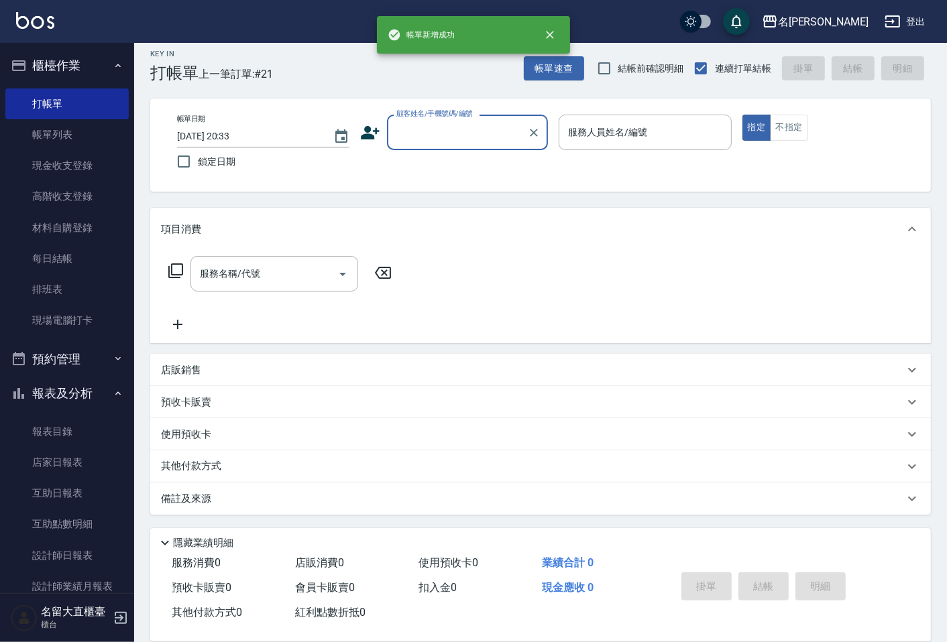
scroll to position [9, 0]
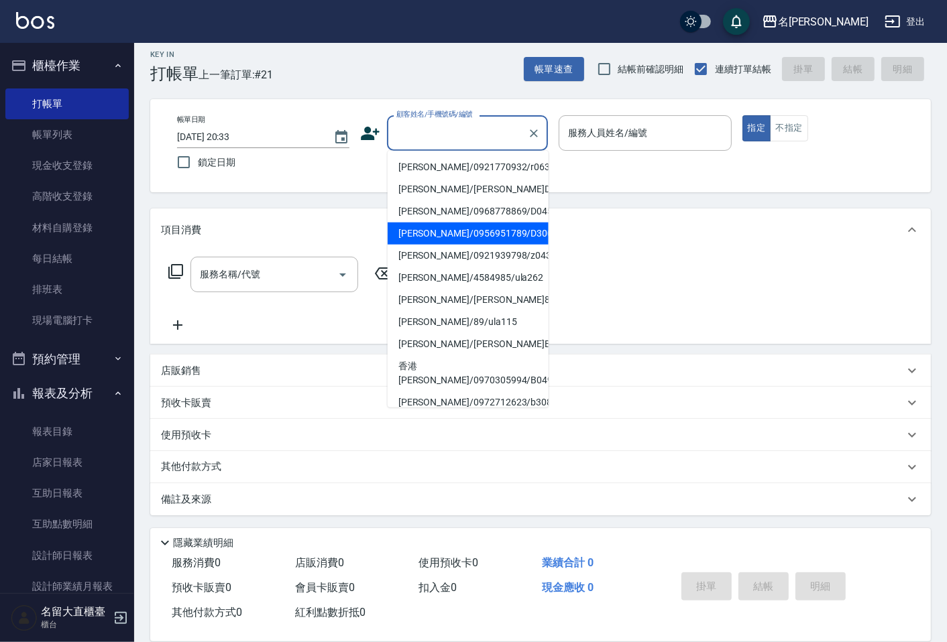
type input "羅心妤/0956951789/D300"
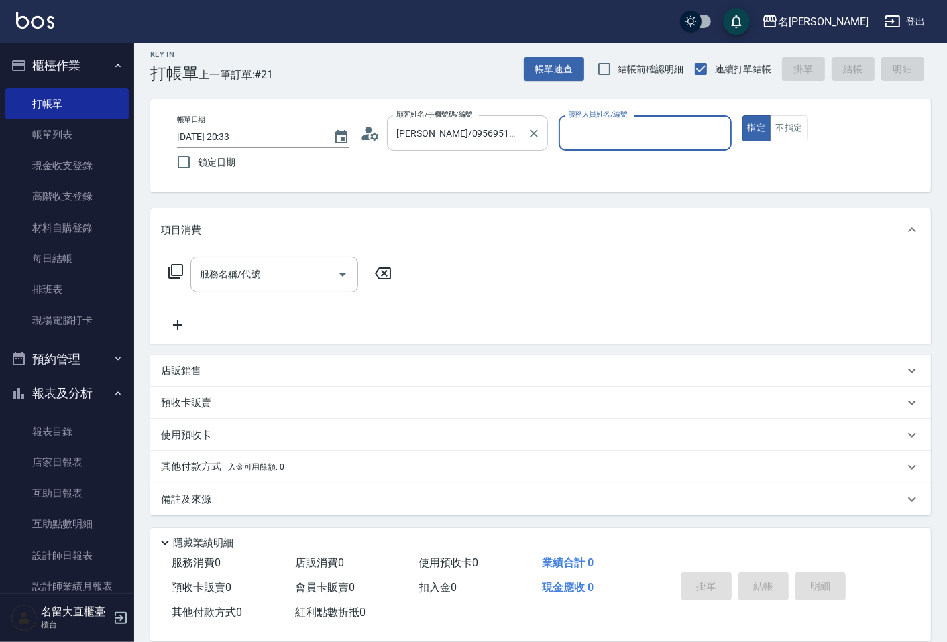
type input "郭忠翰-3"
click at [742, 115] on button "指定" at bounding box center [756, 128] width 29 height 26
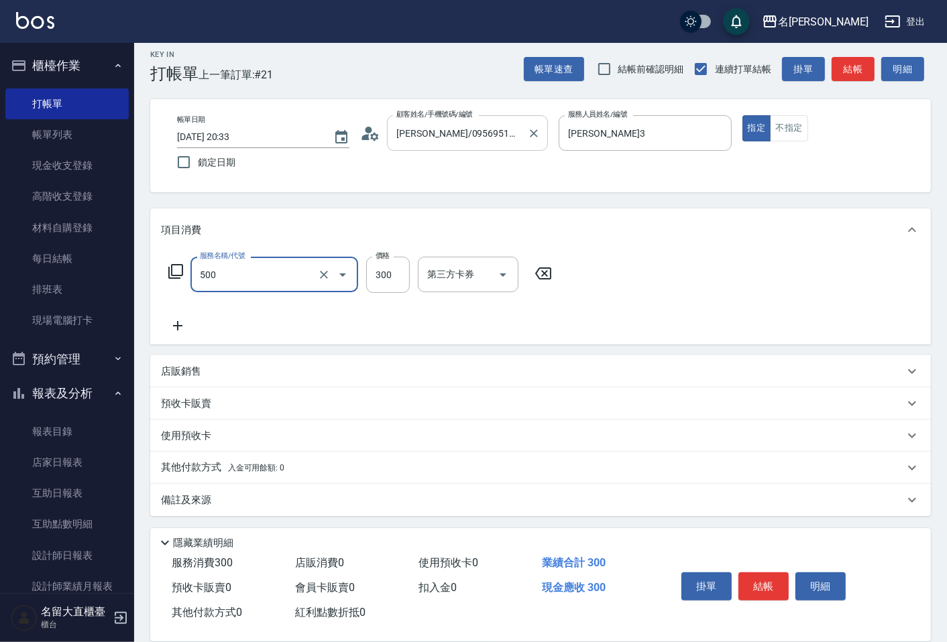
type input "洗髮(500)"
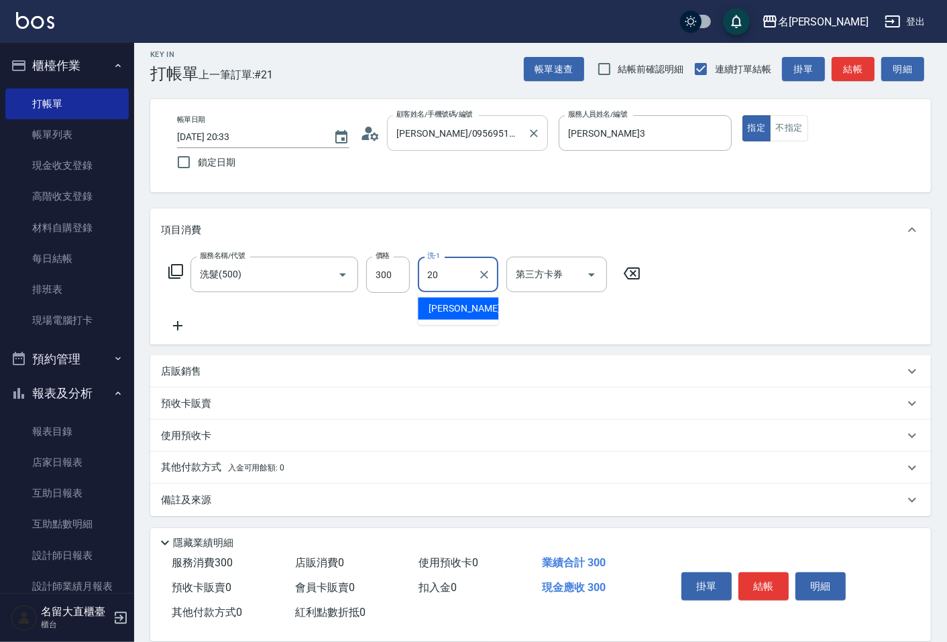
type input "詩雅-20"
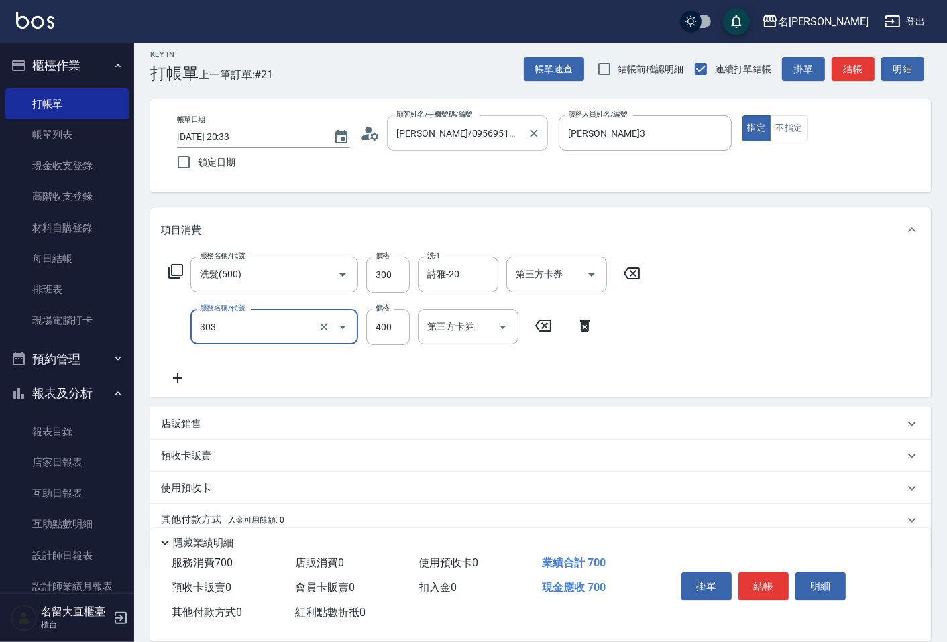
type input "剪髮(C級)(303)"
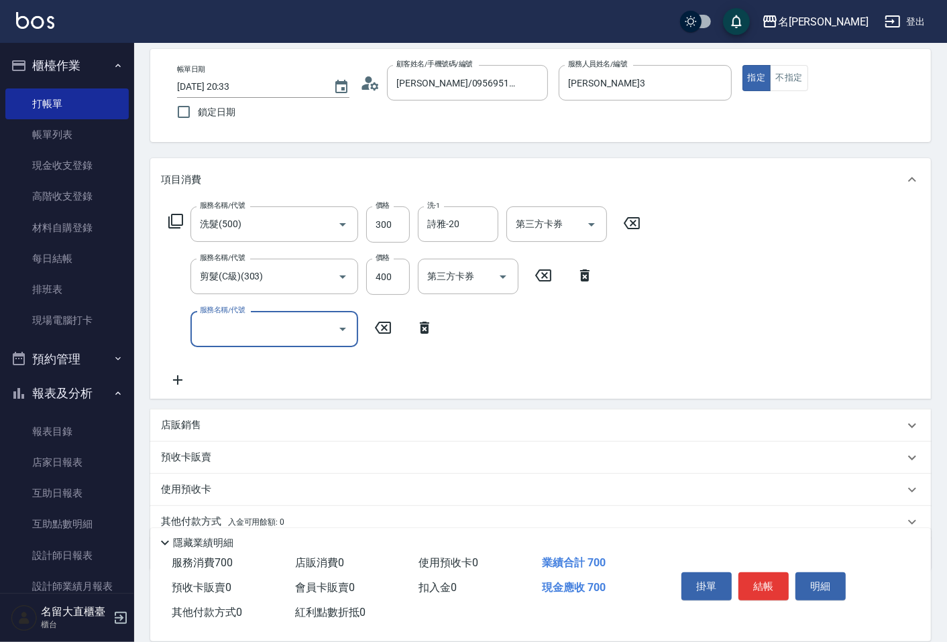
scroll to position [113, 0]
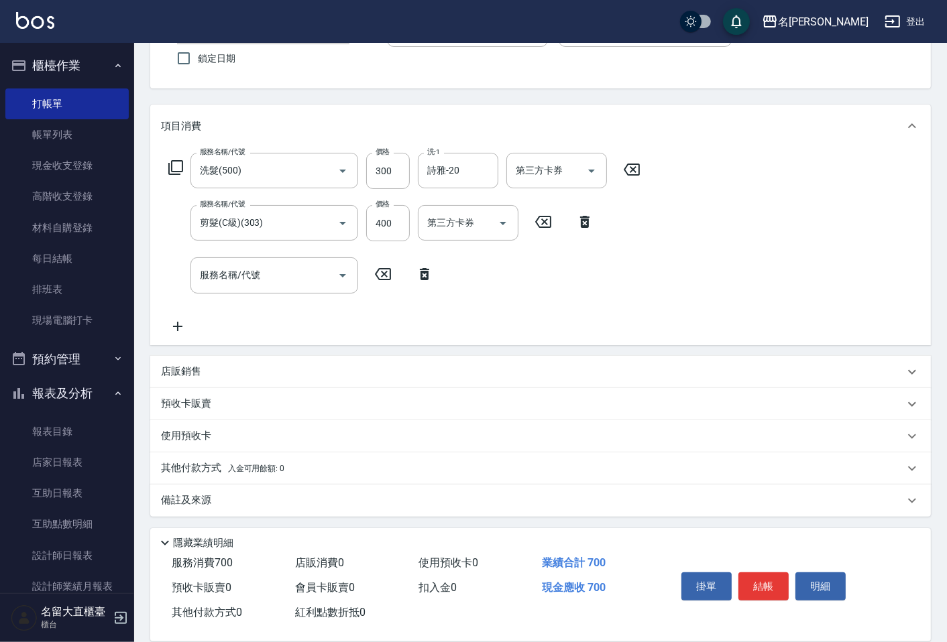
click at [199, 501] on p "備註及來源" at bounding box center [186, 500] width 50 height 14
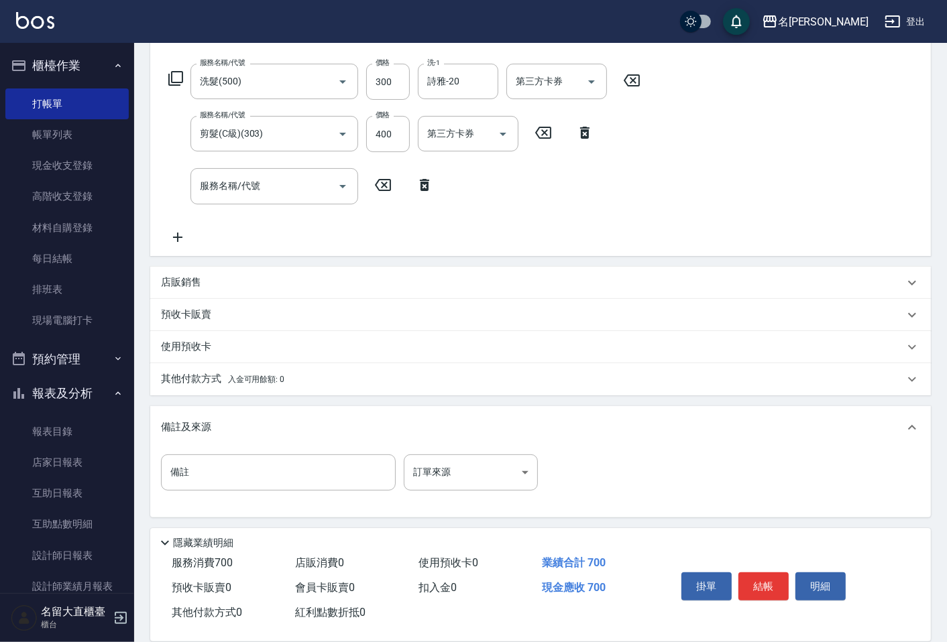
scroll to position [203, 0]
click at [211, 461] on input "備註" at bounding box center [278, 471] width 235 height 36
type input "彭"
type input "曉易"
click at [780, 588] on button "結帳" at bounding box center [763, 587] width 50 height 28
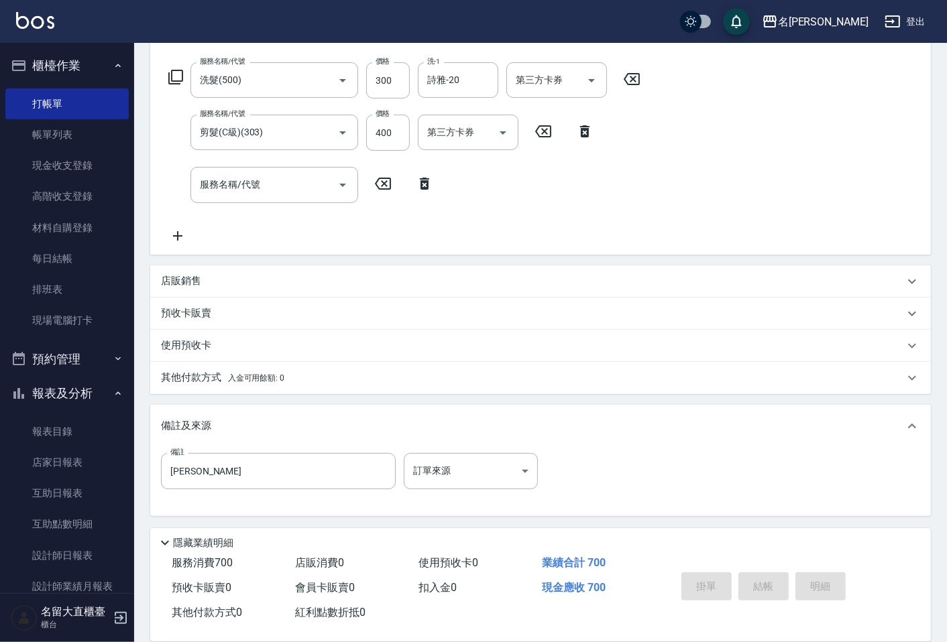
scroll to position [0, 0]
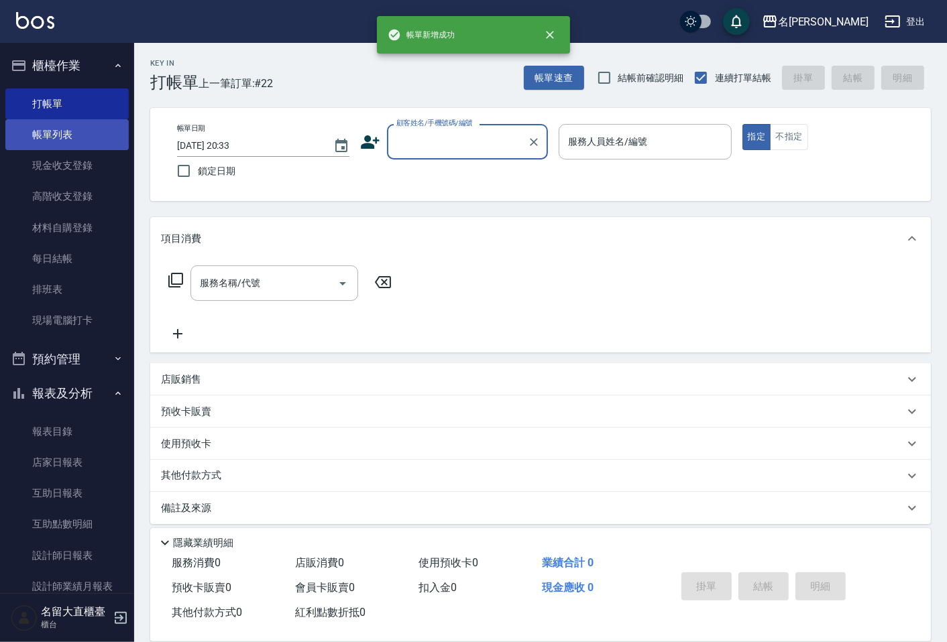
click at [44, 138] on link "帳單列表" at bounding box center [66, 134] width 123 height 31
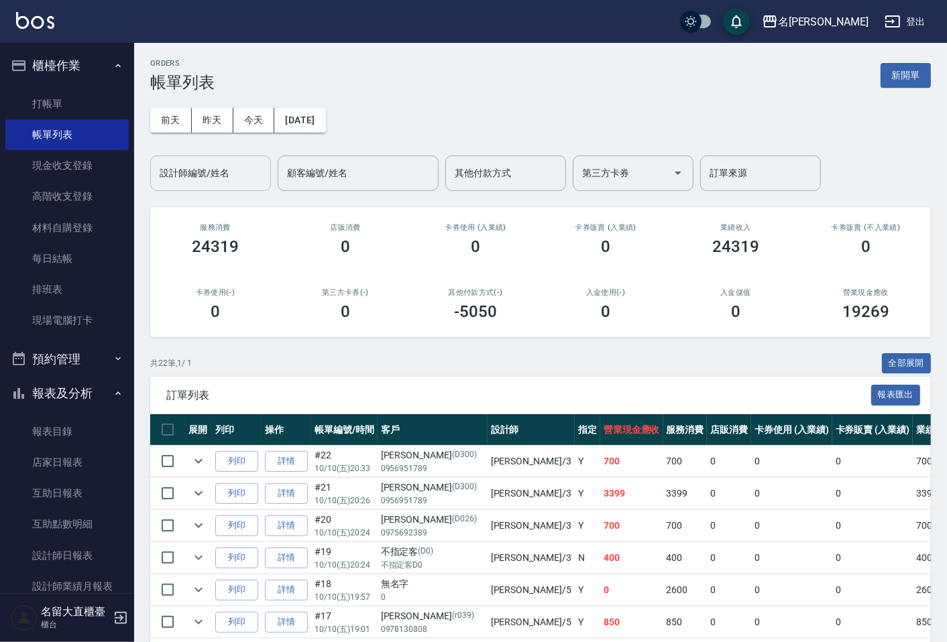
click at [215, 178] on input "設計師編號/姓名" at bounding box center [210, 173] width 109 height 23
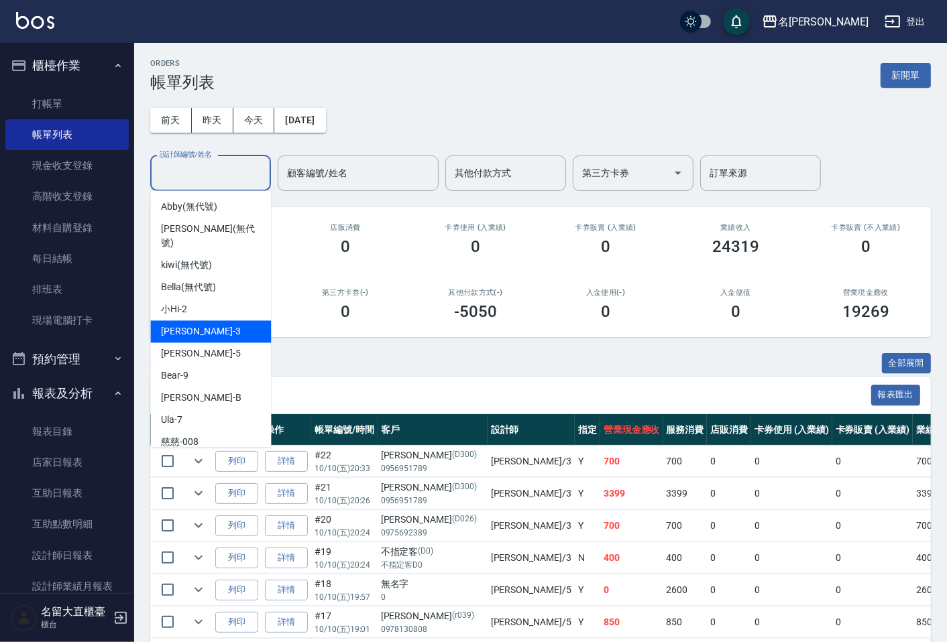
click at [204, 320] on div "郭忠翰 -3" at bounding box center [210, 331] width 121 height 22
type input "郭忠翰-3"
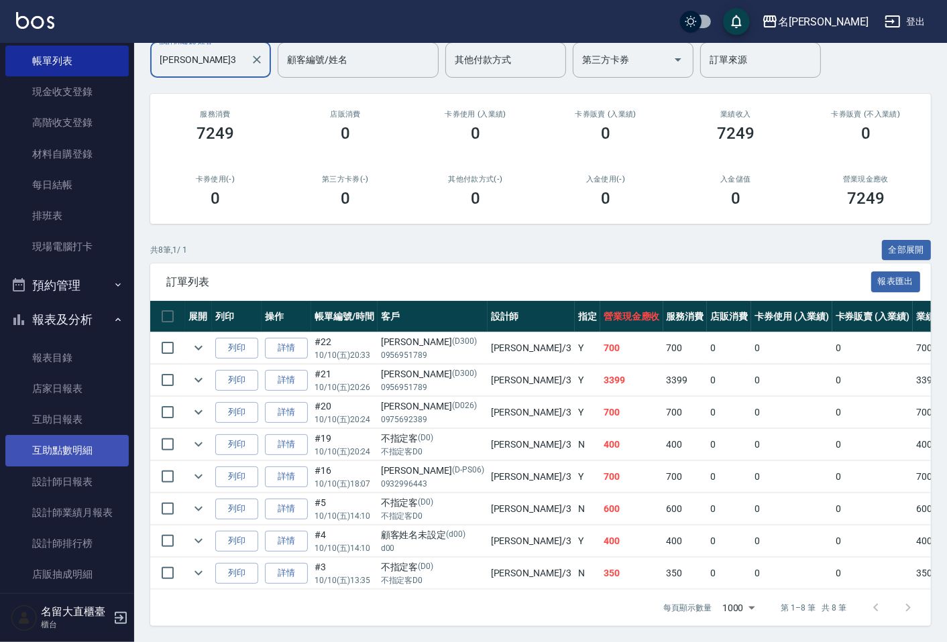
scroll to position [74, 0]
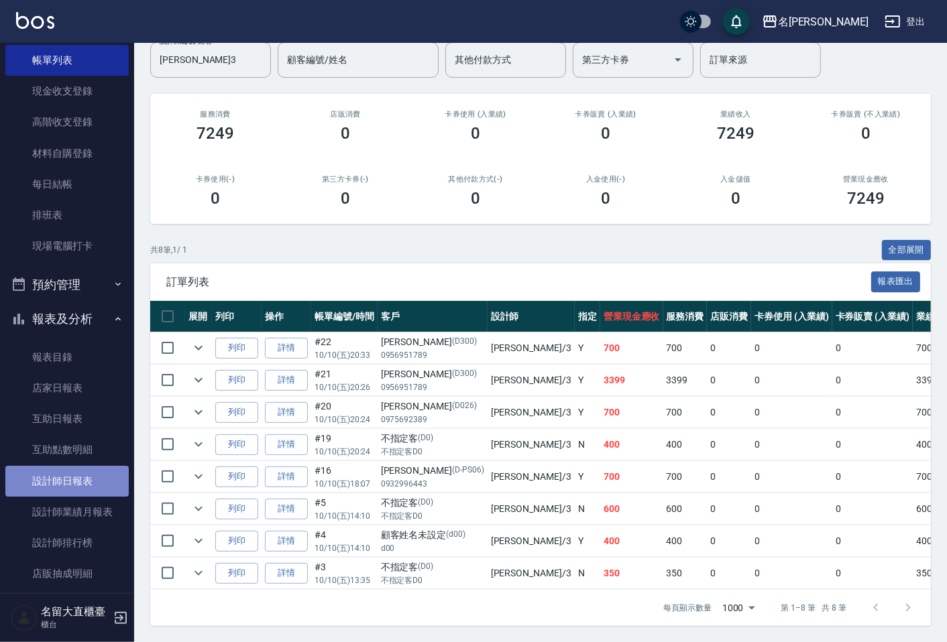
click at [72, 472] on link "設計師日報表" at bounding box center [66, 481] width 123 height 31
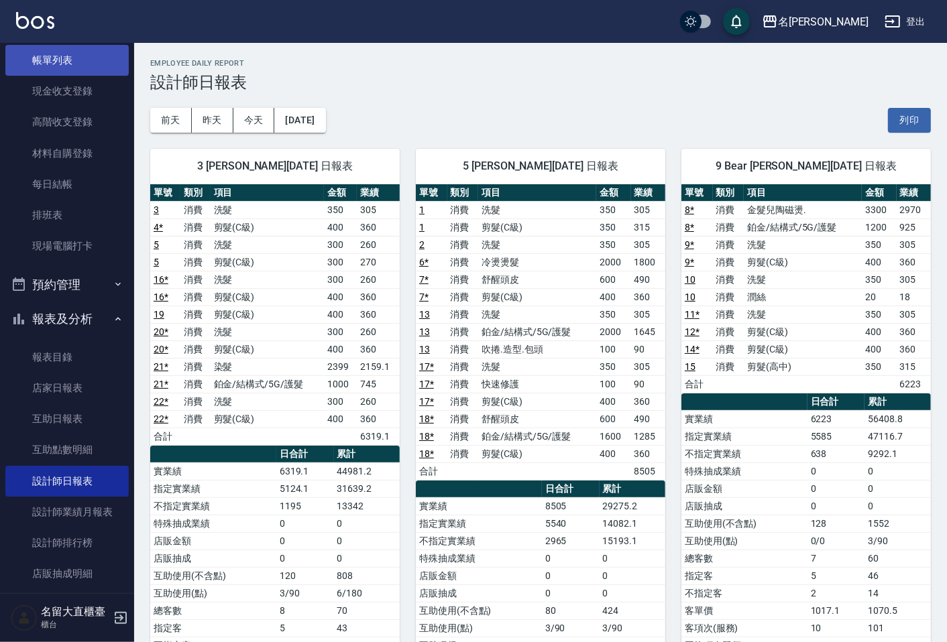
click at [72, 72] on link "帳單列表" at bounding box center [66, 60] width 123 height 31
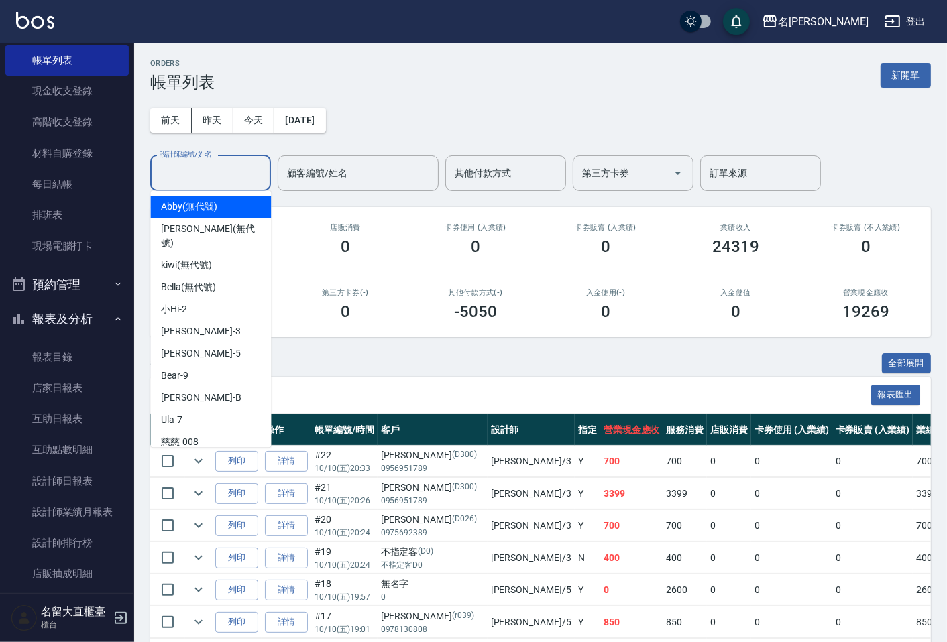
drag, startPoint x: 211, startPoint y: 182, endPoint x: 196, endPoint y: 194, distance: 19.5
click at [210, 182] on input "設計師編號/姓名" at bounding box center [210, 173] width 109 height 23
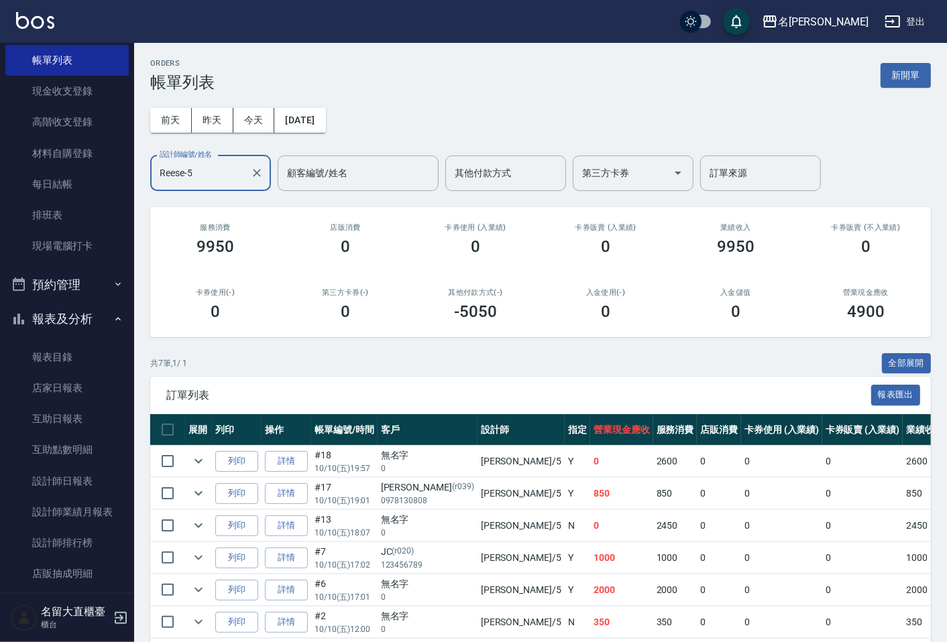
type input "Reese-5"
click at [293, 508] on td "詳情" at bounding box center [286, 494] width 50 height 32
click at [295, 500] on link "詳情" at bounding box center [286, 493] width 43 height 21
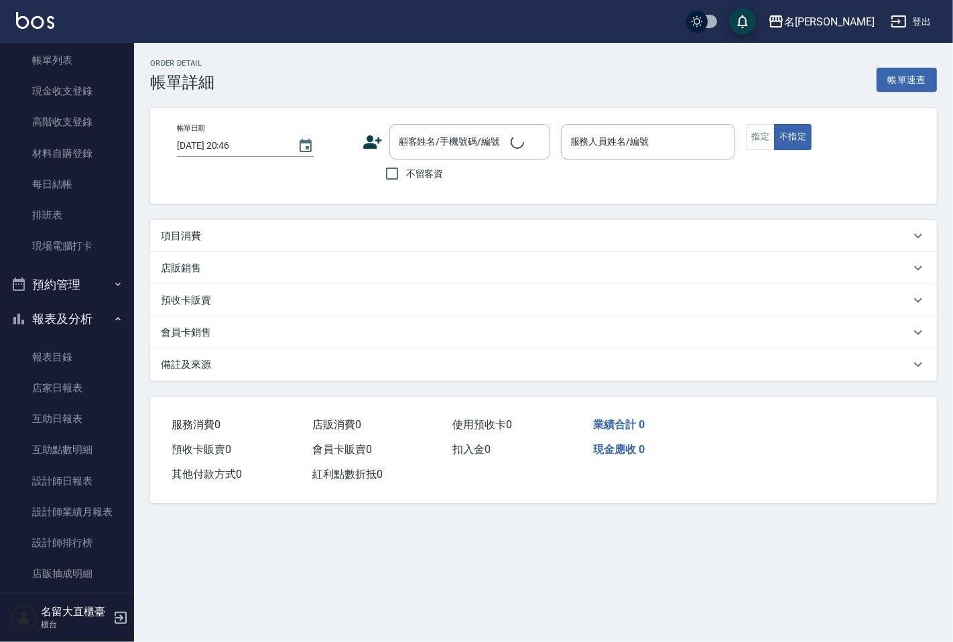
type input "2025/10/10 19:01"
type input "Reese-5"
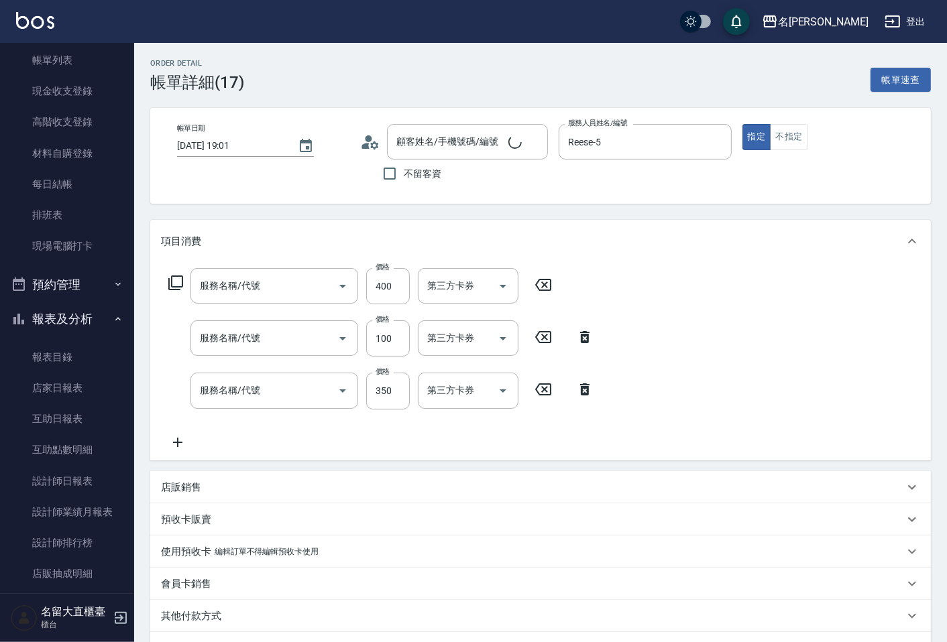
type input "剪髮(C級)(303)"
type input "快速修護(800)"
type input "洗髮(500)"
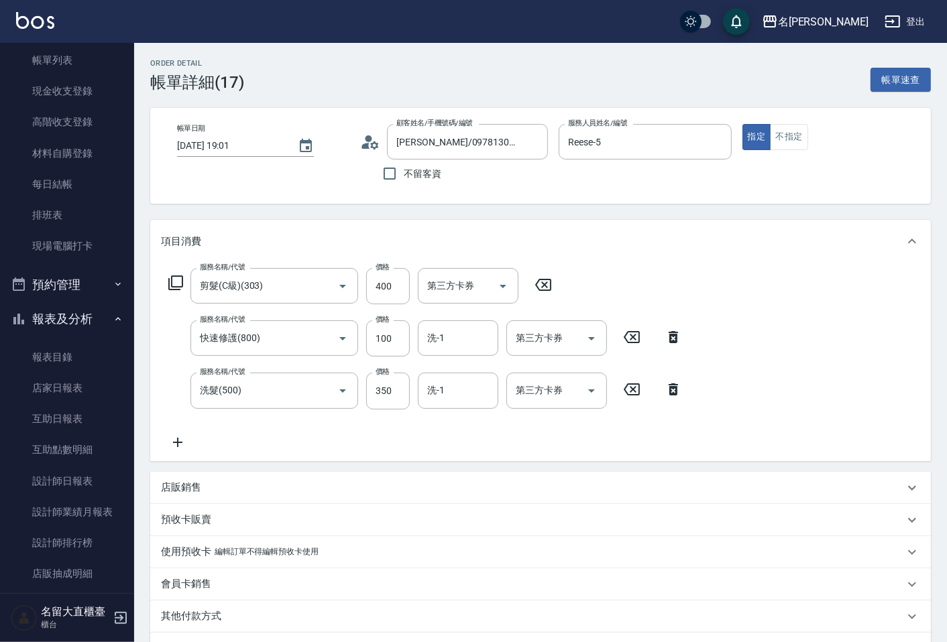
type input "辰穎/0978130808/r039"
click at [384, 381] on input "350" at bounding box center [388, 391] width 44 height 36
click at [409, 302] on input "400" at bounding box center [388, 286] width 44 height 36
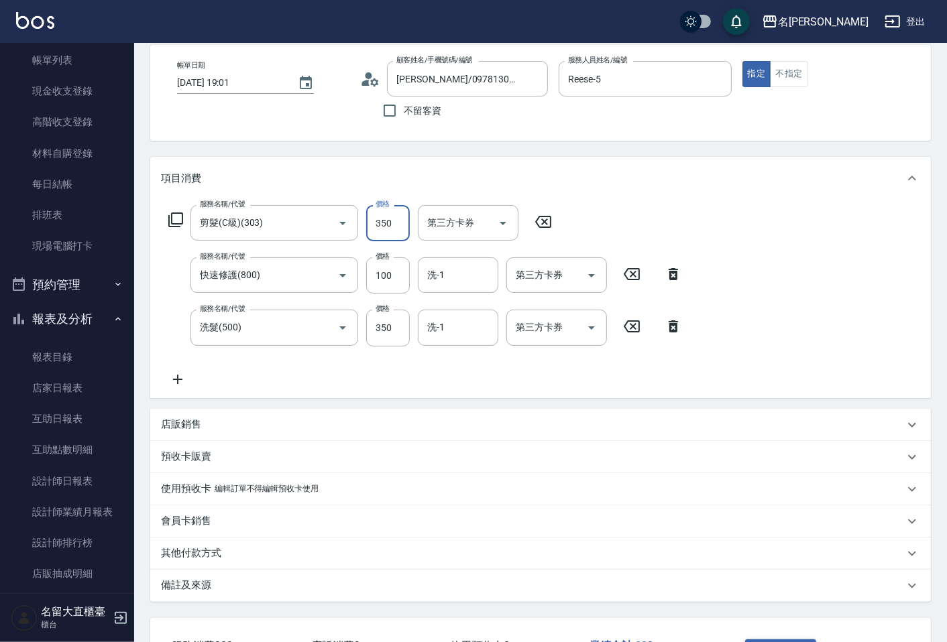
scroll to position [149, 0]
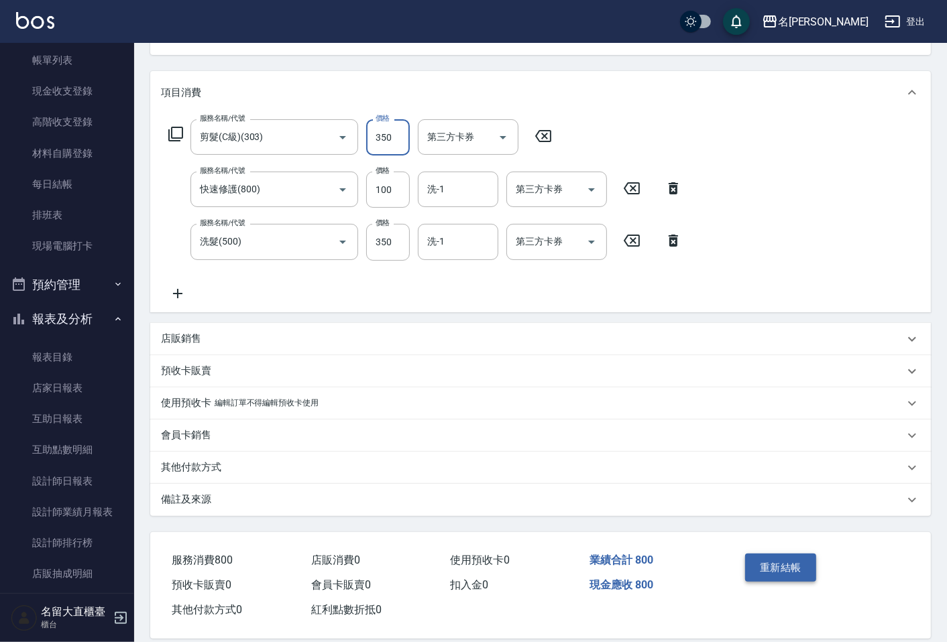
type input "350"
click at [801, 575] on button "重新結帳" at bounding box center [780, 568] width 71 height 28
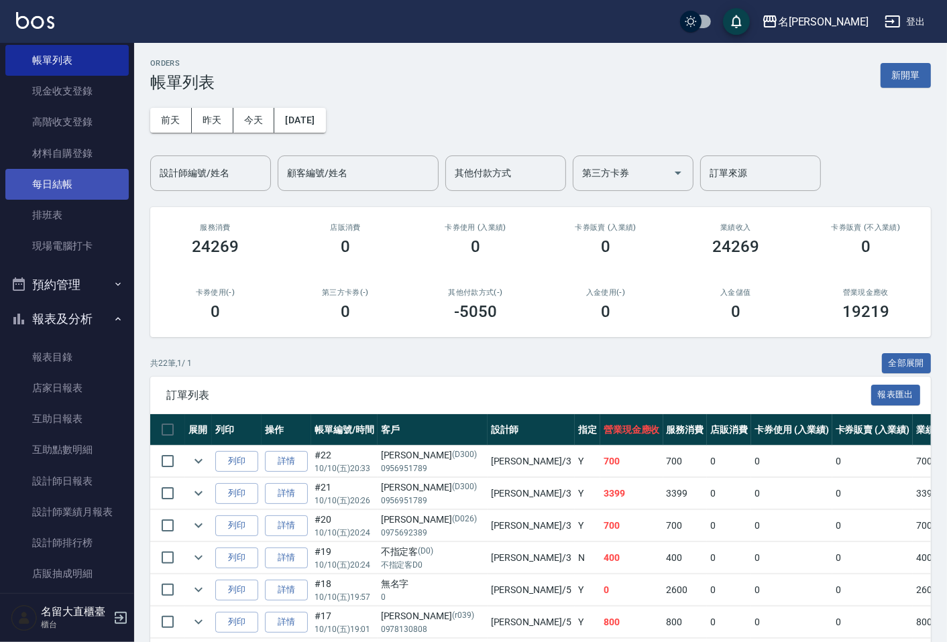
click at [94, 188] on link "每日結帳" at bounding box center [66, 184] width 123 height 31
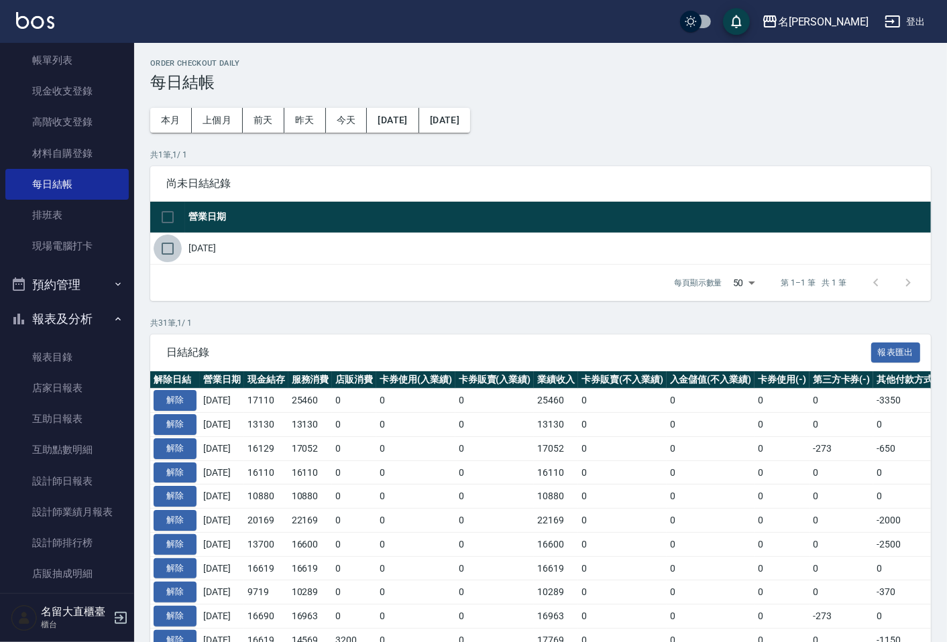
click at [175, 243] on input "checkbox" at bounding box center [168, 249] width 28 height 28
checkbox input "true"
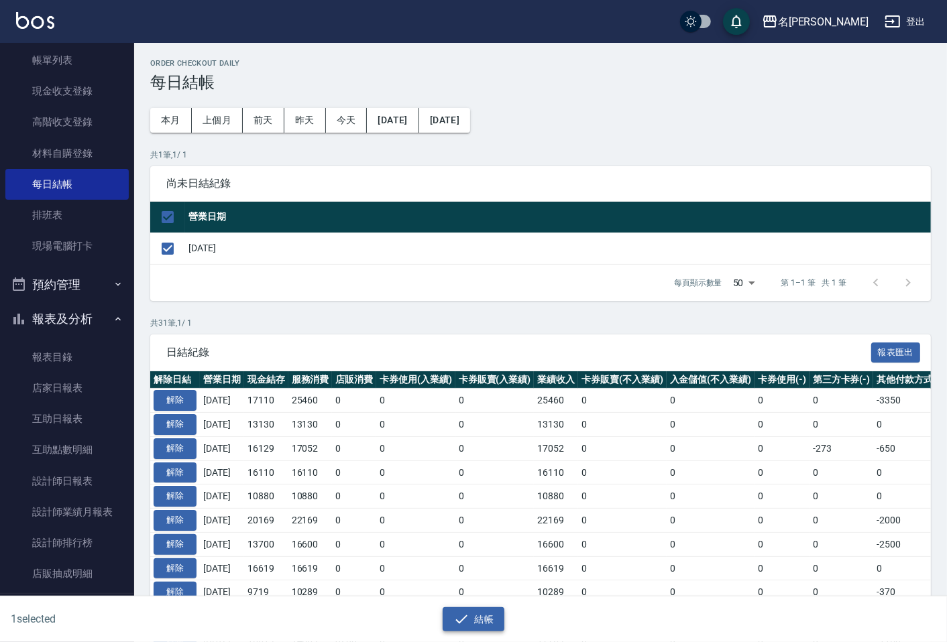
click at [465, 608] on button "結帳" at bounding box center [474, 619] width 62 height 25
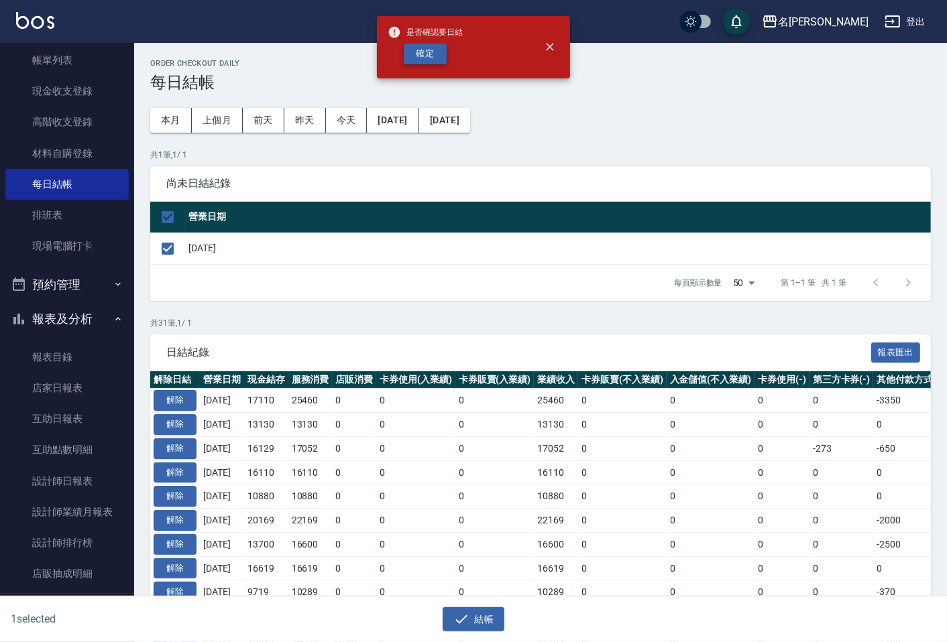
click at [443, 64] on button "確定" at bounding box center [425, 54] width 43 height 21
checkbox input "false"
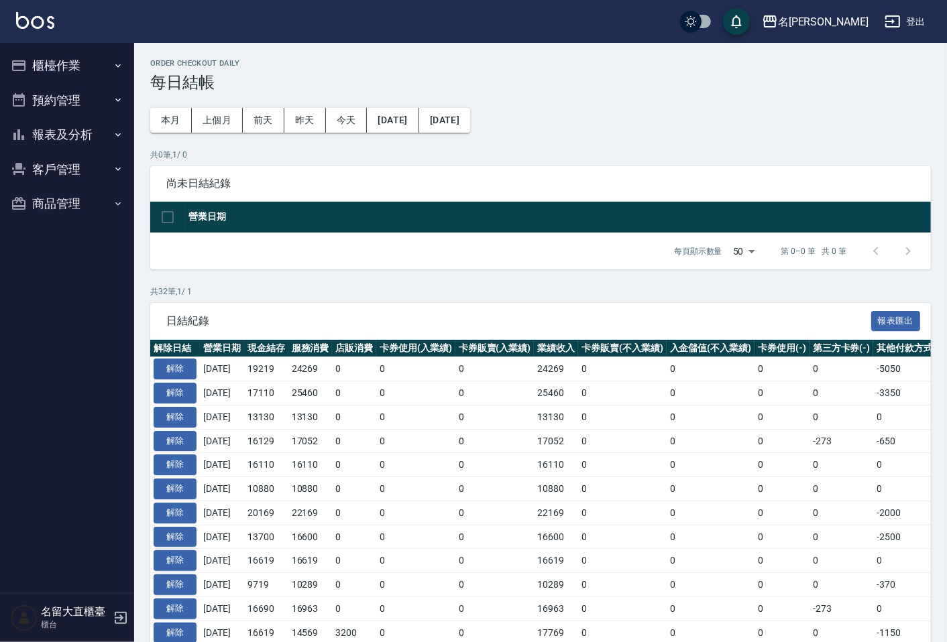
click at [99, 137] on button "報表及分析" at bounding box center [66, 134] width 123 height 35
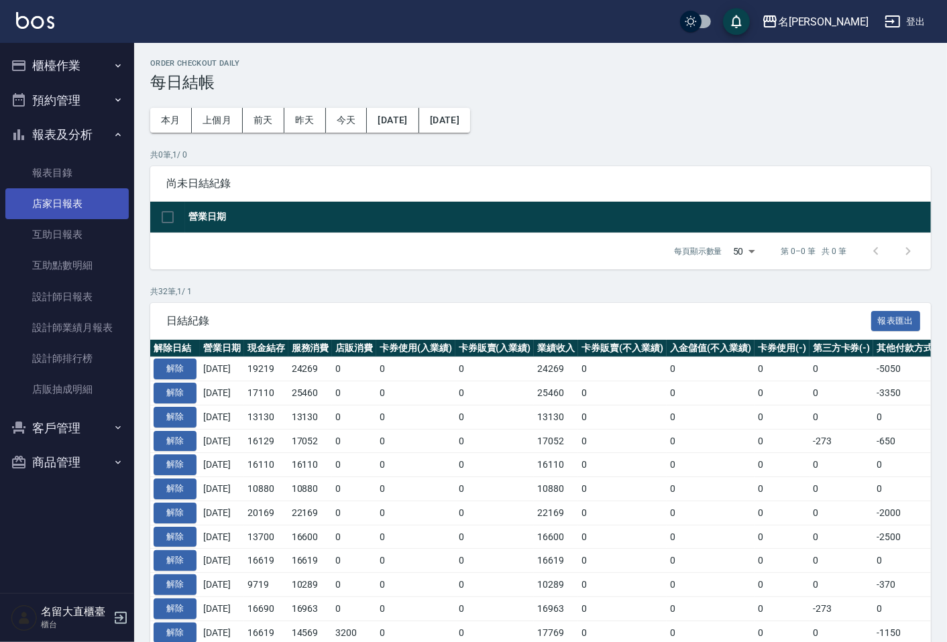
click at [102, 213] on link "店家日報表" at bounding box center [66, 203] width 123 height 31
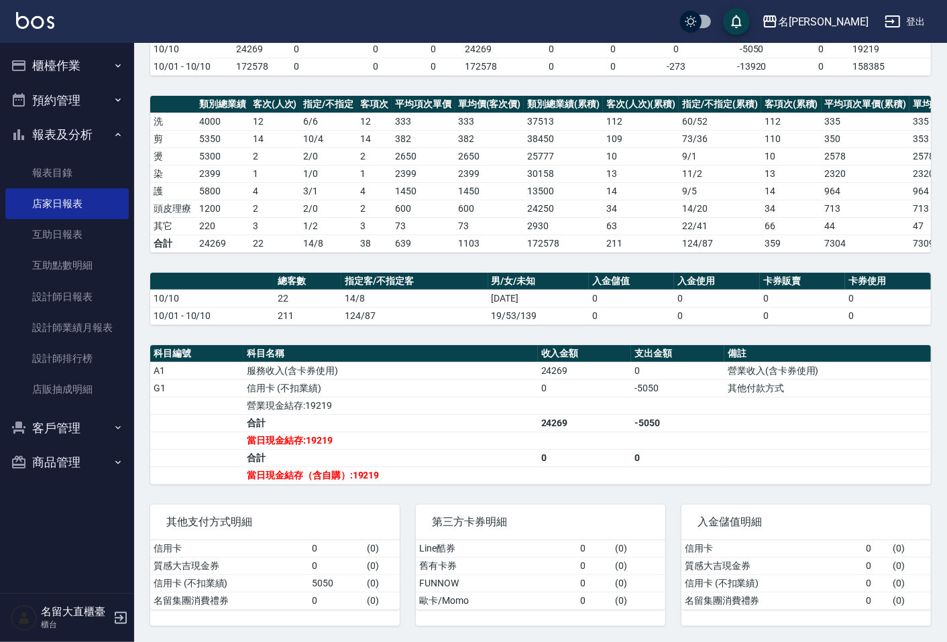
scroll to position [149, 0]
